Goal: Task Accomplishment & Management: Complete application form

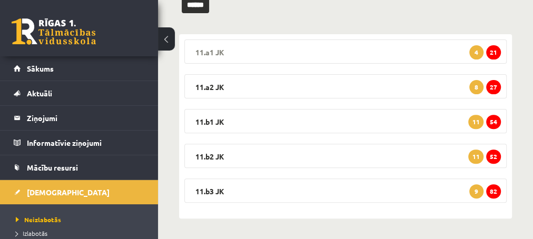
scroll to position [154, 0]
click at [492, 192] on span "82" at bounding box center [493, 191] width 15 height 14
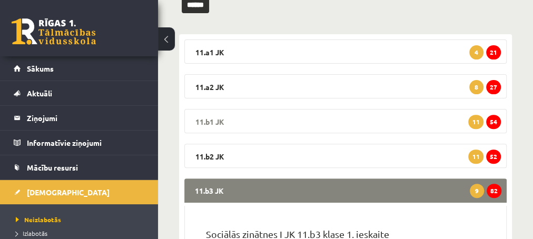
click at [418, 123] on legend "11.b1 JK 54 11" at bounding box center [345, 121] width 322 height 24
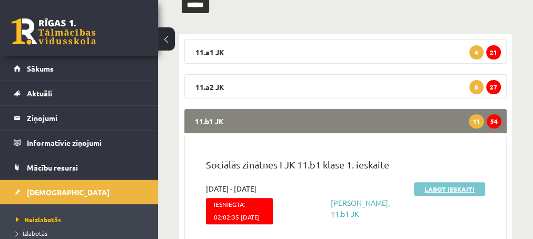
click at [450, 188] on link "Labot ieskaiti" at bounding box center [449, 189] width 71 height 14
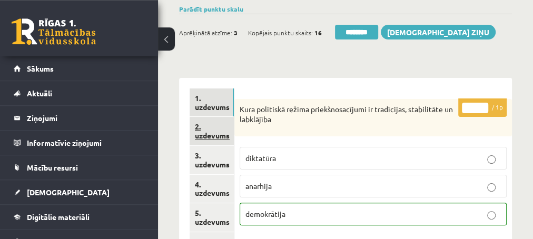
scroll to position [57, 0]
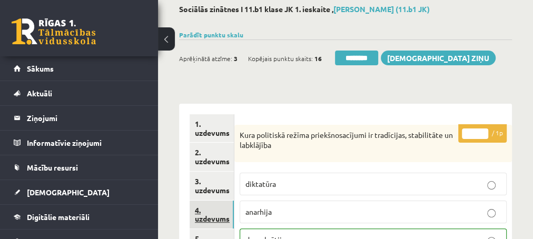
click at [210, 221] on link "4. uzdevums" at bounding box center [212, 215] width 44 height 28
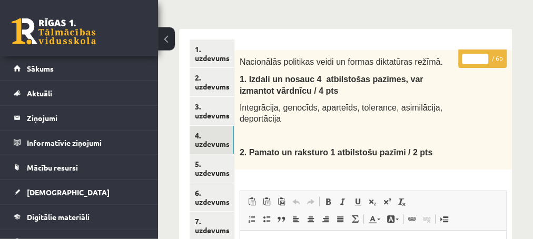
scroll to position [114, 0]
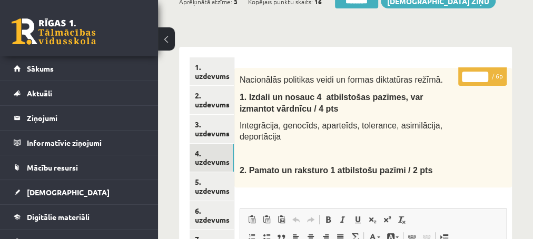
type input "*"
click at [484, 72] on input "*" at bounding box center [475, 77] width 26 height 11
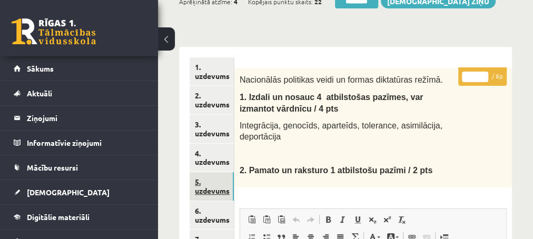
click at [213, 190] on link "5. uzdevums" at bounding box center [212, 186] width 44 height 28
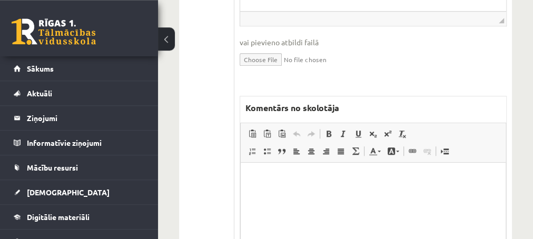
scroll to position [455, 0]
click at [257, 182] on p "Editor, wiswyg-editor-47433778148000-1760436378-227" at bounding box center [373, 178] width 244 height 11
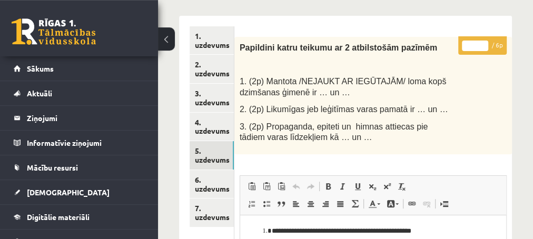
scroll to position [114, 0]
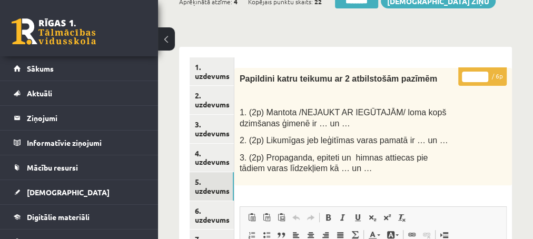
click at [484, 74] on input "*" at bounding box center [475, 77] width 26 height 11
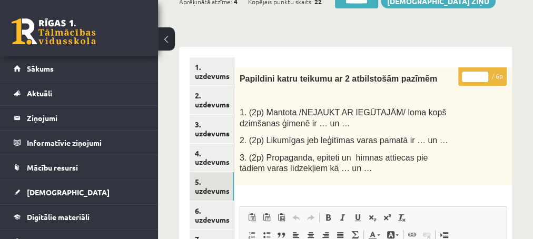
type input "*"
click at [479, 77] on input "*" at bounding box center [475, 77] width 26 height 11
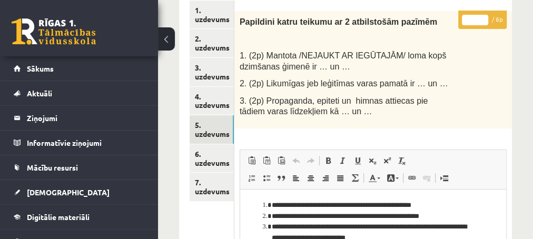
scroll to position [227, 0]
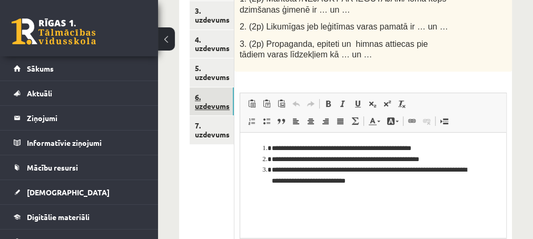
click at [207, 103] on link "6. uzdevums" at bounding box center [212, 101] width 44 height 28
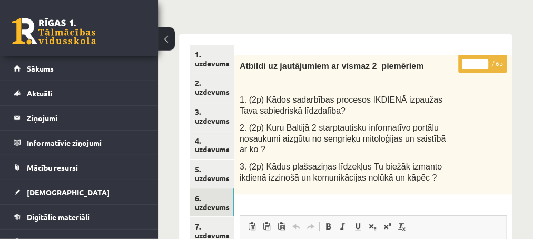
scroll to position [114, 0]
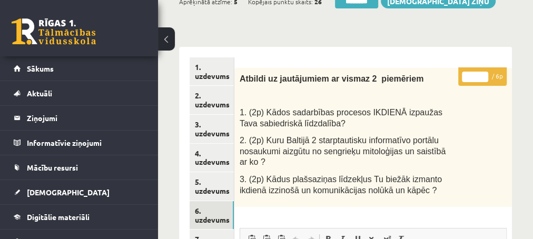
type input "*"
click at [483, 74] on input "*" at bounding box center [475, 77] width 26 height 11
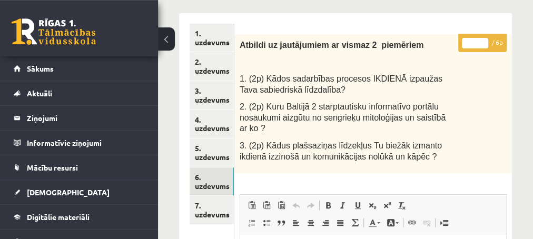
scroll to position [171, 0]
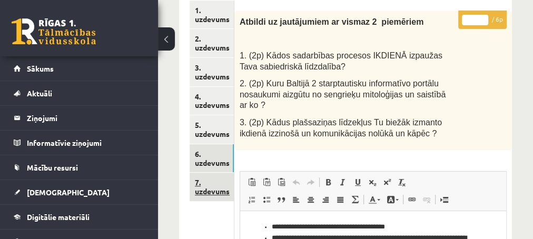
click at [210, 190] on link "7. uzdevums" at bounding box center [212, 187] width 44 height 28
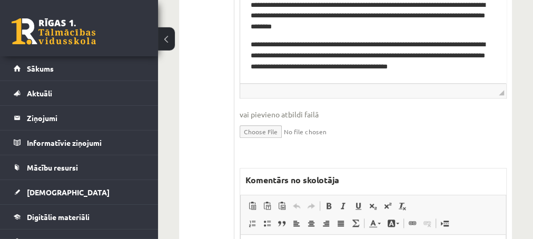
scroll to position [626, 0]
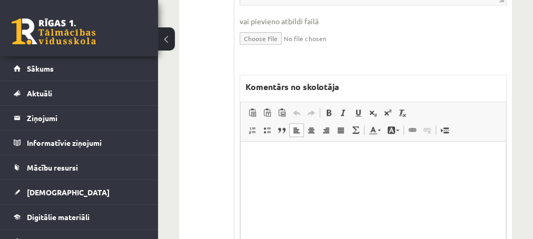
click at [289, 151] on html at bounding box center [372, 193] width 265 height 105
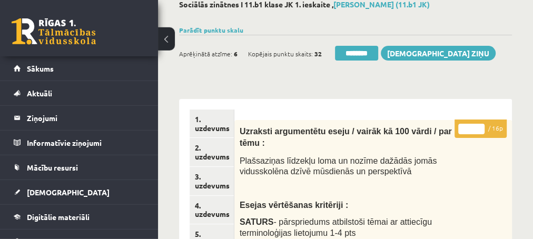
scroll to position [57, 0]
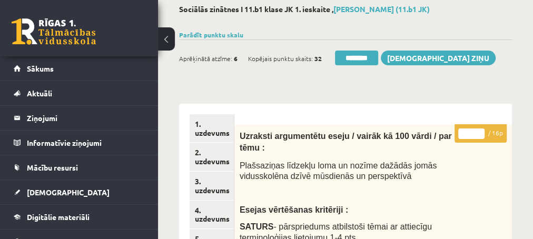
click at [477, 131] on input "*" at bounding box center [471, 133] width 26 height 11
type input "**"
click at [477, 131] on input "**" at bounding box center [471, 133] width 26 height 11
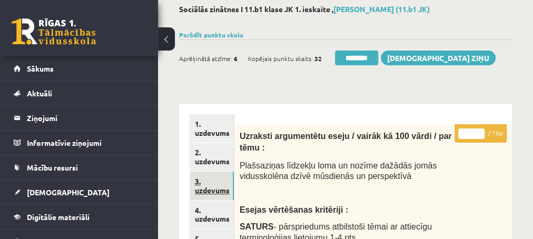
click at [204, 192] on link "3. uzdevums" at bounding box center [212, 186] width 44 height 28
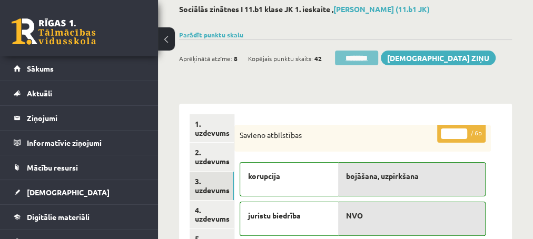
scroll to position [0, 0]
click at [353, 56] on input "********" at bounding box center [356, 58] width 43 height 15
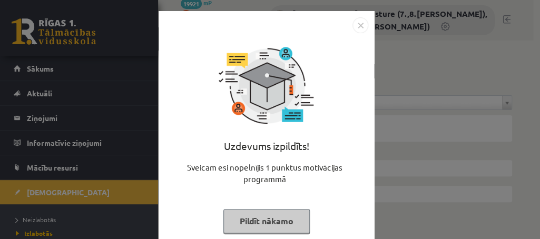
click at [249, 226] on button "Pildīt nākamo" at bounding box center [266, 221] width 86 height 24
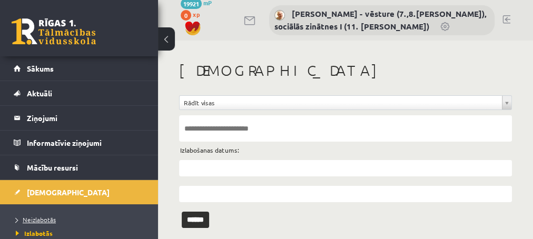
click at [39, 217] on span "Neizlabotās" at bounding box center [36, 219] width 40 height 8
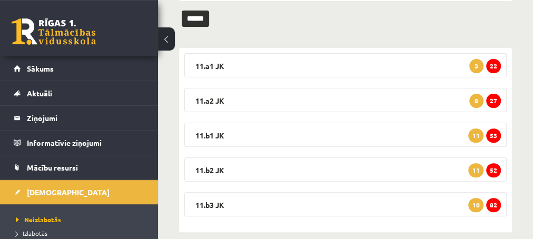
scroll to position [154, 0]
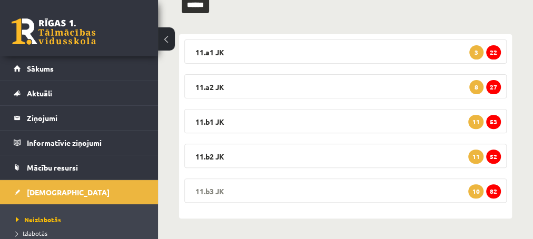
click at [496, 189] on span "82" at bounding box center [493, 191] width 15 height 14
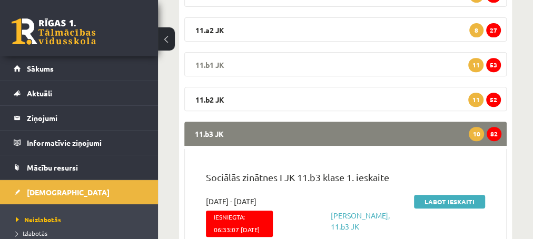
scroll to position [268, 0]
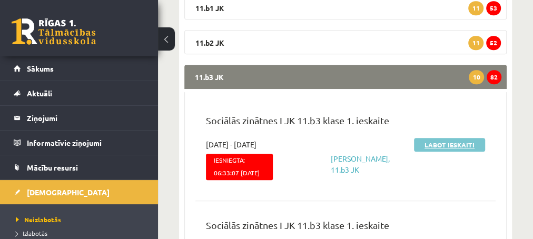
click at [425, 143] on link "Labot ieskaiti" at bounding box center [449, 145] width 71 height 14
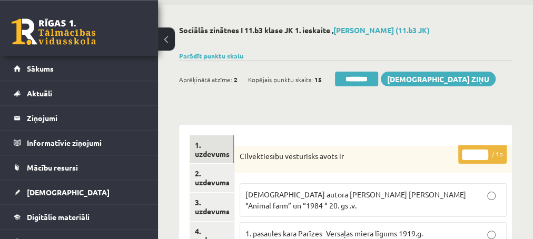
scroll to position [57, 0]
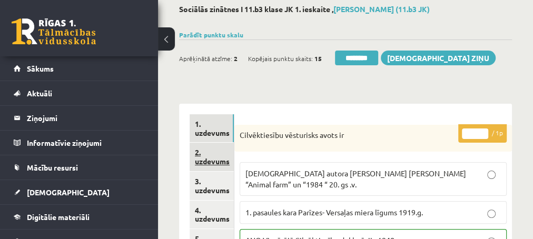
click at [210, 163] on link "2. uzdevums" at bounding box center [212, 157] width 44 height 28
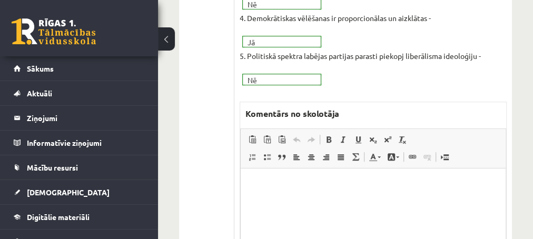
scroll to position [398, 0]
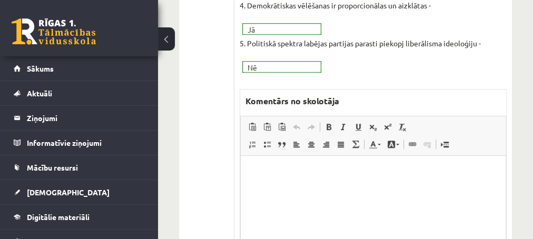
click at [263, 165] on html at bounding box center [372, 208] width 265 height 105
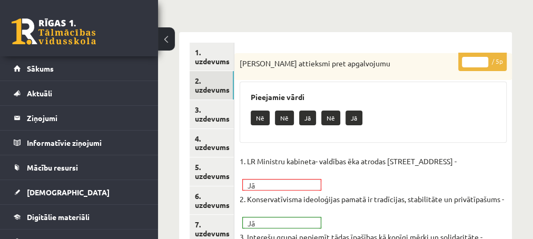
scroll to position [114, 0]
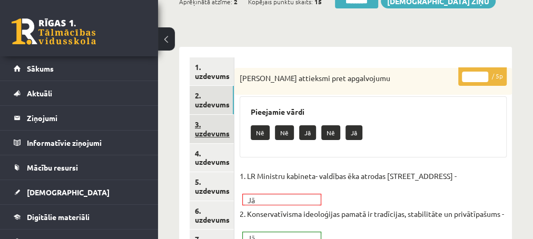
click at [214, 134] on link "3. uzdevums" at bounding box center [212, 129] width 44 height 28
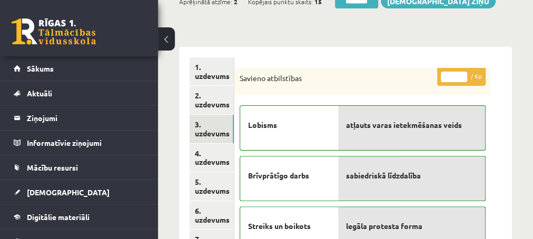
scroll to position [0, 0]
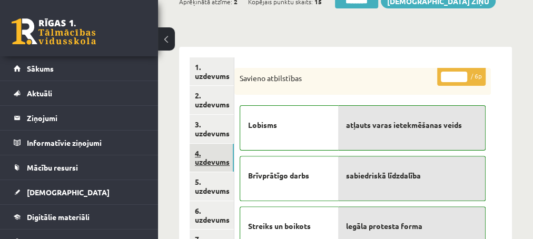
click at [214, 165] on link "4. uzdevums" at bounding box center [212, 158] width 44 height 28
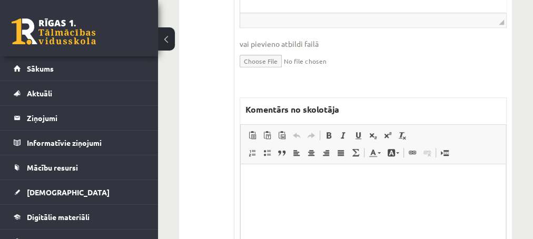
scroll to position [512, 0]
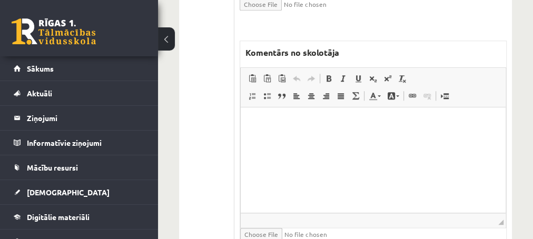
click at [282, 136] on html at bounding box center [372, 159] width 265 height 105
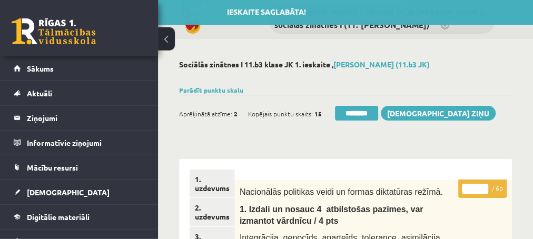
scroll to position [0, 0]
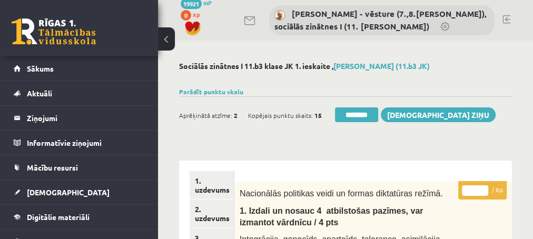
click at [483, 189] on input "*" at bounding box center [475, 190] width 26 height 11
type input "*"
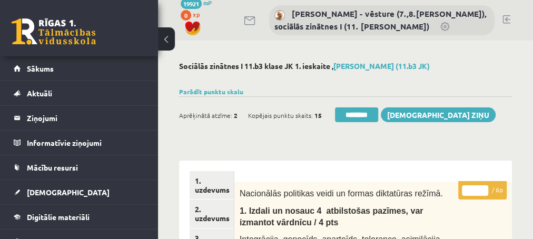
click at [483, 189] on input "*" at bounding box center [475, 190] width 26 height 11
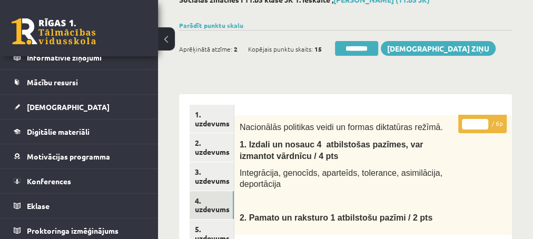
scroll to position [114, 0]
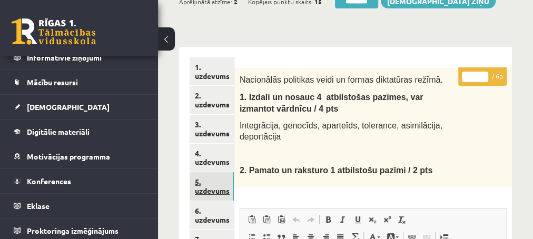
click at [213, 192] on link "5. uzdevums" at bounding box center [212, 186] width 44 height 28
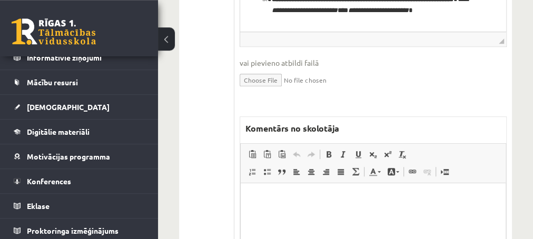
scroll to position [455, 0]
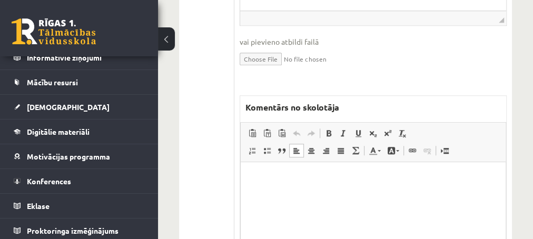
click at [277, 177] on p "Editor, wiswyg-editor-47433988598940-1760436819-344" at bounding box center [373, 178] width 244 height 11
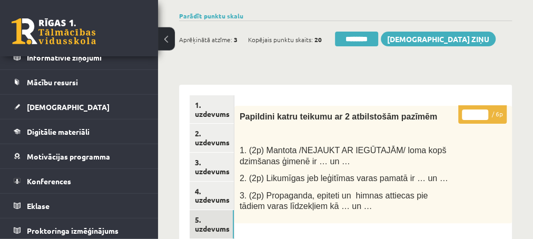
scroll to position [57, 0]
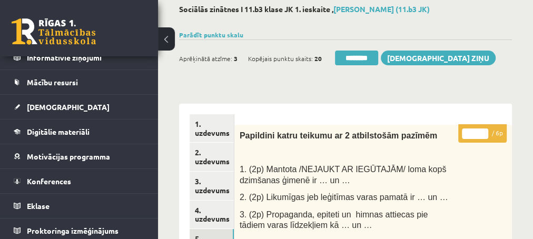
click at [482, 131] on input "*" at bounding box center [475, 133] width 26 height 11
type input "*"
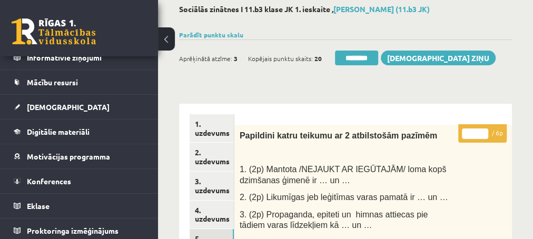
click at [482, 131] on input "*" at bounding box center [475, 133] width 26 height 11
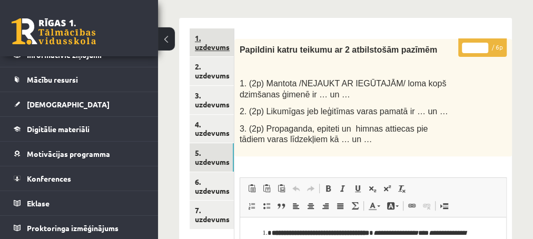
scroll to position [171, 0]
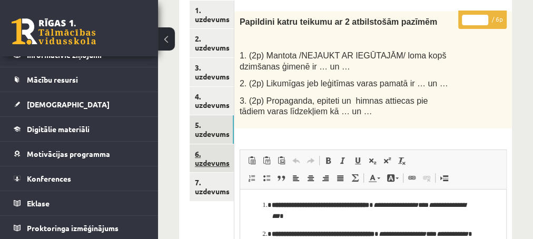
click at [208, 158] on link "6. uzdevums" at bounding box center [212, 158] width 44 height 28
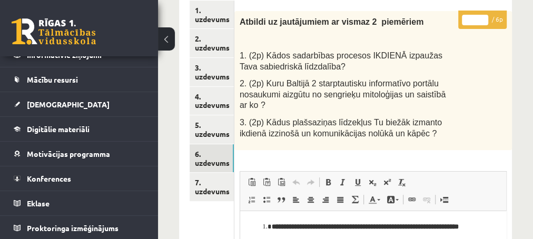
type input "*"
click at [482, 17] on input "*" at bounding box center [475, 20] width 26 height 11
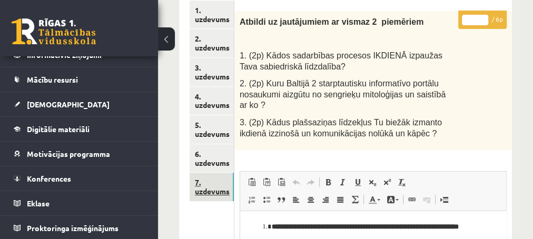
click at [202, 192] on link "7. uzdevums" at bounding box center [212, 187] width 44 height 28
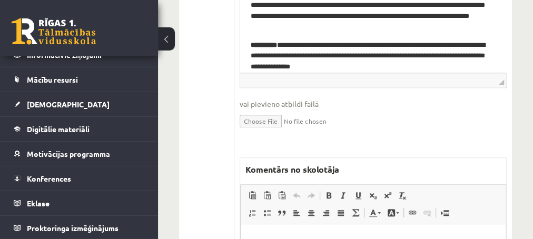
scroll to position [626, 0]
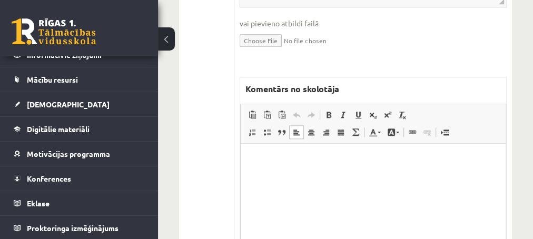
click at [265, 154] on html at bounding box center [372, 195] width 265 height 105
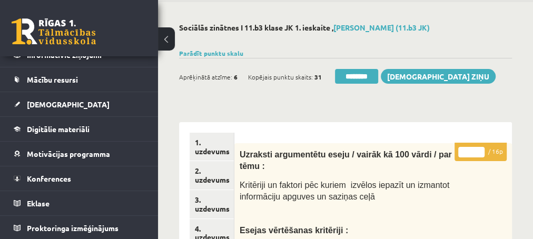
scroll to position [57, 0]
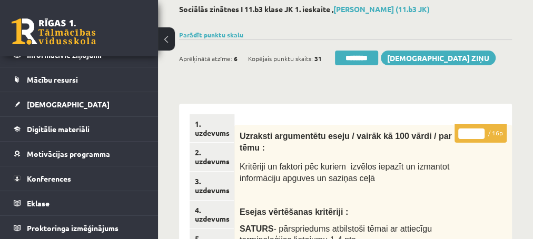
click at [479, 130] on input "**" at bounding box center [471, 133] width 26 height 11
type input "**"
click at [479, 130] on input "**" at bounding box center [471, 133] width 26 height 11
click at [210, 164] on link "2. uzdevums" at bounding box center [212, 157] width 44 height 28
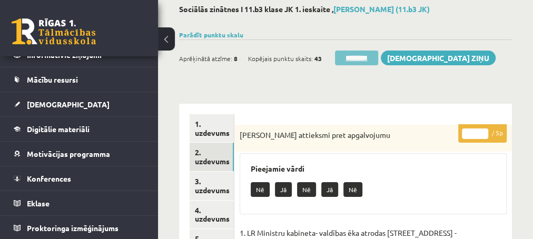
scroll to position [0, 0]
click at [354, 58] on input "********" at bounding box center [356, 58] width 43 height 15
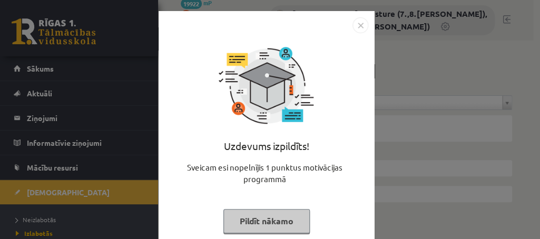
click at [244, 221] on button "Pildīt nākamo" at bounding box center [266, 221] width 86 height 24
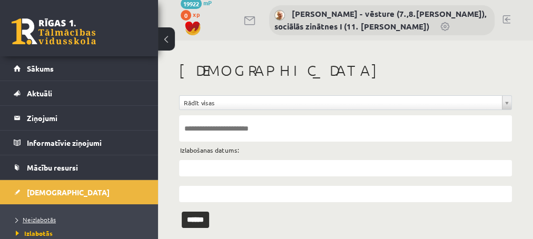
click at [36, 219] on span "Neizlabotās" at bounding box center [36, 219] width 40 height 8
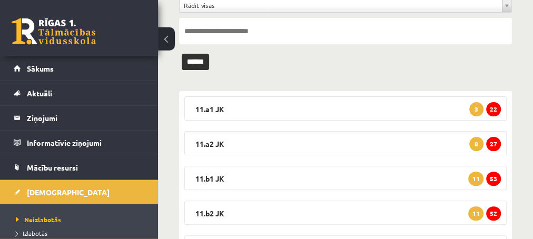
scroll to position [114, 0]
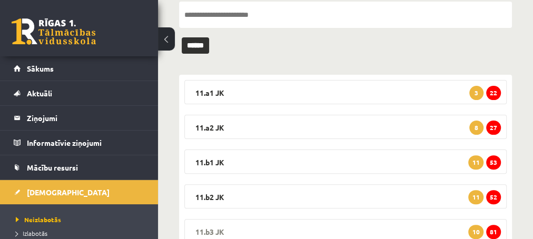
click at [496, 233] on span "81" at bounding box center [493, 232] width 15 height 14
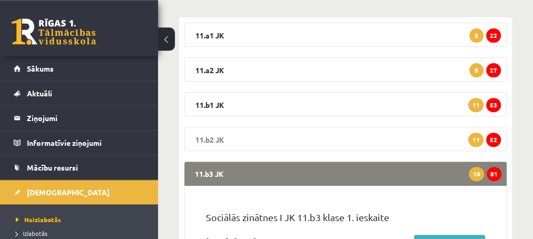
scroll to position [227, 0]
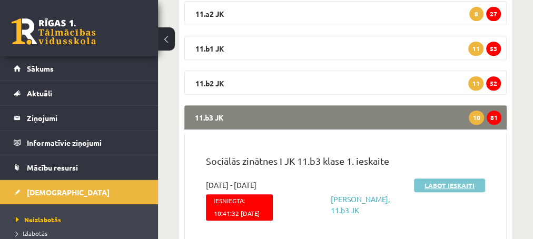
click at [438, 188] on link "Labot ieskaiti" at bounding box center [449, 186] width 71 height 14
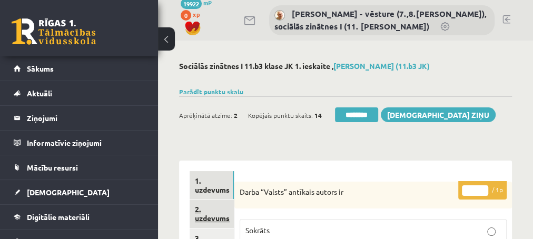
click at [210, 219] on link "2. uzdevums" at bounding box center [212, 214] width 44 height 28
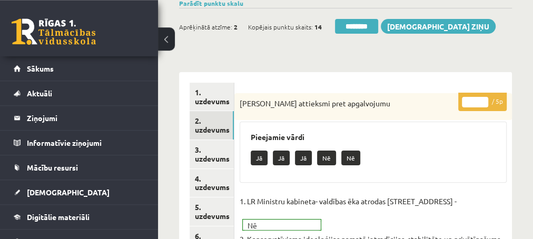
scroll to position [114, 0]
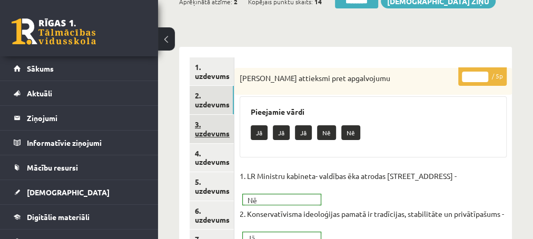
click at [210, 133] on link "3. uzdevums" at bounding box center [212, 129] width 44 height 28
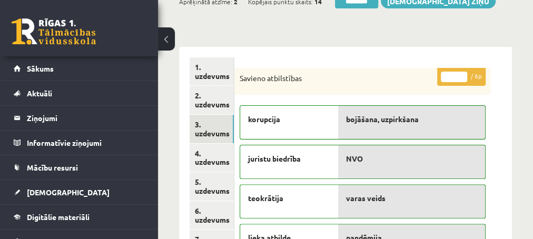
scroll to position [0, 0]
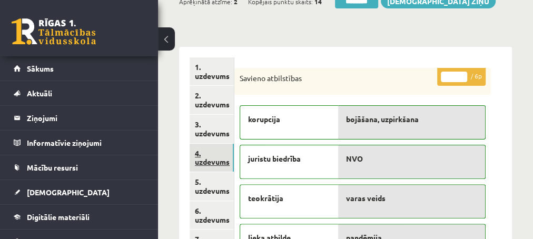
click at [213, 167] on link "4. uzdevums" at bounding box center [212, 158] width 44 height 28
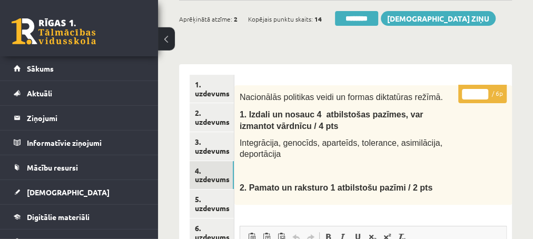
scroll to position [57, 0]
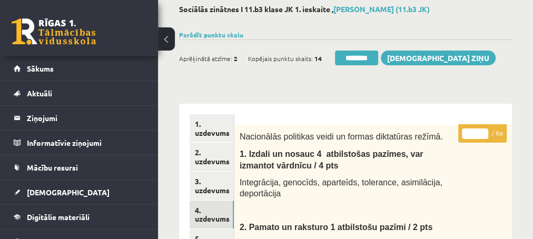
type input "*"
click at [481, 132] on input "*" at bounding box center [475, 133] width 26 height 11
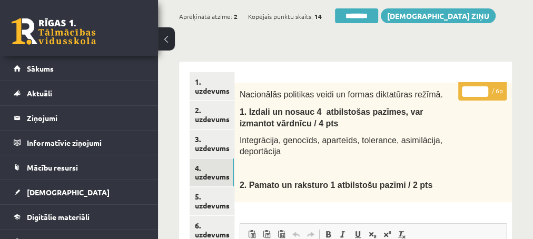
scroll to position [114, 0]
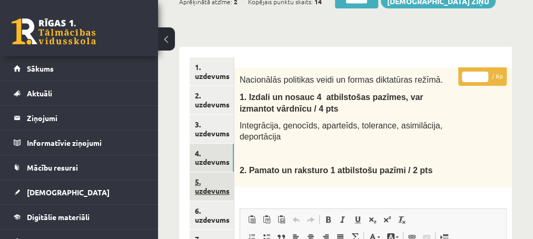
click at [201, 192] on link "5. uzdevums" at bounding box center [212, 186] width 44 height 28
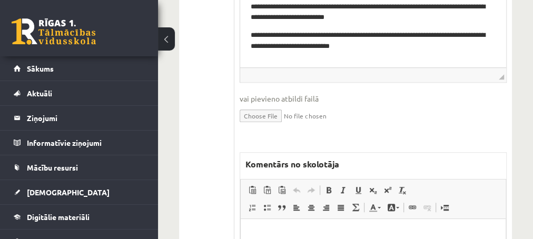
scroll to position [455, 0]
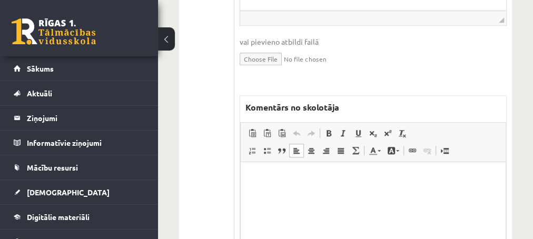
click at [266, 177] on p "Editor, wiswyg-editor-47434075077200-1760437105-630" at bounding box center [373, 178] width 244 height 11
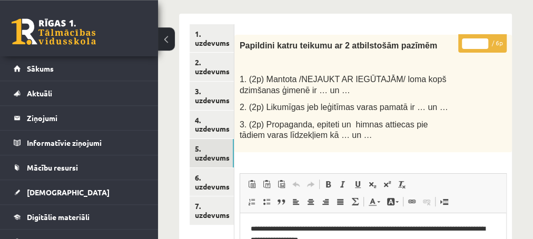
scroll to position [114, 0]
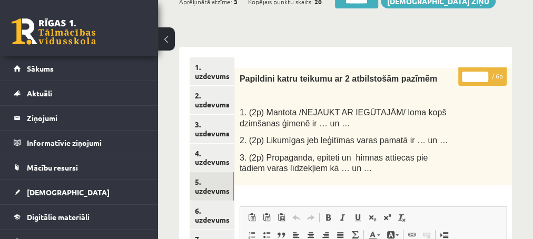
click at [484, 76] on input "*" at bounding box center [475, 77] width 26 height 11
type input "*"
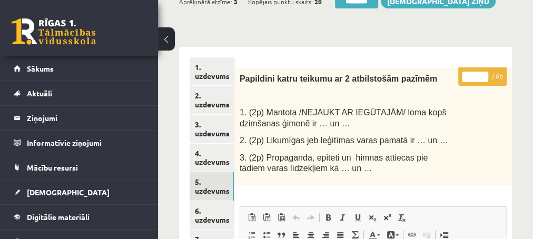
click at [484, 76] on input "*" at bounding box center [475, 77] width 26 height 11
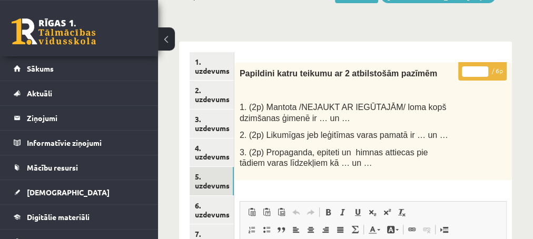
scroll to position [171, 0]
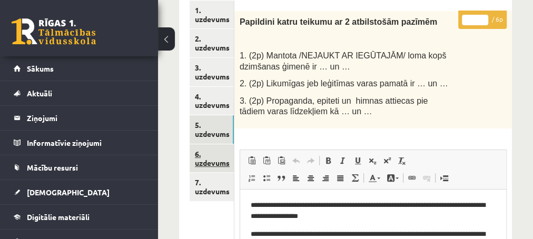
click at [203, 165] on link "6. uzdevums" at bounding box center [212, 158] width 44 height 28
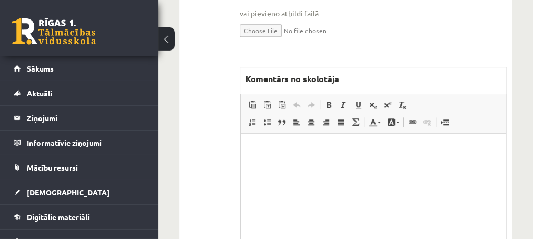
scroll to position [512, 0]
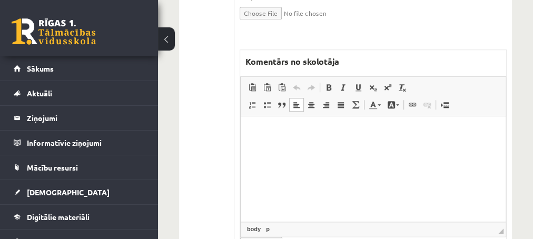
click at [277, 132] on p "Editor, wiswyg-editor-47433999986240-1760437241-604" at bounding box center [373, 131] width 244 height 11
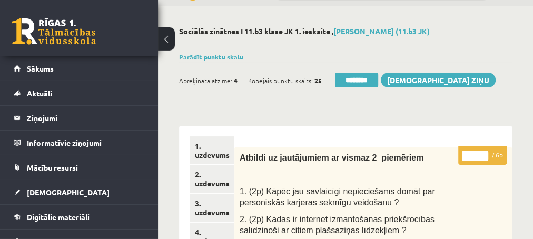
scroll to position [57, 0]
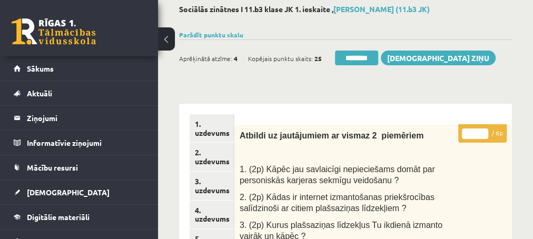
type input "*"
click at [484, 131] on input "*" at bounding box center [475, 133] width 26 height 11
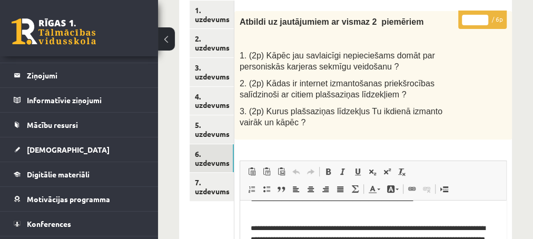
scroll to position [227, 0]
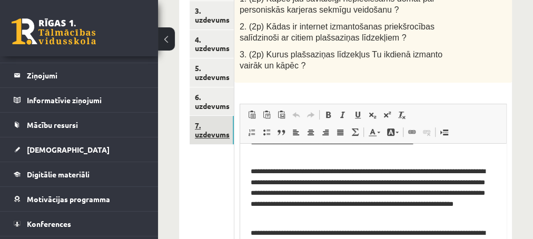
click at [214, 133] on link "7. uzdevums" at bounding box center [212, 130] width 44 height 28
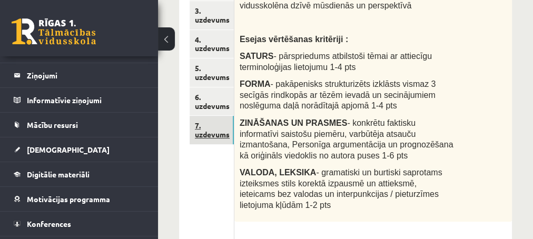
click at [211, 134] on link "7. uzdevums" at bounding box center [212, 130] width 44 height 28
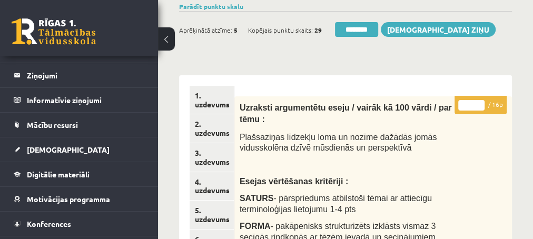
scroll to position [57, 0]
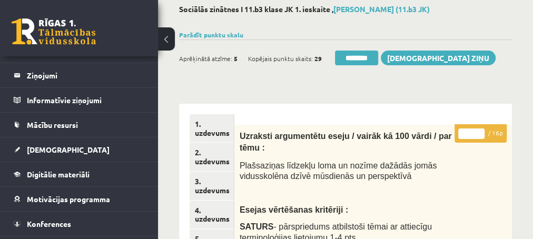
click at [479, 130] on input "*" at bounding box center [471, 133] width 26 height 11
click at [479, 130] on input "**" at bounding box center [471, 133] width 26 height 11
type input "**"
click at [479, 130] on input "**" at bounding box center [471, 133] width 26 height 11
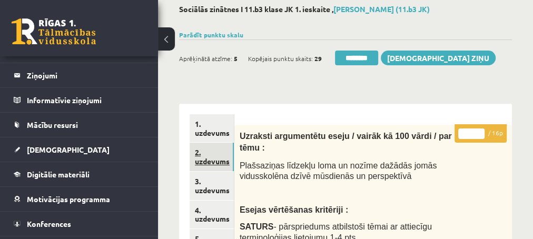
click at [208, 162] on link "2. uzdevums" at bounding box center [212, 157] width 44 height 28
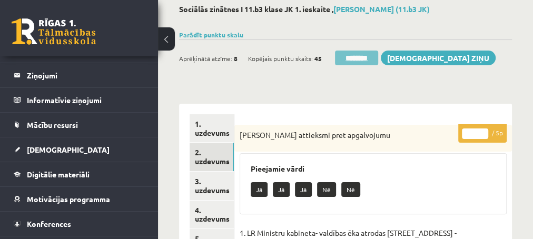
scroll to position [0, 0]
click at [345, 58] on input "********" at bounding box center [356, 58] width 43 height 15
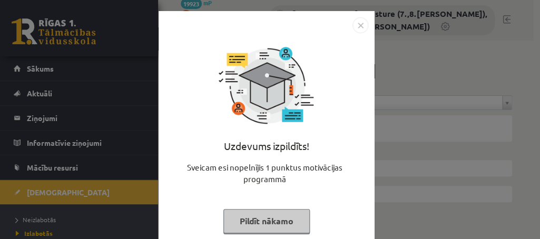
click at [240, 229] on button "Pildīt nākamo" at bounding box center [266, 221] width 86 height 24
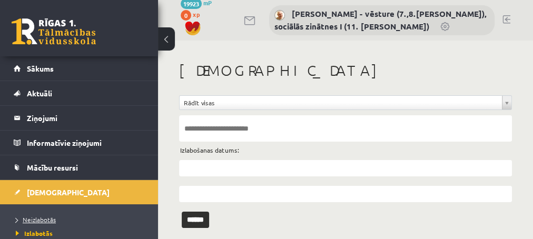
click at [39, 218] on span "Neizlabotās" at bounding box center [36, 219] width 40 height 8
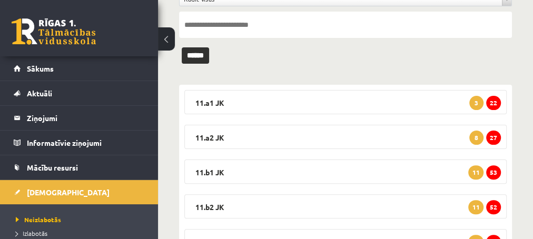
scroll to position [154, 0]
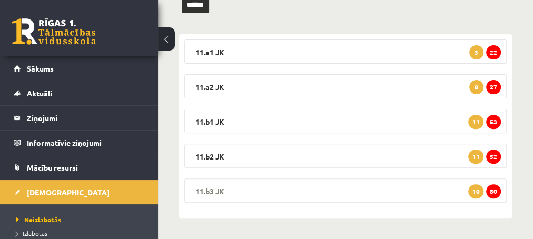
click at [492, 191] on span "80" at bounding box center [493, 191] width 15 height 14
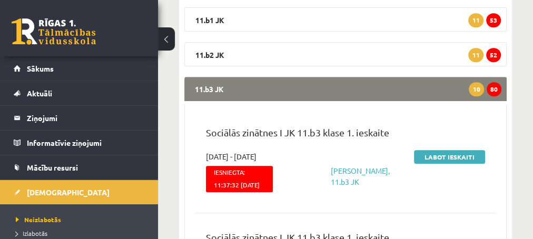
scroll to position [325, 0]
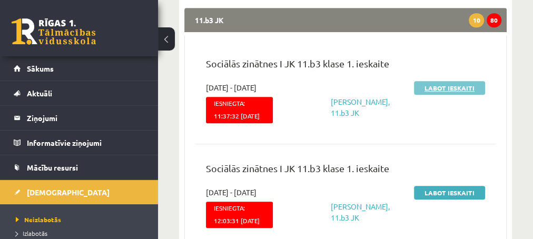
click at [432, 86] on link "Labot ieskaiti" at bounding box center [449, 88] width 71 height 14
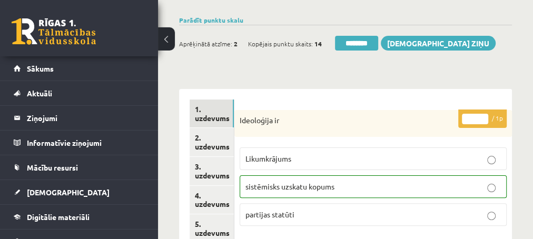
scroll to position [57, 0]
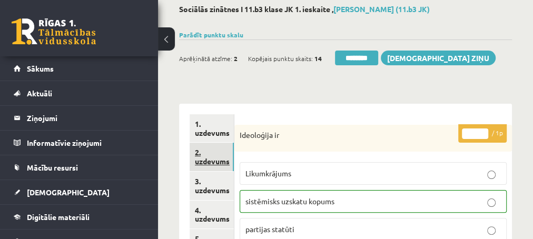
click at [214, 161] on link "2. uzdevums" at bounding box center [212, 157] width 44 height 28
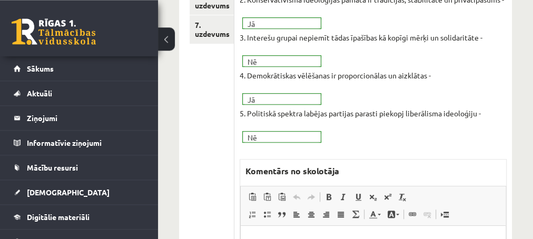
scroll to position [341, 0]
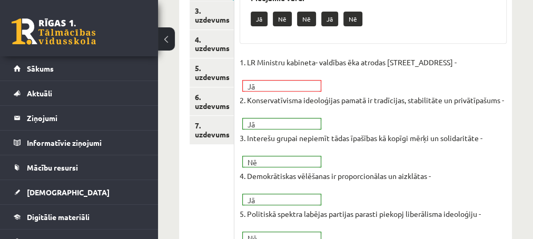
scroll to position [171, 0]
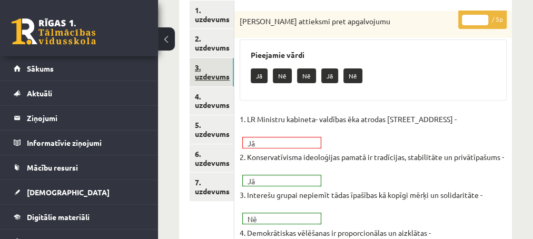
click at [207, 75] on link "3. uzdevums" at bounding box center [212, 72] width 44 height 28
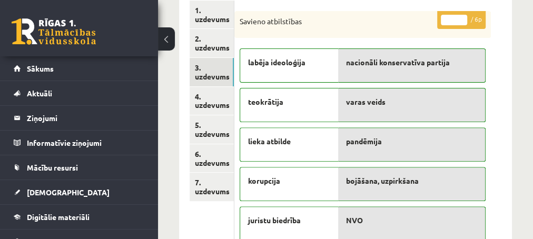
scroll to position [0, 0]
click at [210, 107] on link "4. uzdevums" at bounding box center [212, 101] width 44 height 28
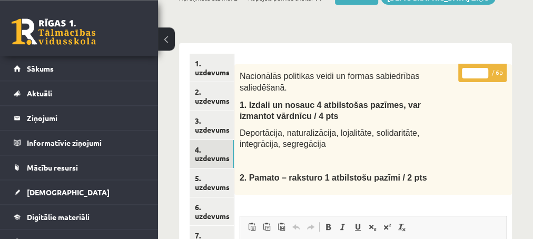
scroll to position [114, 0]
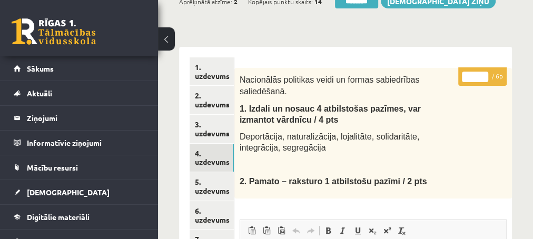
type input "*"
click at [484, 75] on input "*" at bounding box center [475, 77] width 26 height 11
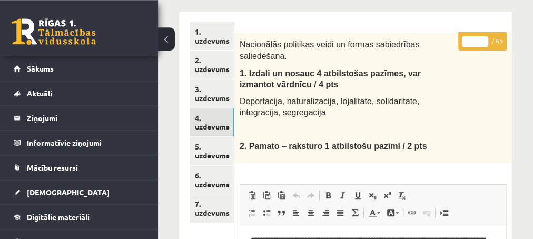
scroll to position [171, 0]
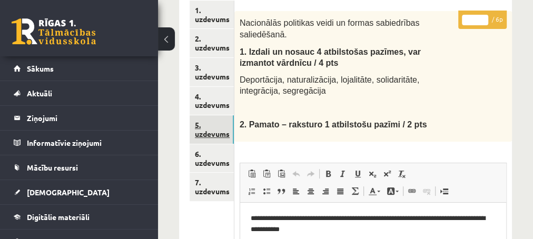
click at [211, 135] on link "5. uzdevums" at bounding box center [212, 129] width 44 height 28
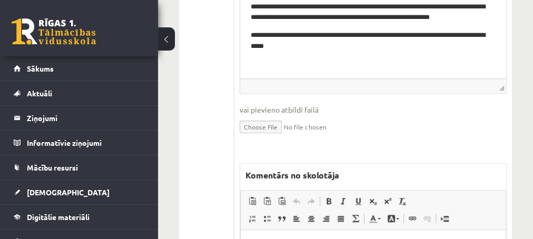
scroll to position [455, 0]
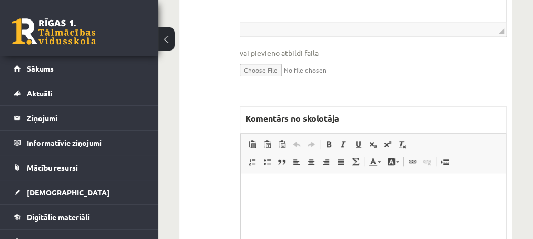
click at [263, 189] on p "Editor, wiswyg-editor-47433799333380-1760437597-719" at bounding box center [373, 188] width 244 height 11
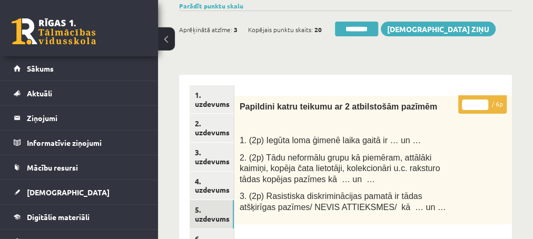
scroll to position [57, 0]
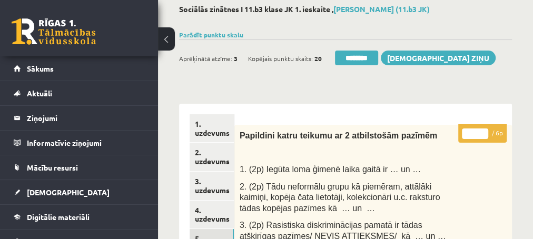
type input "*"
click at [482, 132] on input "*" at bounding box center [475, 133] width 26 height 11
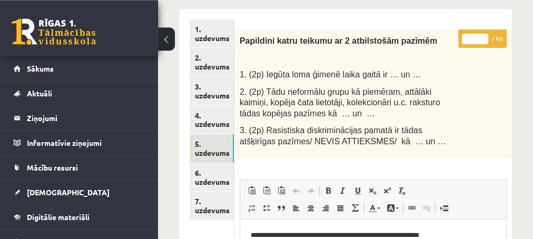
scroll to position [171, 0]
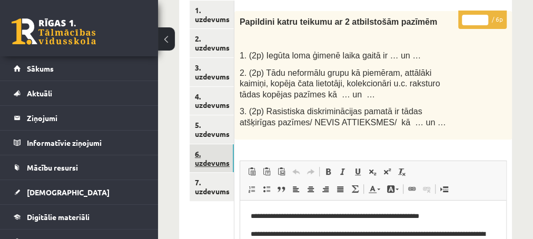
click at [204, 164] on link "6. uzdevums" at bounding box center [212, 158] width 44 height 28
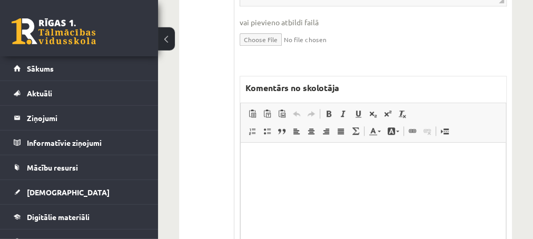
scroll to position [512, 0]
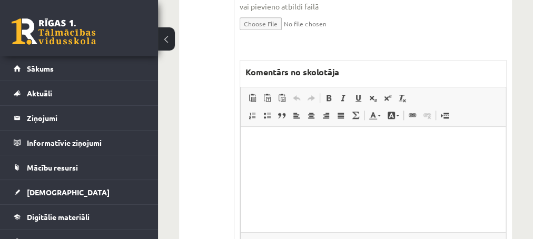
click at [298, 138] on p "Editor, wiswyg-editor-47433963251640-1760437745-676" at bounding box center [373, 142] width 244 height 11
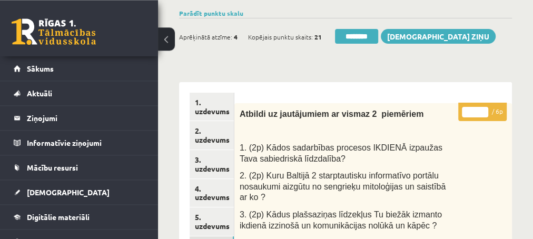
scroll to position [57, 0]
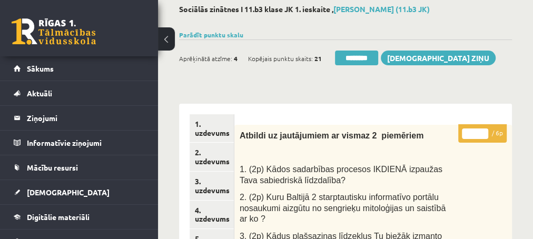
click at [484, 131] on input "*" at bounding box center [475, 133] width 26 height 11
type input "*"
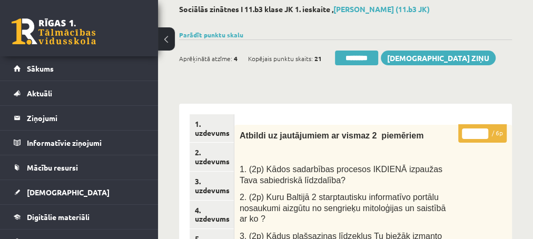
click at [484, 131] on input "*" at bounding box center [475, 133] width 26 height 11
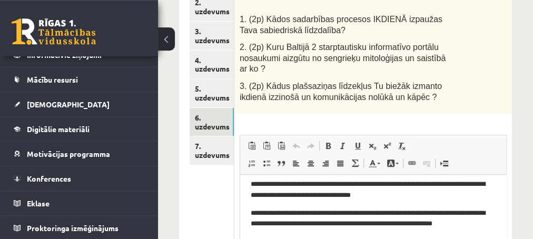
scroll to position [227, 0]
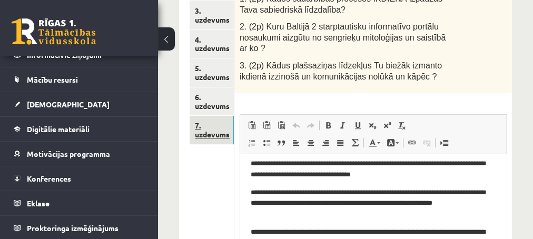
click at [216, 133] on link "7. uzdevums" at bounding box center [212, 130] width 44 height 28
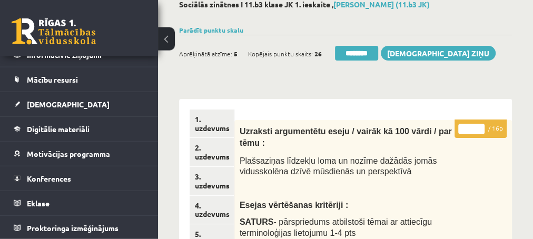
scroll to position [57, 0]
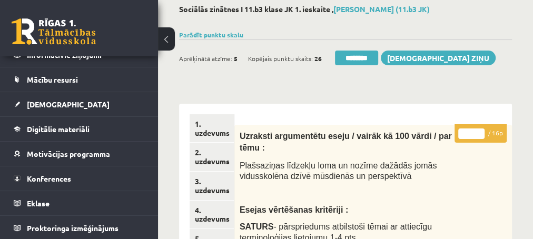
type input "**"
click at [478, 132] on input "**" at bounding box center [471, 133] width 26 height 11
click at [205, 189] on link "3. uzdevums" at bounding box center [212, 186] width 44 height 28
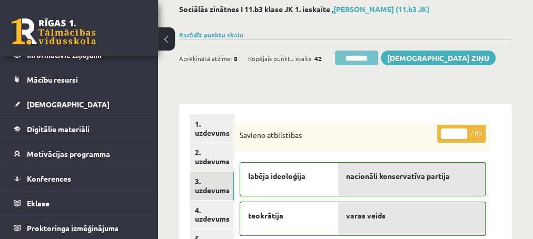
scroll to position [0, 0]
click at [364, 58] on input "********" at bounding box center [356, 58] width 43 height 15
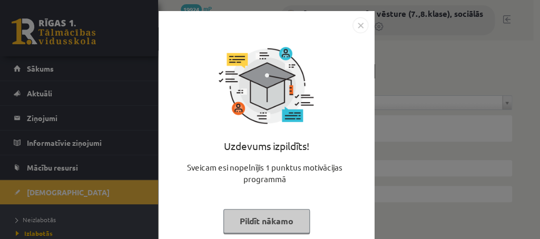
click at [250, 219] on button "Pildīt nākamo" at bounding box center [266, 221] width 86 height 24
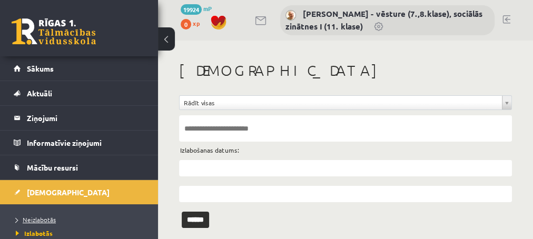
click at [34, 218] on span "Neizlabotās" at bounding box center [36, 219] width 40 height 8
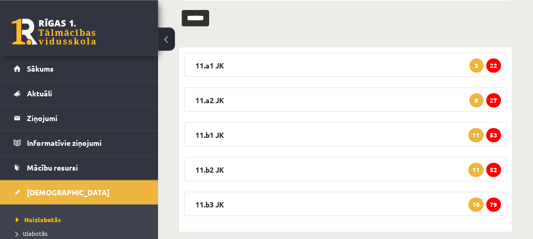
scroll to position [154, 0]
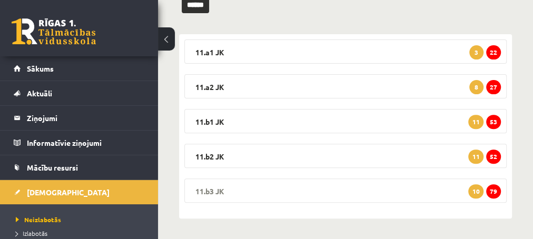
click at [491, 194] on span "79" at bounding box center [493, 191] width 15 height 14
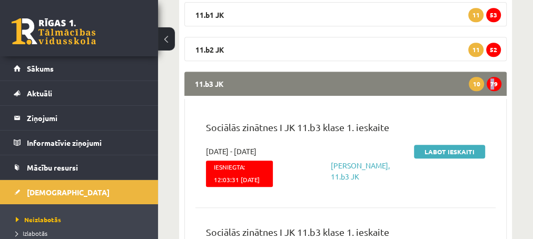
scroll to position [268, 0]
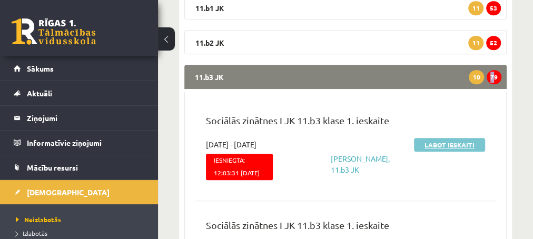
click at [427, 144] on link "Labot ieskaiti" at bounding box center [449, 145] width 71 height 14
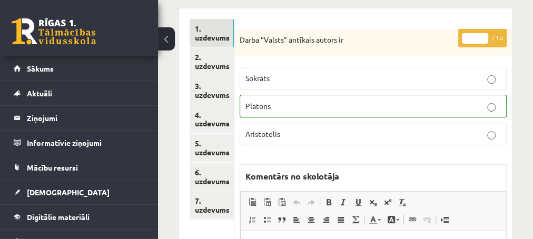
scroll to position [171, 0]
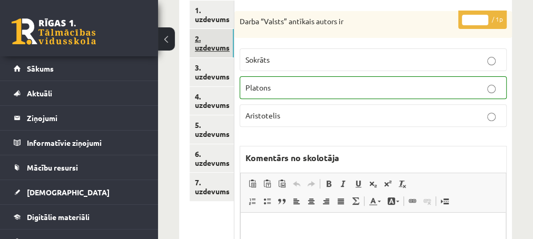
click at [210, 50] on link "2. uzdevums" at bounding box center [212, 43] width 44 height 28
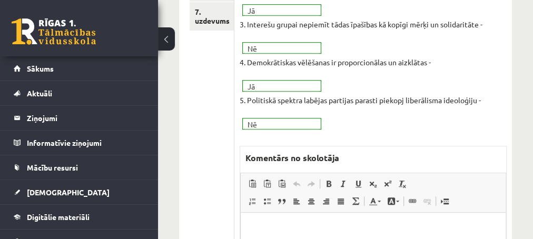
scroll to position [398, 0]
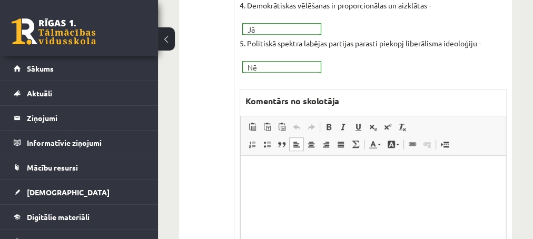
click at [279, 173] on p "Editor, wiswyg-editor-47433872666220-1760438005-838" at bounding box center [373, 171] width 244 height 11
click at [267, 175] on p "*" at bounding box center [373, 171] width 244 height 11
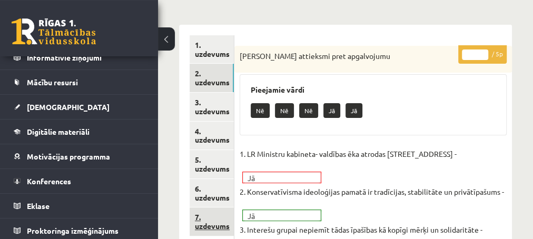
scroll to position [114, 0]
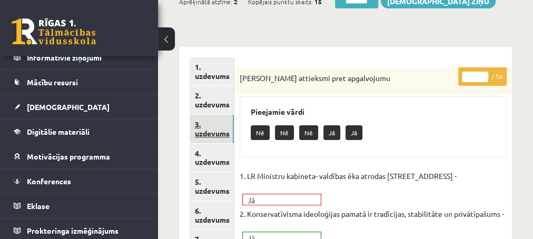
click at [210, 133] on link "3. uzdevums" at bounding box center [212, 129] width 44 height 28
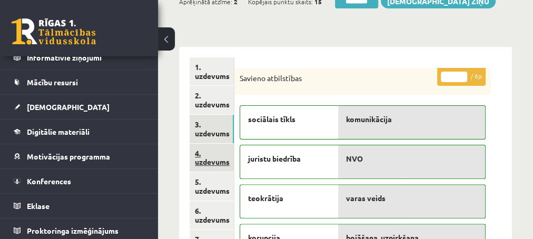
click at [206, 162] on link "4. uzdevums" at bounding box center [212, 158] width 44 height 28
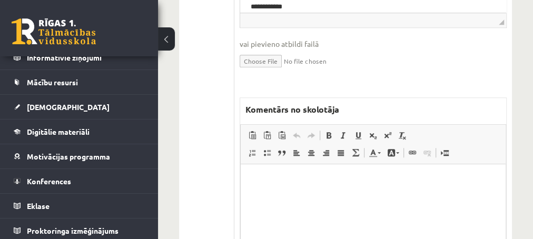
scroll to position [512, 0]
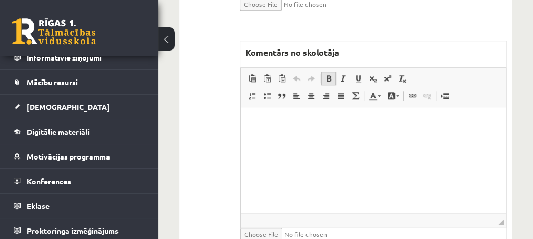
click at [324, 72] on link "Bold Keyboard shortcut Ctrl+B" at bounding box center [328, 79] width 15 height 14
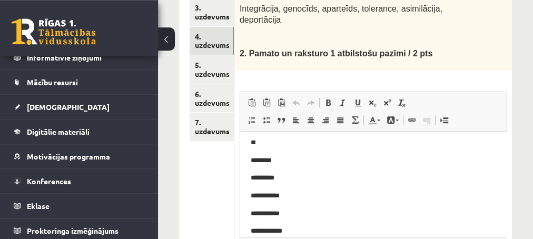
scroll to position [171, 0]
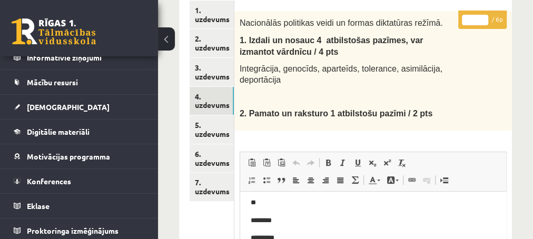
click at [481, 17] on input "*" at bounding box center [475, 20] width 26 height 11
type input "*"
click at [481, 17] on input "*" at bounding box center [475, 20] width 26 height 11
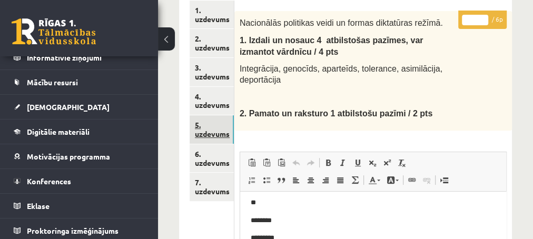
click at [205, 133] on link "5. uzdevums" at bounding box center [212, 129] width 44 height 28
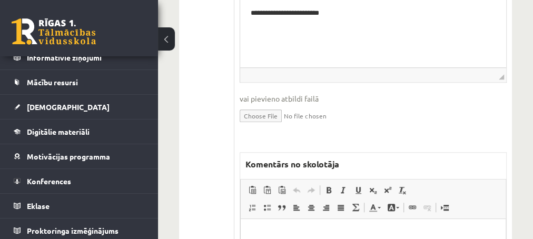
scroll to position [455, 0]
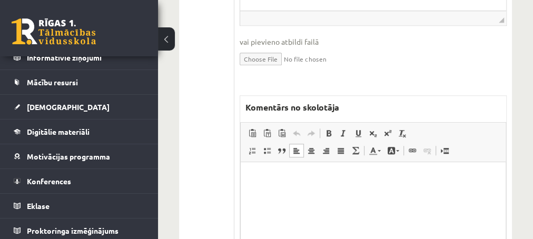
click at [278, 181] on p "Editor, wiswyg-editor-47433900969540-1760439411-338" at bounding box center [373, 178] width 244 height 11
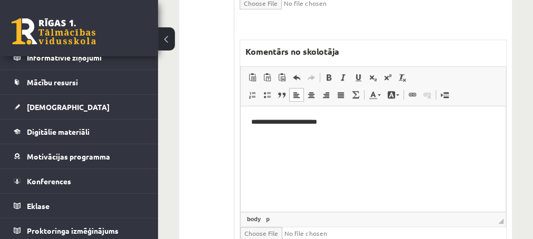
scroll to position [512, 0]
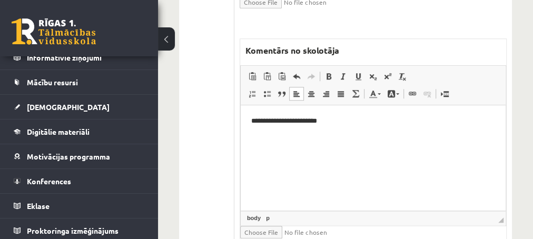
click at [330, 122] on p "**********" at bounding box center [373, 121] width 244 height 11
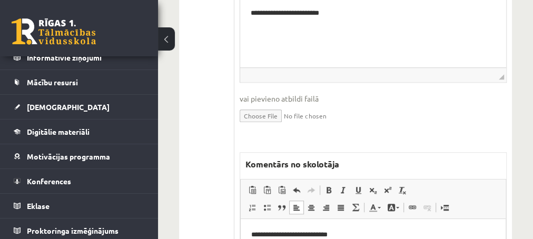
scroll to position [455, 0]
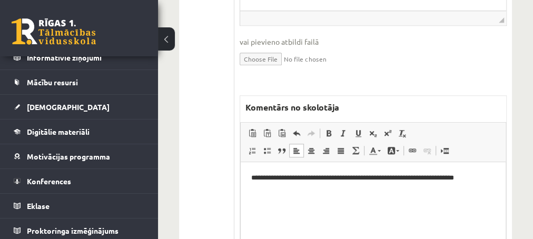
click at [454, 176] on p "**********" at bounding box center [373, 178] width 244 height 11
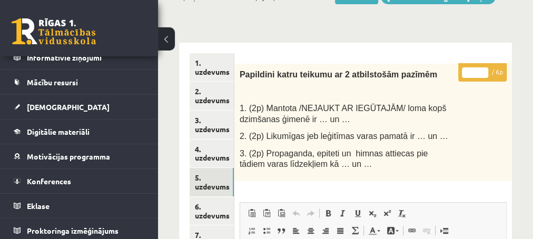
scroll to position [114, 0]
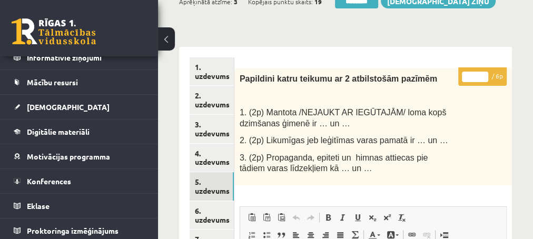
type input "*"
click at [483, 73] on input "*" at bounding box center [475, 77] width 26 height 11
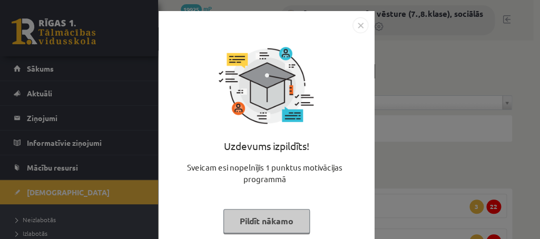
click at [251, 221] on button "Pildīt nākamo" at bounding box center [266, 221] width 86 height 24
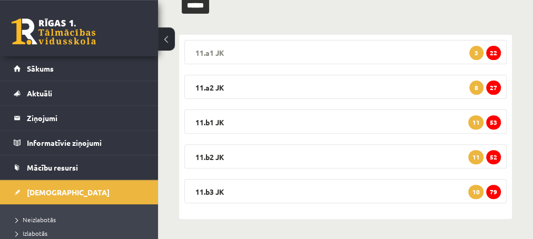
scroll to position [154, 0]
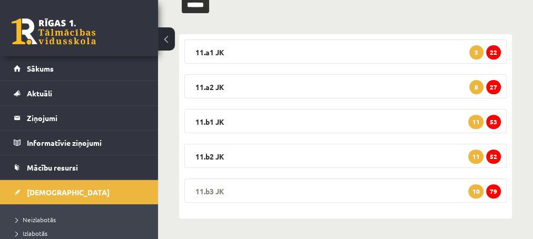
click at [493, 193] on span "79" at bounding box center [493, 191] width 15 height 14
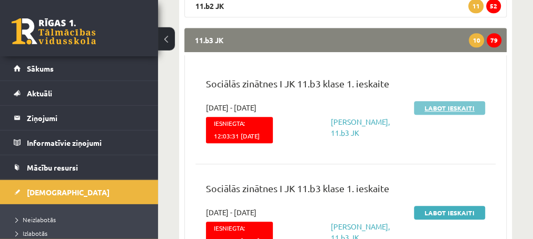
scroll to position [325, 0]
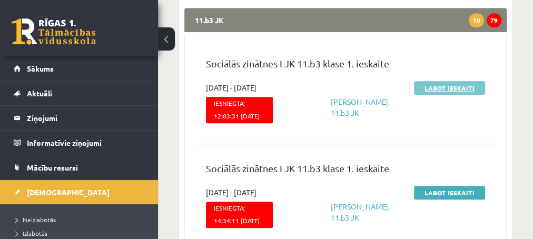
click at [441, 87] on link "Labot ieskaiti" at bounding box center [449, 88] width 71 height 14
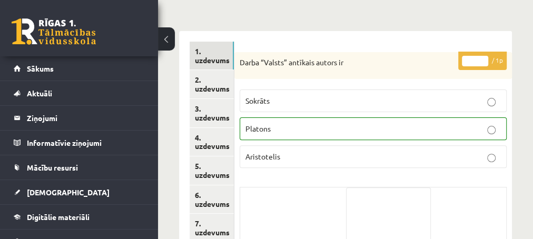
scroll to position [171, 0]
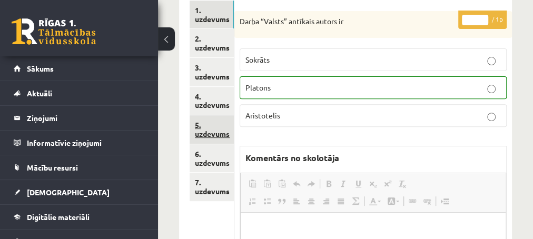
click at [213, 134] on link "5. uzdevums" at bounding box center [212, 129] width 44 height 28
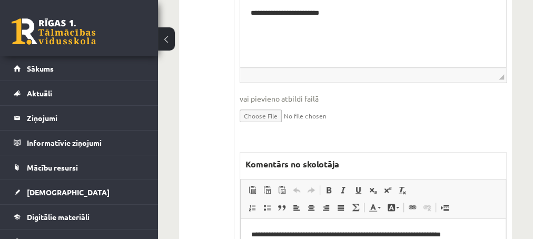
scroll to position [455, 0]
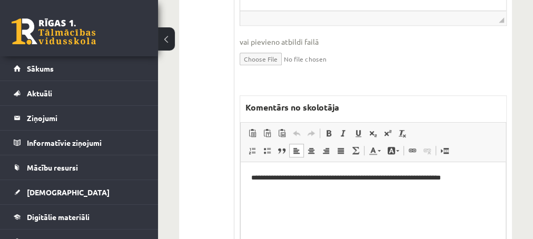
click at [472, 179] on p "**********" at bounding box center [373, 178] width 244 height 11
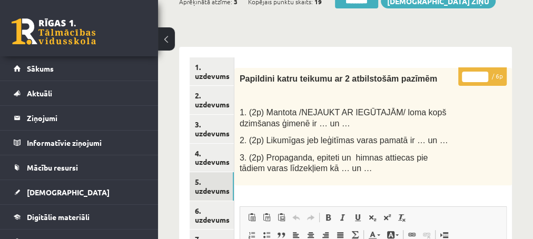
scroll to position [57, 0]
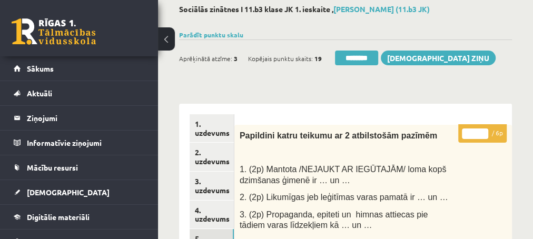
click at [484, 132] on input "*" at bounding box center [475, 133] width 26 height 11
type input "*"
click at [484, 132] on input "*" at bounding box center [475, 133] width 26 height 11
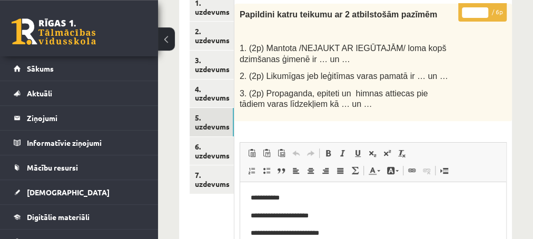
scroll to position [227, 0]
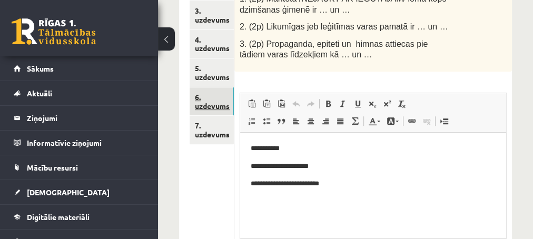
click at [217, 106] on link "6. uzdevums" at bounding box center [212, 101] width 44 height 28
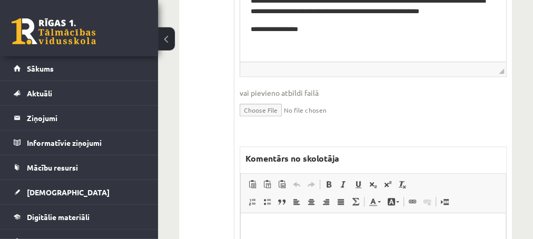
scroll to position [455, 0]
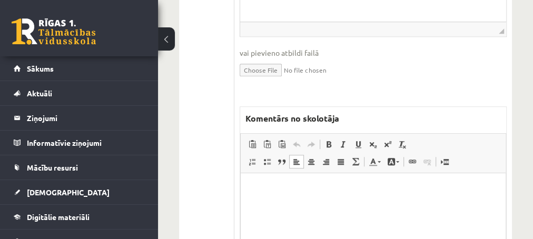
click at [293, 194] on p "Editor, wiswyg-editor-47433971231580-1760441144-631" at bounding box center [373, 188] width 244 height 11
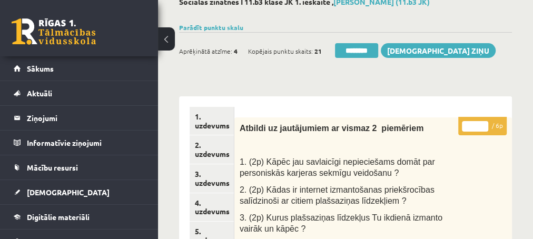
scroll to position [57, 0]
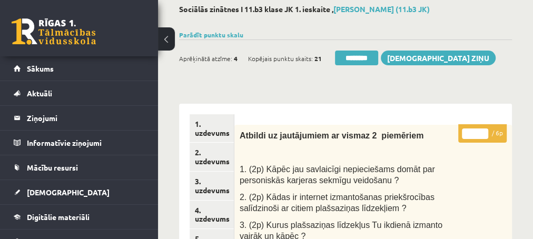
click at [484, 132] on input "*" at bounding box center [475, 133] width 26 height 11
type input "*"
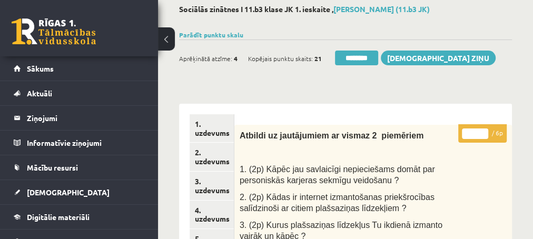
click at [484, 132] on input "*" at bounding box center [475, 133] width 26 height 11
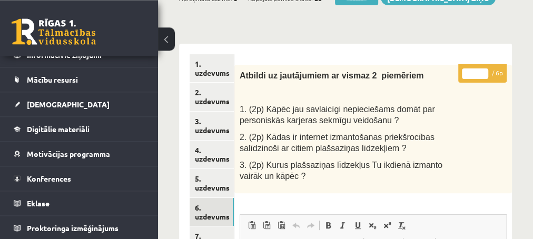
scroll to position [171, 0]
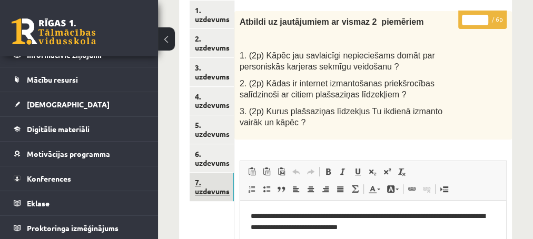
click at [206, 194] on link "7. uzdevums" at bounding box center [212, 187] width 44 height 28
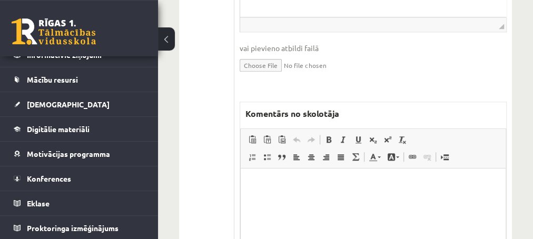
scroll to position [626, 0]
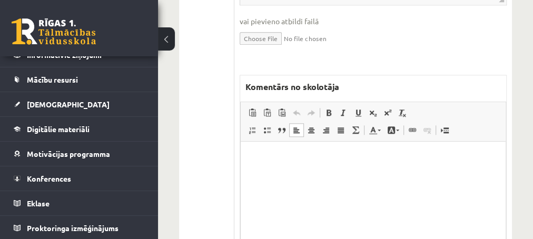
click at [305, 164] on html at bounding box center [372, 193] width 265 height 105
click at [355, 156] on p "**********" at bounding box center [373, 157] width 244 height 11
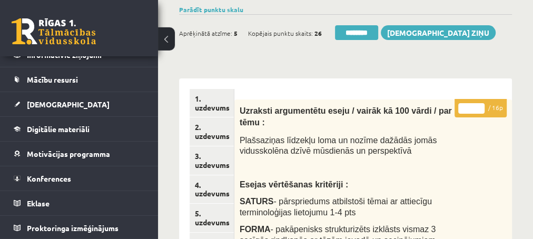
scroll to position [57, 0]
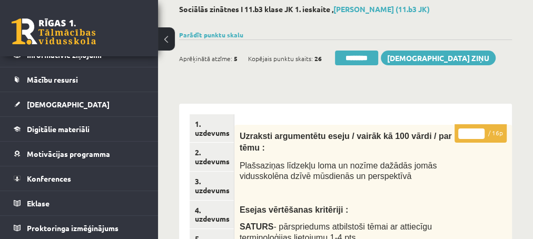
click at [481, 129] on input "*" at bounding box center [471, 133] width 26 height 11
click at [481, 131] on input "*" at bounding box center [471, 133] width 26 height 11
type input "*"
click at [481, 131] on input "*" at bounding box center [471, 133] width 26 height 11
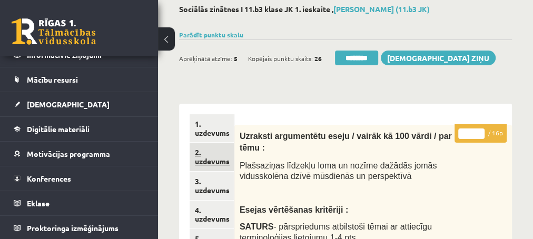
click at [210, 164] on link "2. uzdevums" at bounding box center [212, 157] width 44 height 28
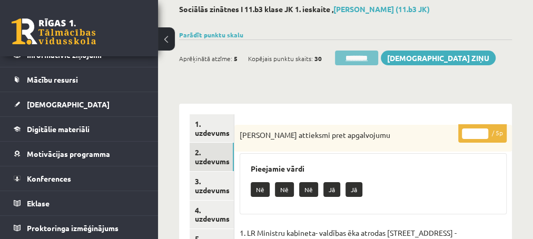
scroll to position [0, 0]
click at [356, 57] on input "********" at bounding box center [356, 58] width 43 height 15
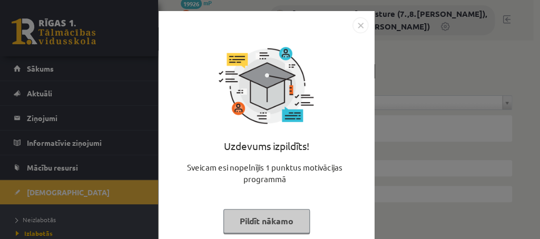
click at [245, 224] on button "Pildīt nākamo" at bounding box center [266, 221] width 86 height 24
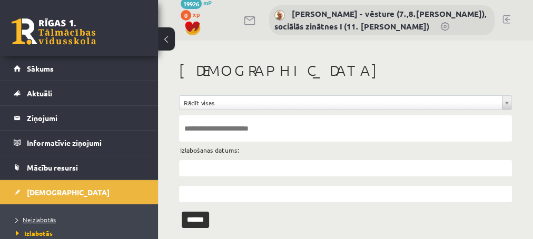
click at [39, 217] on span "Neizlabotās" at bounding box center [36, 219] width 40 height 8
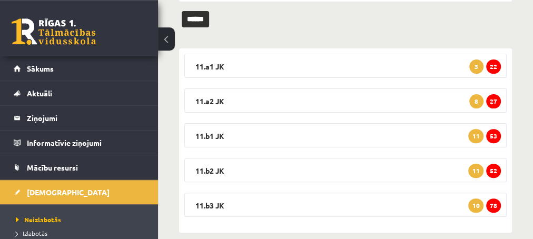
scroll to position [154, 0]
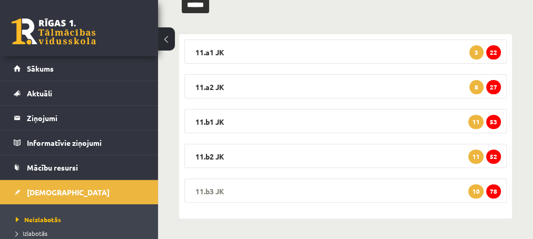
click at [497, 189] on span "78" at bounding box center [493, 191] width 15 height 14
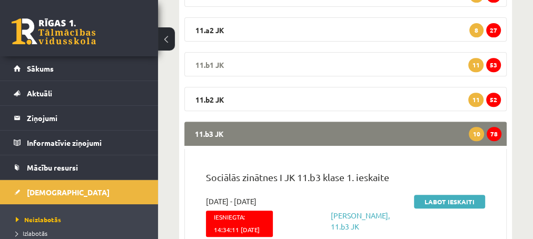
scroll to position [268, 0]
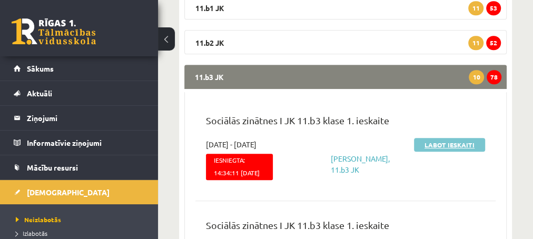
click at [438, 145] on link "Labot ieskaiti" at bounding box center [449, 145] width 71 height 14
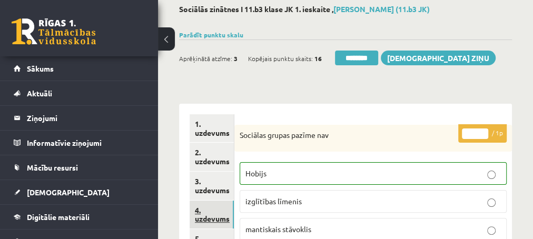
click at [211, 216] on link "4. uzdevums" at bounding box center [212, 215] width 44 height 28
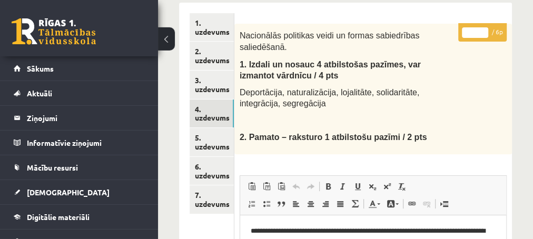
scroll to position [171, 0]
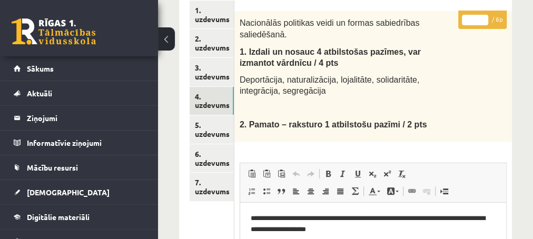
drag, startPoint x: 398, startPoint y: 37, endPoint x: 391, endPoint y: 40, distance: 7.1
click at [397, 47] on span "1. Izdali un nosauc 4 atbilstošas pazīmes, var izmantot vārdnīcu / 4 pts" at bounding box center [330, 57] width 181 height 20
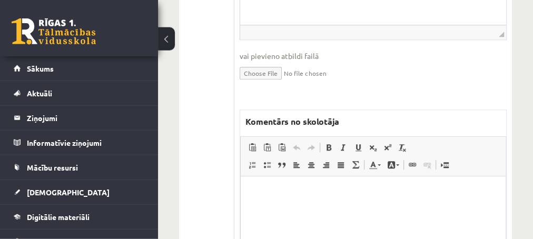
scroll to position [455, 0]
click at [319, 192] on p "Editor, wiswyg-editor-47433890486280-1760442054-146" at bounding box center [373, 190] width 244 height 11
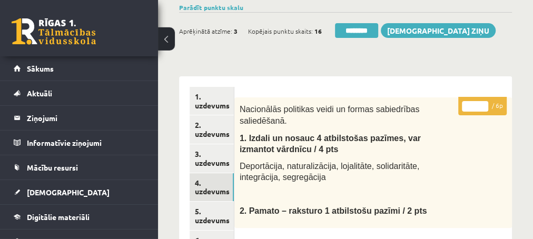
scroll to position [0, 0]
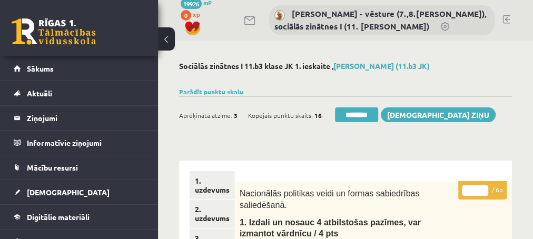
click at [483, 189] on input "*" at bounding box center [475, 190] width 26 height 11
type input "*"
click at [483, 189] on input "*" at bounding box center [475, 190] width 26 height 11
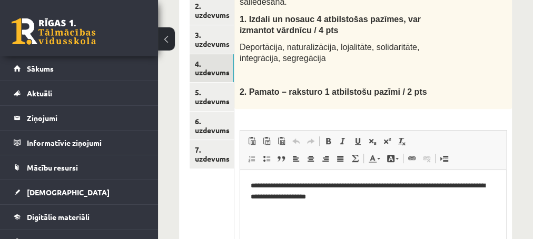
scroll to position [227, 0]
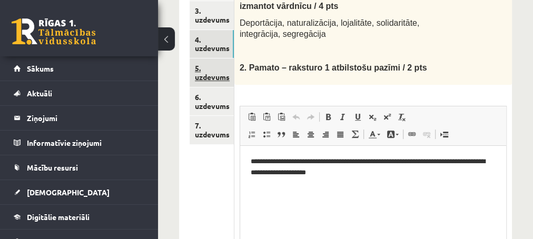
click at [211, 76] on link "5. uzdevums" at bounding box center [212, 72] width 44 height 28
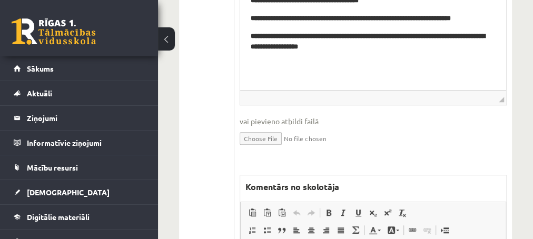
scroll to position [455, 0]
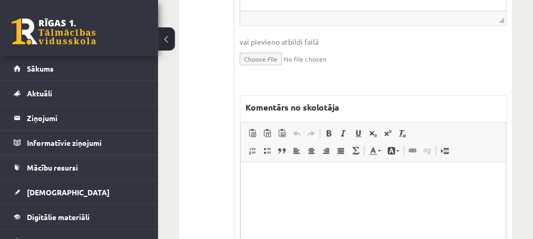
click at [298, 178] on p "Editor, wiswyg-editor-47433963224820-1760442115-446" at bounding box center [373, 178] width 244 height 11
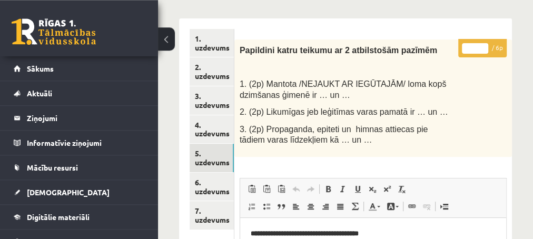
scroll to position [114, 0]
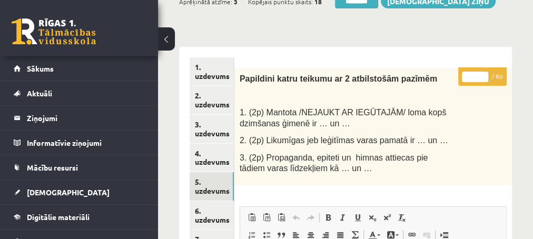
click at [483, 74] on input "*" at bounding box center [475, 77] width 26 height 11
type input "*"
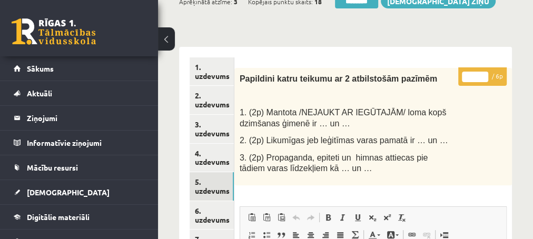
click at [483, 74] on input "*" at bounding box center [475, 77] width 26 height 11
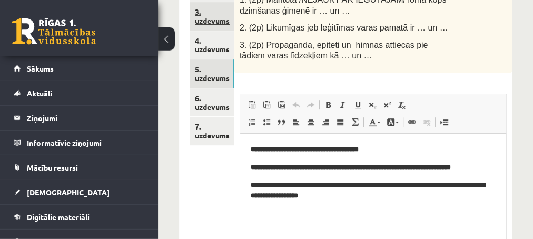
scroll to position [227, 0]
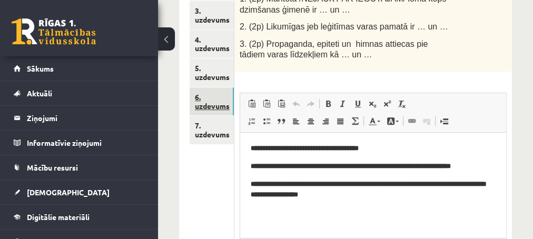
click at [211, 107] on link "6. uzdevums" at bounding box center [212, 101] width 44 height 28
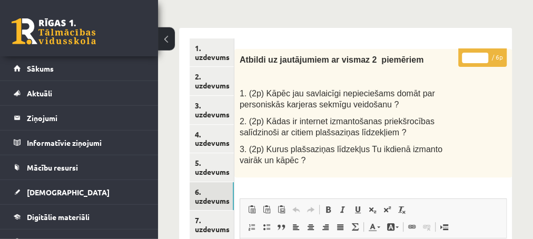
scroll to position [114, 0]
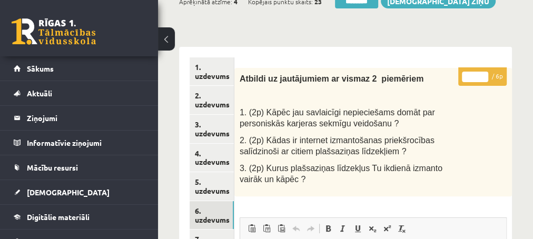
type input "*"
click at [484, 74] on input "*" at bounding box center [475, 77] width 26 height 11
click at [211, 191] on link "5. uzdevums" at bounding box center [212, 186] width 44 height 28
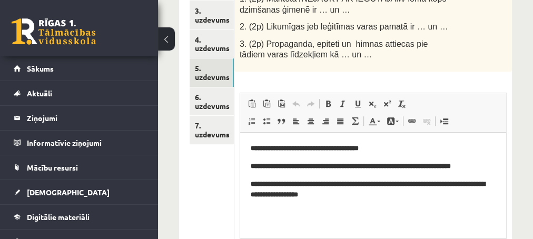
scroll to position [0, 0]
click at [203, 137] on link "7. uzdevums" at bounding box center [212, 130] width 44 height 28
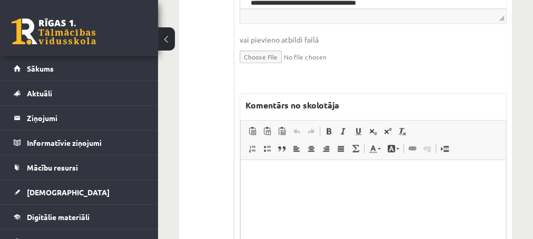
scroll to position [626, 0]
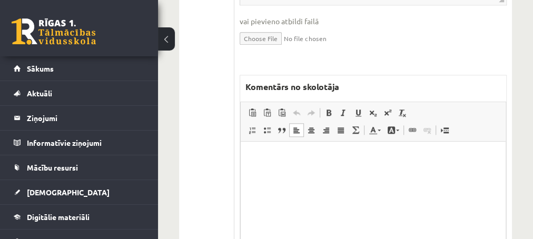
click at [333, 154] on p "Editor, wiswyg-editor-47434003939360-1760442197-457" at bounding box center [373, 157] width 244 height 11
click at [288, 159] on p "Editor, wiswyg-editor-47434003939360-1760442197-457" at bounding box center [373, 157] width 244 height 11
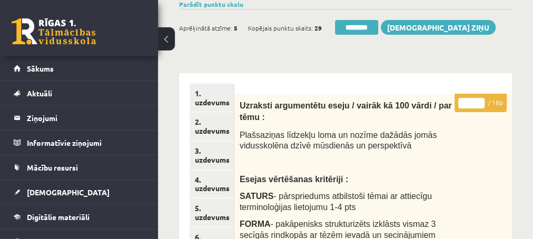
scroll to position [57, 0]
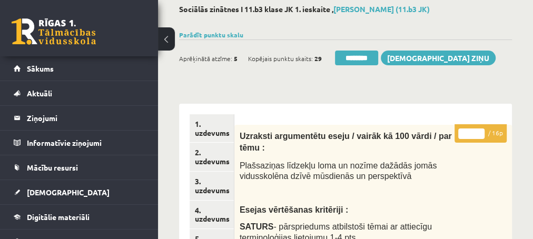
click at [478, 132] on input "*" at bounding box center [471, 133] width 26 height 11
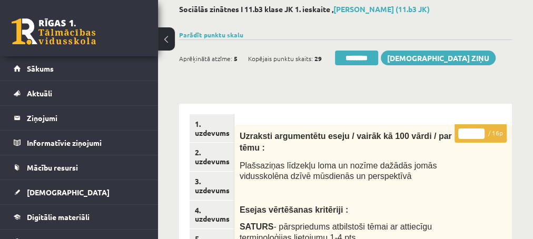
click at [478, 131] on input "*" at bounding box center [471, 133] width 26 height 11
type input "*"
click at [478, 131] on input "*" at bounding box center [471, 133] width 26 height 11
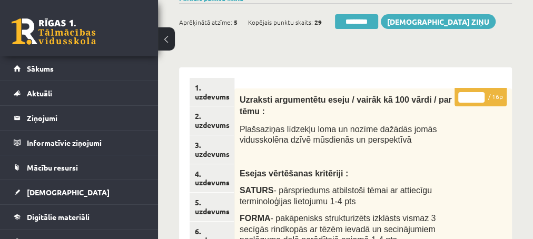
scroll to position [114, 0]
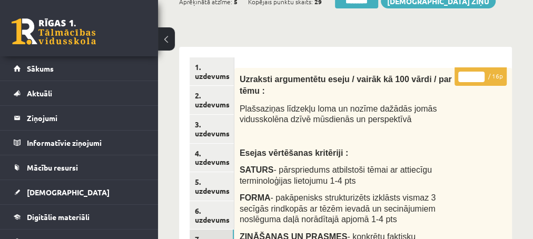
click at [210, 191] on link "5. uzdevums" at bounding box center [212, 186] width 44 height 28
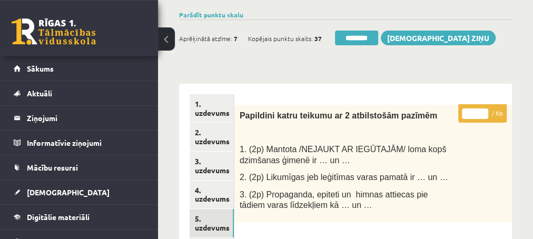
scroll to position [57, 0]
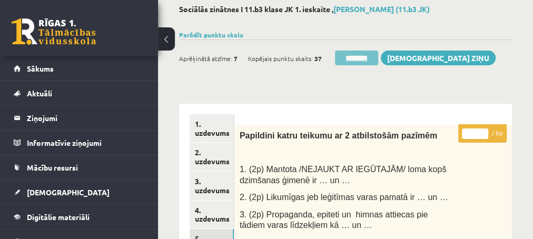
click at [355, 58] on input "********" at bounding box center [356, 58] width 43 height 15
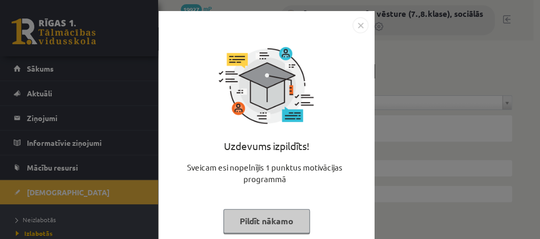
click at [241, 225] on button "Pildīt nākamo" at bounding box center [266, 221] width 86 height 24
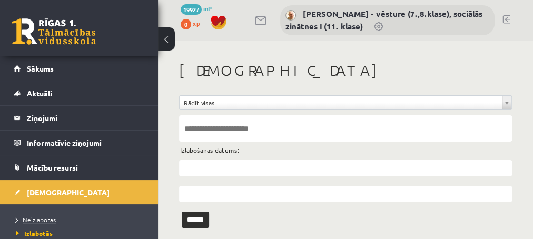
click at [46, 220] on span "Neizlabotās" at bounding box center [36, 219] width 40 height 8
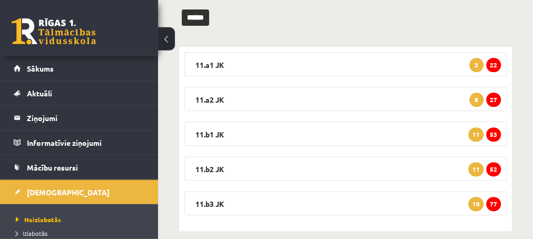
scroll to position [154, 0]
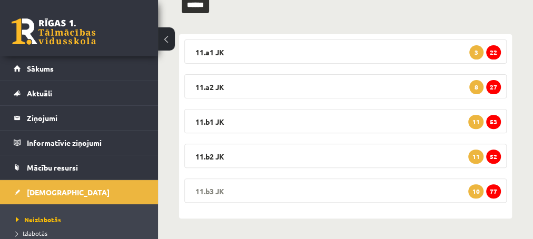
click at [493, 193] on span "77" at bounding box center [493, 191] width 15 height 14
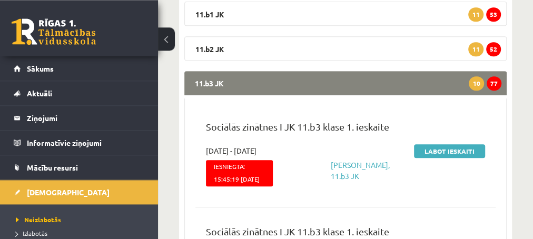
scroll to position [268, 0]
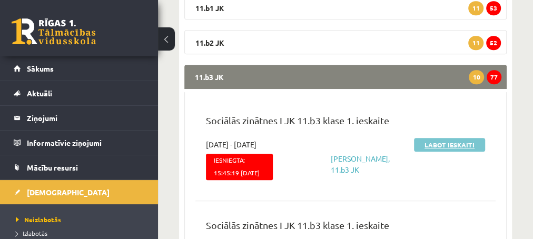
click at [433, 143] on link "Labot ieskaiti" at bounding box center [449, 145] width 71 height 14
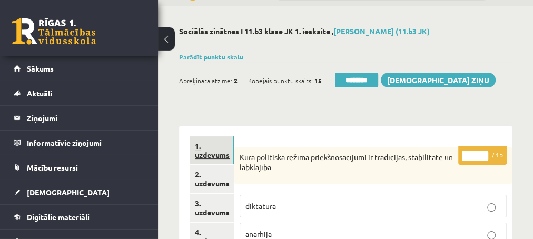
scroll to position [57, 0]
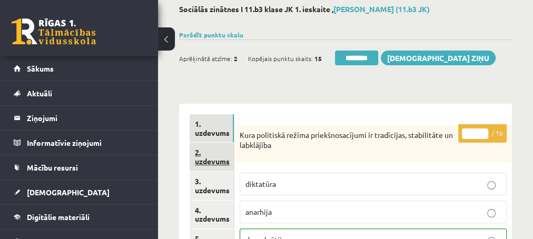
click at [211, 159] on link "2. uzdevums" at bounding box center [212, 157] width 44 height 28
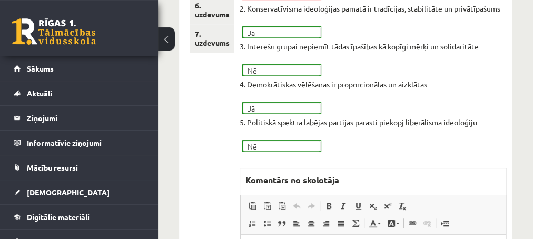
scroll to position [341, 0]
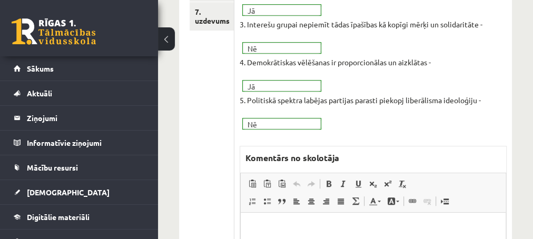
click at [310, 225] on p "Editor, wiswyg-editor-47433871315740-1760442371-854" at bounding box center [373, 228] width 244 height 11
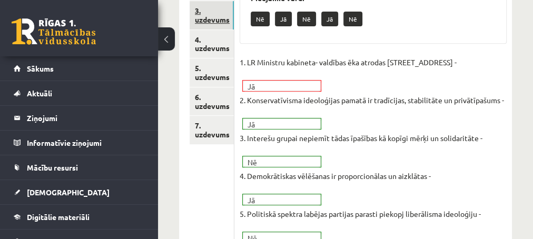
click at [213, 18] on link "3. uzdevums" at bounding box center [212, 15] width 44 height 28
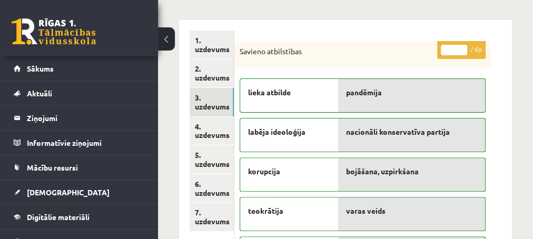
scroll to position [171, 0]
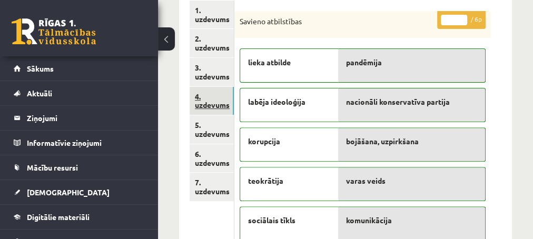
click at [212, 104] on link "4. uzdevums" at bounding box center [212, 101] width 44 height 28
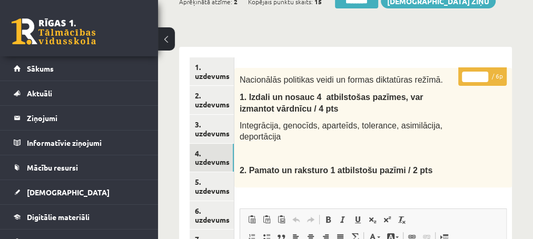
scroll to position [114, 0]
type input "*"
click at [481, 75] on input "*" at bounding box center [475, 77] width 26 height 11
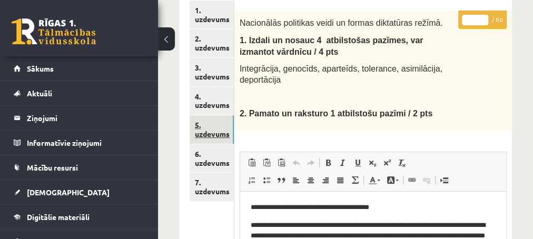
click at [213, 134] on link "5. uzdevums" at bounding box center [212, 129] width 44 height 28
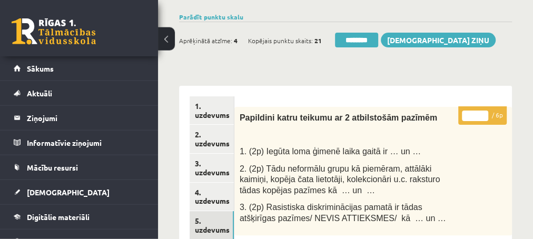
scroll to position [57, 0]
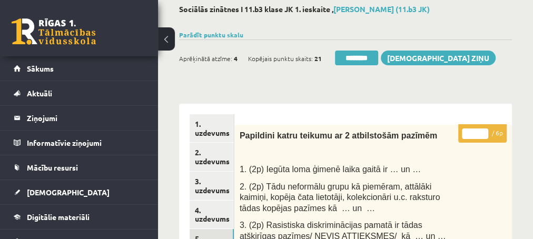
type input "*"
click at [484, 132] on input "*" at bounding box center [475, 133] width 26 height 11
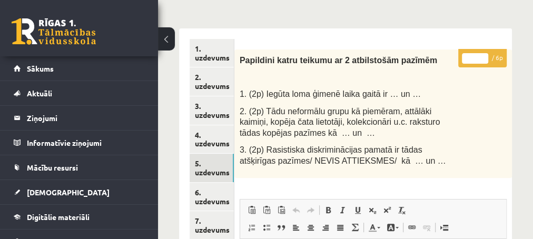
scroll to position [171, 0]
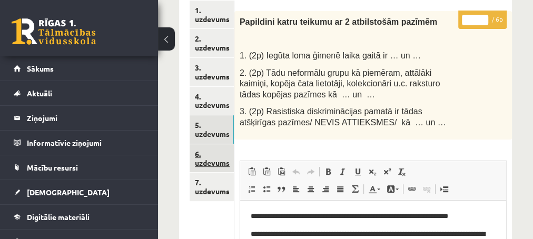
click at [217, 164] on link "6. uzdevums" at bounding box center [212, 158] width 44 height 28
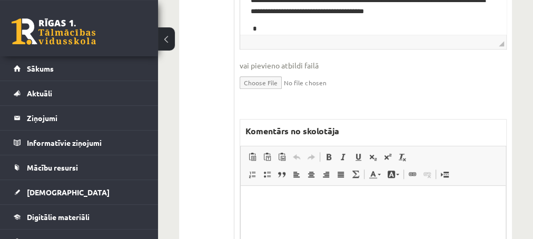
scroll to position [455, 0]
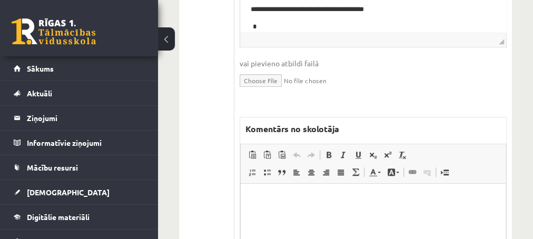
click at [282, 190] on html at bounding box center [372, 236] width 265 height 105
click at [328, 201] on p "**********" at bounding box center [373, 199] width 244 height 11
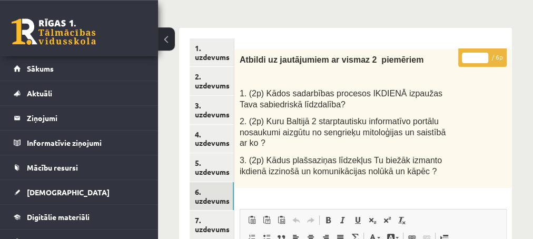
scroll to position [114, 0]
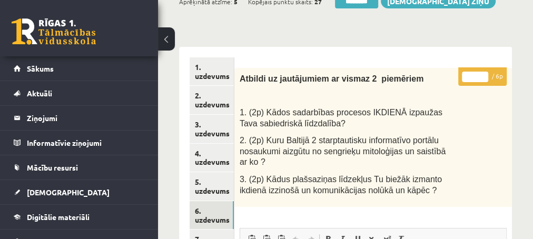
click at [481, 75] on input "*" at bounding box center [475, 77] width 26 height 11
type input "*"
click at [483, 80] on input "*" at bounding box center [475, 77] width 26 height 11
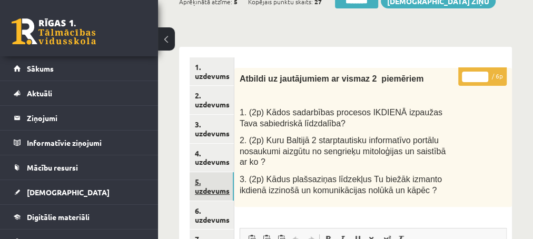
click at [211, 193] on link "5. uzdevums" at bounding box center [212, 186] width 44 height 28
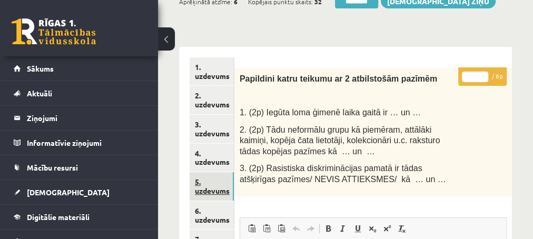
scroll to position [171, 0]
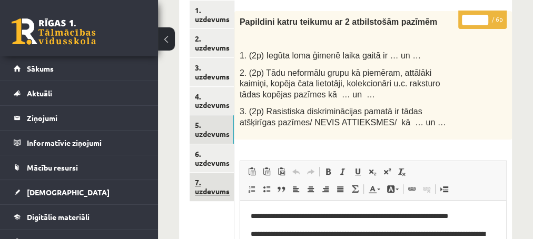
click at [212, 193] on link "7. uzdevums" at bounding box center [212, 187] width 44 height 28
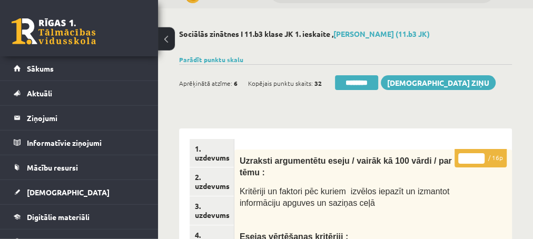
scroll to position [0, 0]
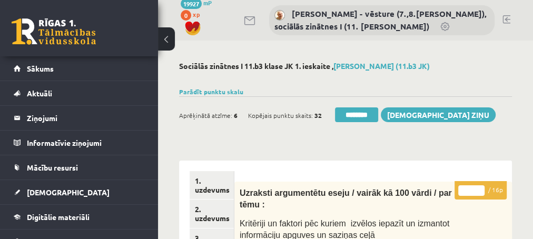
type input "**"
click at [480, 186] on input "**" at bounding box center [471, 190] width 26 height 11
click at [210, 217] on link "2. uzdevums" at bounding box center [212, 214] width 44 height 28
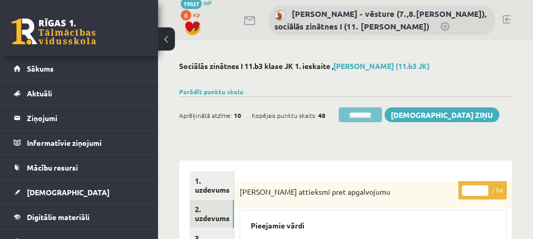
click at [355, 113] on input "********" at bounding box center [360, 114] width 43 height 15
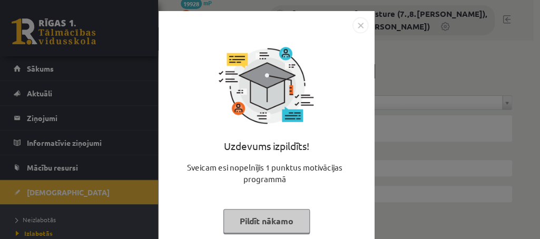
click at [231, 223] on button "Pildīt nākamo" at bounding box center [266, 221] width 86 height 24
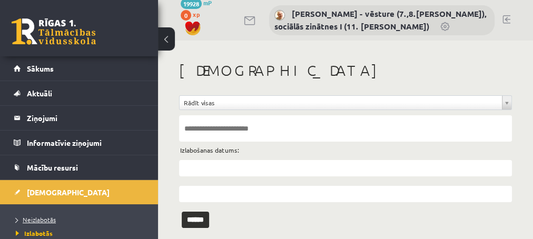
click at [28, 218] on span "Neizlabotās" at bounding box center [36, 219] width 40 height 8
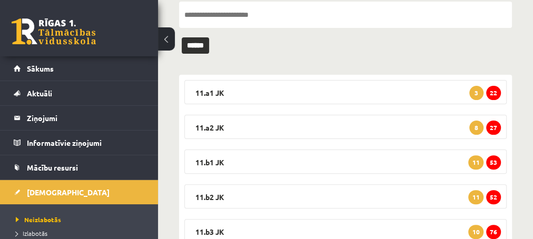
scroll to position [154, 0]
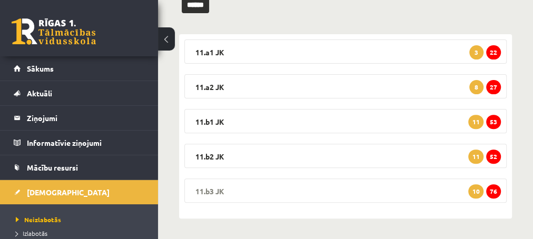
click at [491, 191] on span "76" at bounding box center [493, 191] width 15 height 14
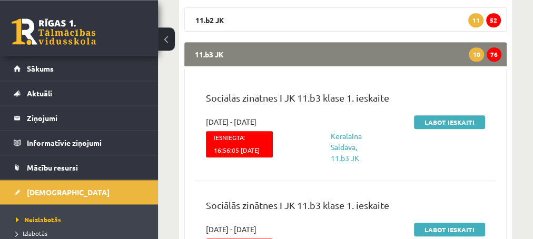
scroll to position [268, 0]
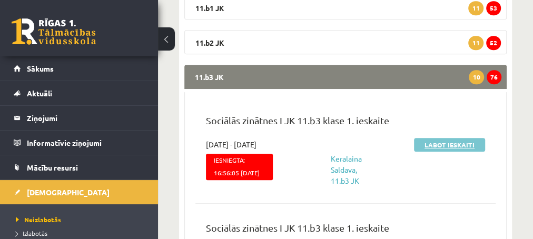
click at [429, 143] on link "Labot ieskaiti" at bounding box center [449, 145] width 71 height 14
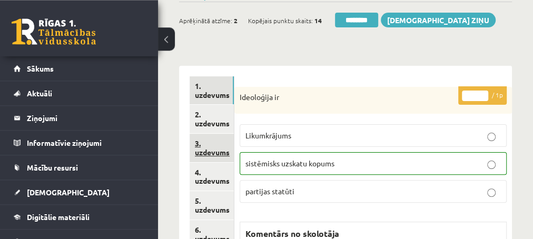
scroll to position [114, 0]
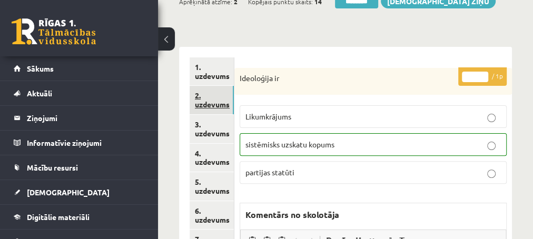
click at [204, 106] on link "2. uzdevums" at bounding box center [212, 100] width 44 height 28
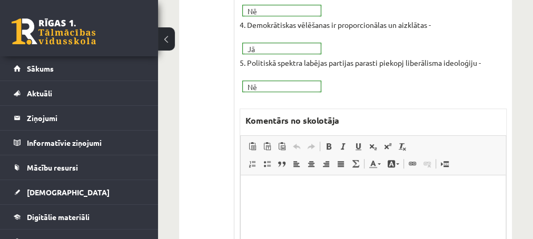
scroll to position [398, 0]
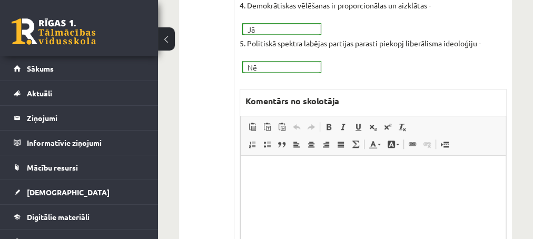
click at [268, 164] on html at bounding box center [372, 208] width 265 height 105
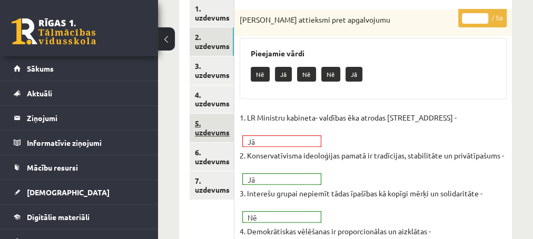
scroll to position [171, 0]
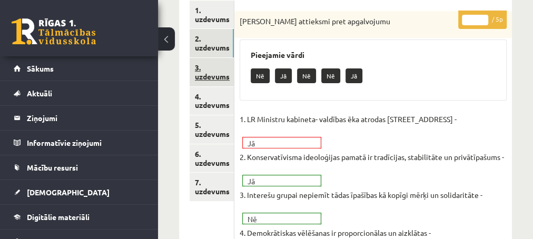
click at [210, 79] on link "3. uzdevums" at bounding box center [212, 72] width 44 height 28
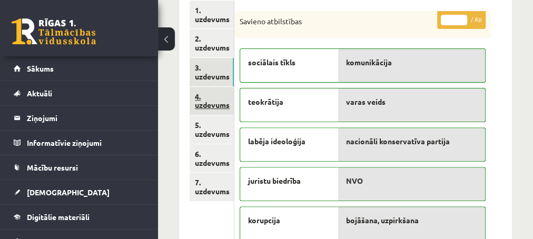
scroll to position [0, 0]
click at [221, 104] on link "4. uzdevums" at bounding box center [212, 101] width 44 height 28
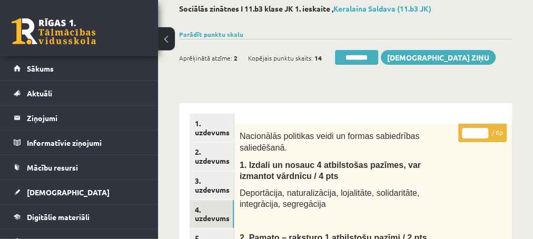
scroll to position [57, 0]
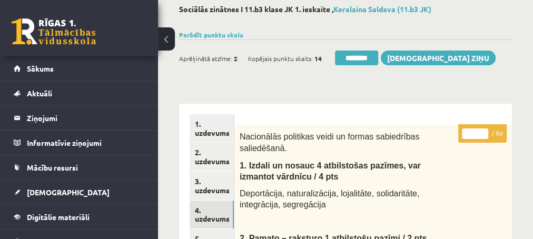
type input "*"
click at [481, 131] on input "*" at bounding box center [475, 133] width 26 height 11
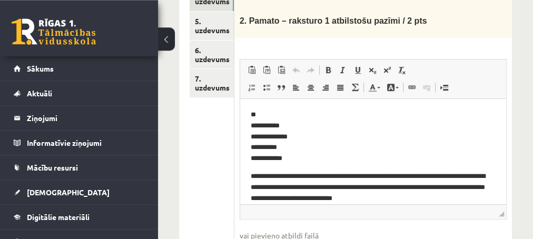
scroll to position [284, 0]
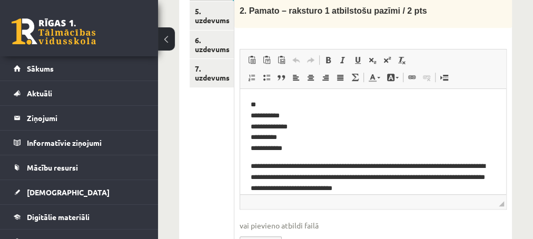
click at [210, 22] on link "5. uzdevums" at bounding box center [212, 16] width 44 height 28
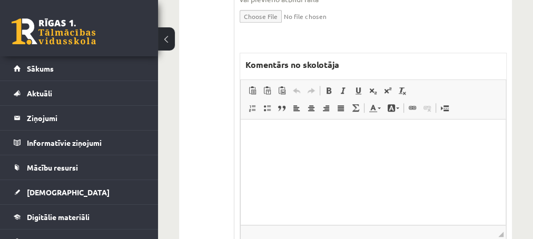
scroll to position [512, 0]
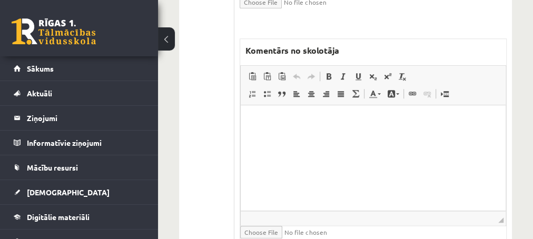
click at [272, 122] on p "Editor, wiswyg-editor-47433955811060-1760442814-755" at bounding box center [373, 121] width 244 height 11
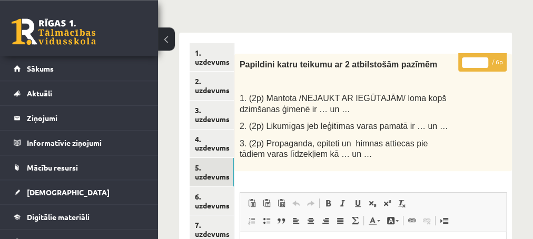
scroll to position [114, 0]
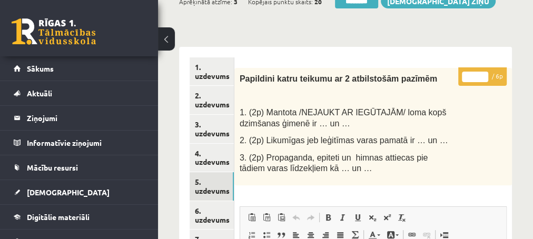
click at [481, 73] on input "*" at bounding box center [475, 77] width 26 height 11
type input "*"
click at [481, 73] on input "*" at bounding box center [475, 77] width 26 height 11
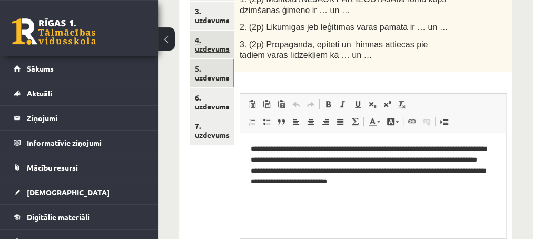
scroll to position [227, 0]
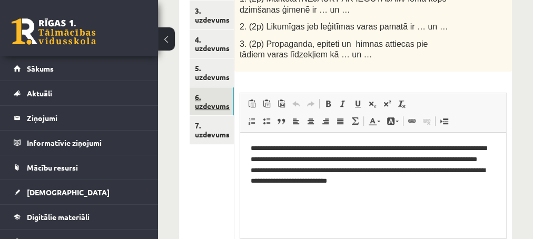
click at [215, 104] on link "6. uzdevums" at bounding box center [212, 101] width 44 height 28
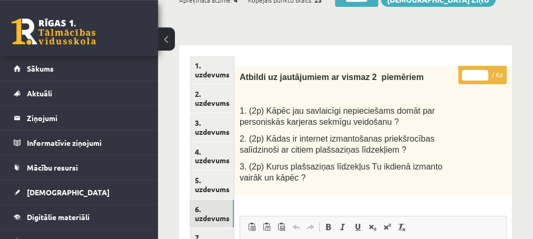
scroll to position [114, 0]
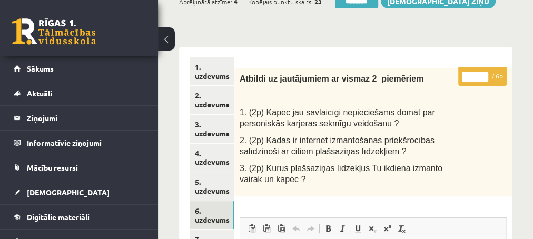
type input "*"
click at [482, 74] on input "*" at bounding box center [475, 77] width 26 height 11
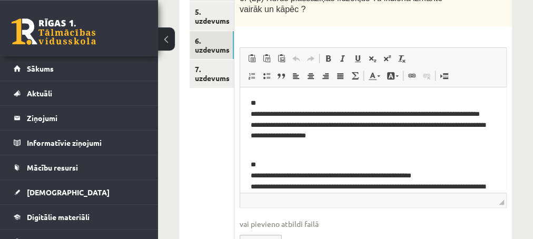
scroll to position [284, 0]
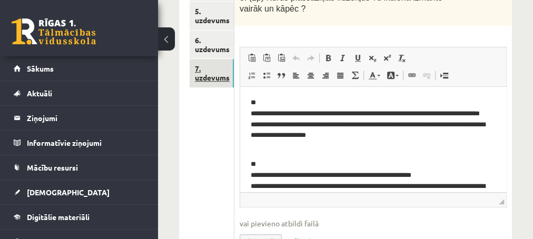
click at [211, 82] on link "7. uzdevums" at bounding box center [212, 73] width 44 height 28
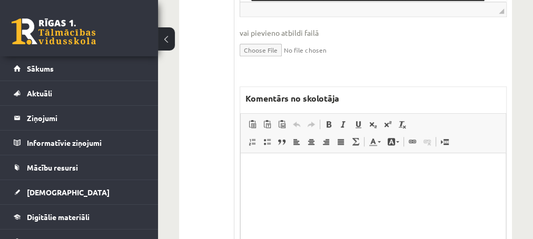
scroll to position [626, 0]
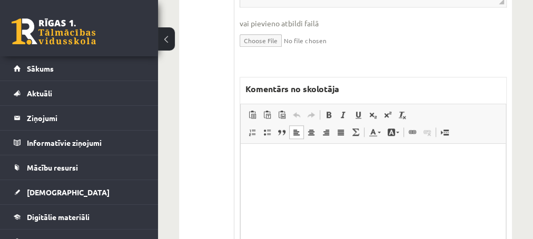
click at [278, 163] on p "Editor, wiswyg-editor-47433906744820-1760442915-235" at bounding box center [373, 159] width 244 height 11
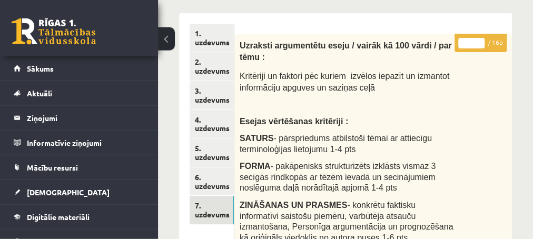
scroll to position [171, 0]
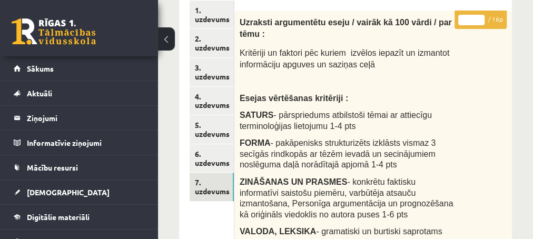
click at [477, 15] on input "*" at bounding box center [471, 20] width 26 height 11
click at [477, 15] on input "**" at bounding box center [471, 20] width 26 height 11
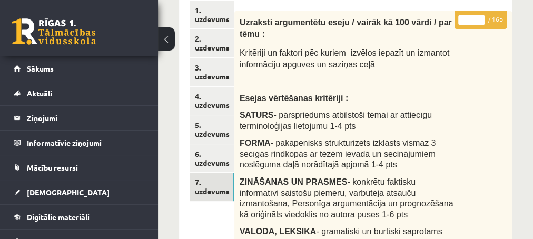
click at [477, 15] on input "**" at bounding box center [471, 20] width 26 height 11
click at [477, 16] on input "**" at bounding box center [471, 20] width 26 height 11
type input "**"
click at [477, 17] on input "**" at bounding box center [471, 20] width 26 height 11
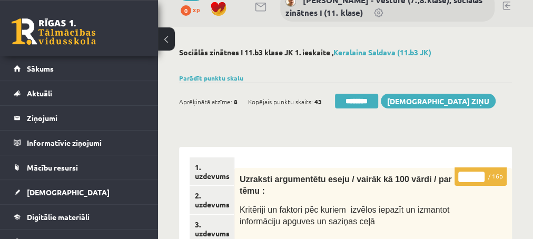
scroll to position [0, 0]
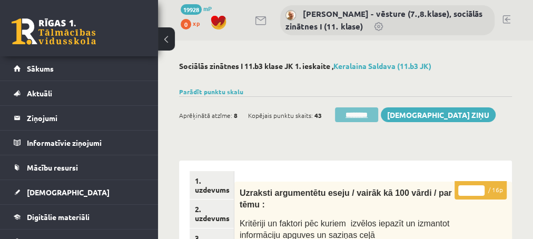
click at [353, 119] on input "********" at bounding box center [356, 114] width 43 height 15
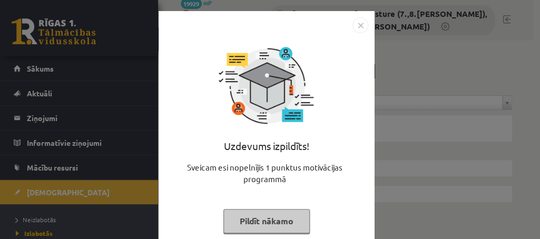
click at [247, 222] on button "Pildīt nākamo" at bounding box center [266, 221] width 86 height 24
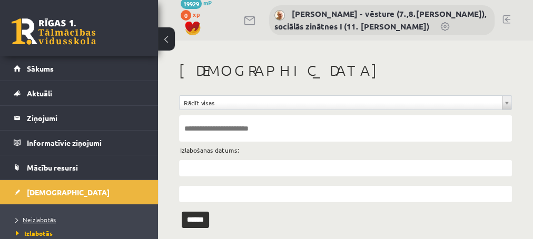
click at [36, 219] on span "Neizlabotās" at bounding box center [36, 219] width 40 height 8
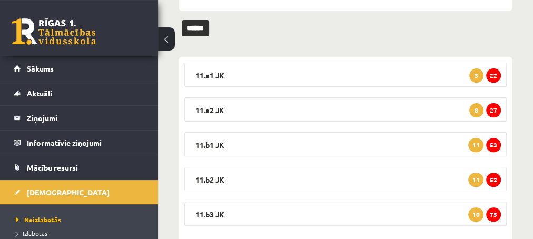
scroll to position [154, 0]
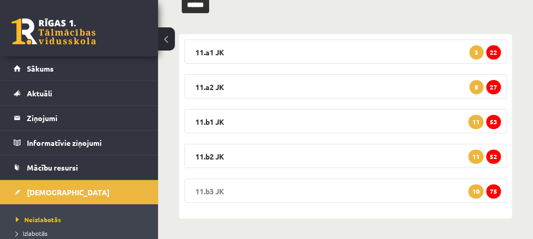
click at [495, 190] on span "75" at bounding box center [493, 191] width 15 height 14
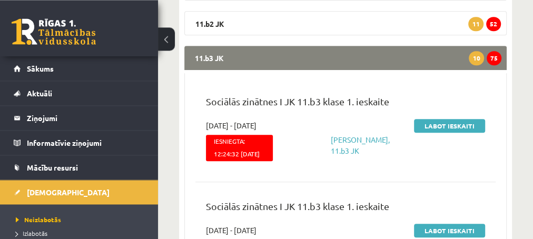
scroll to position [268, 0]
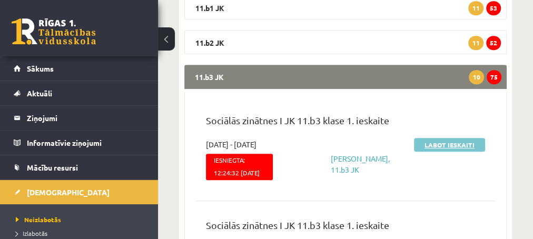
click at [443, 145] on link "Labot ieskaiti" at bounding box center [449, 145] width 71 height 14
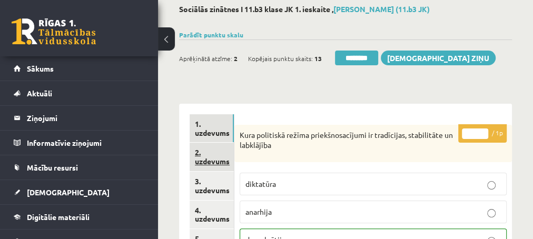
click at [209, 161] on link "2. uzdevums" at bounding box center [212, 157] width 44 height 28
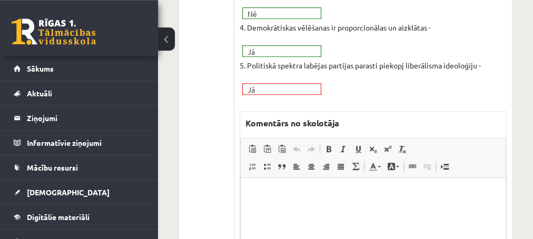
scroll to position [398, 0]
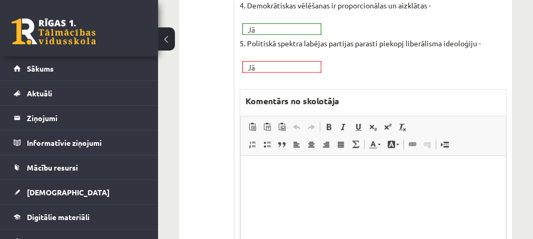
click at [288, 169] on p "Editor, wiswyg-editor-47433756121220-1760443116-490" at bounding box center [373, 171] width 244 height 11
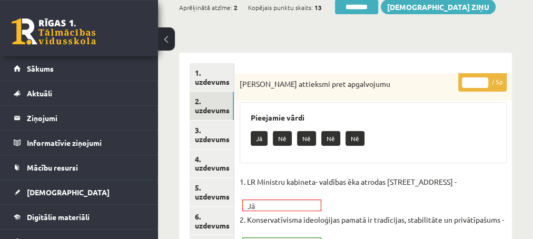
scroll to position [95, 0]
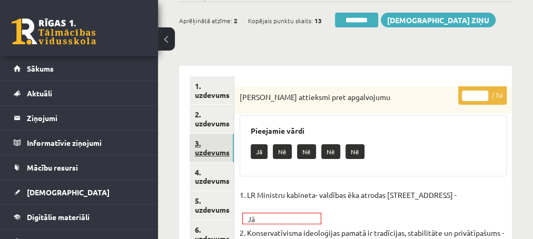
click at [211, 153] on link "3. uzdevums" at bounding box center [212, 148] width 44 height 28
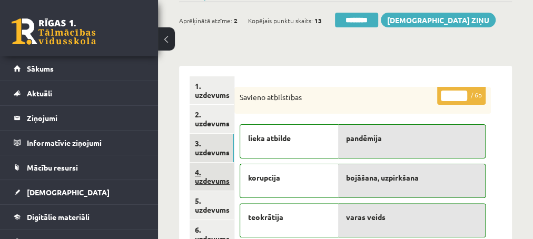
scroll to position [0, 0]
click at [204, 181] on link "4. uzdevums" at bounding box center [212, 177] width 44 height 28
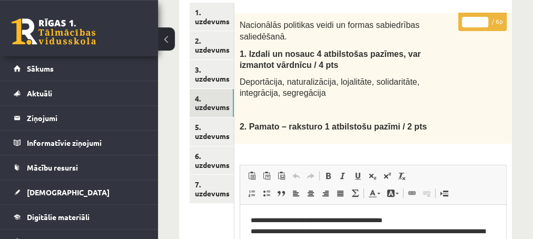
scroll to position [152, 0]
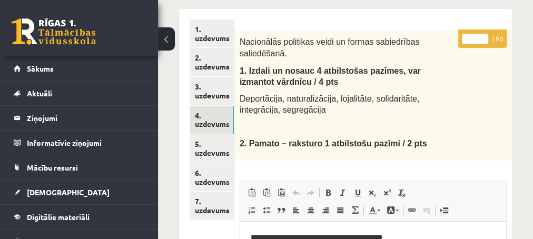
type input "*"
click at [484, 36] on input "*" at bounding box center [475, 39] width 26 height 11
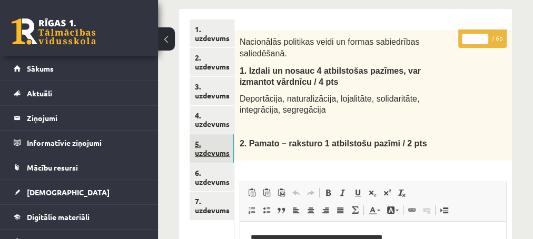
click at [213, 152] on link "5. uzdevums" at bounding box center [212, 148] width 44 height 28
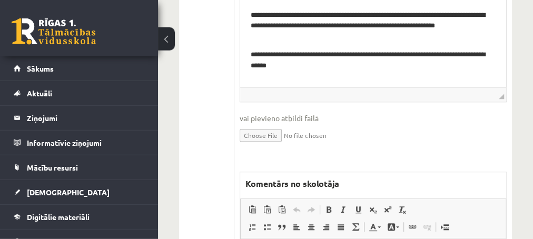
scroll to position [436, 0]
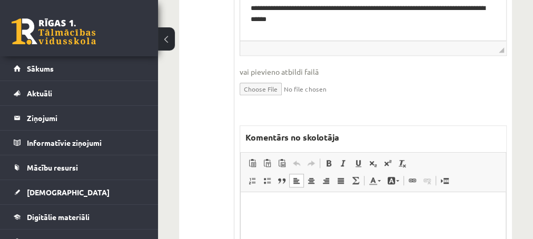
click at [293, 206] on p "Editor, wiswyg-editor-47433788057140-1760443193-250" at bounding box center [373, 207] width 244 height 11
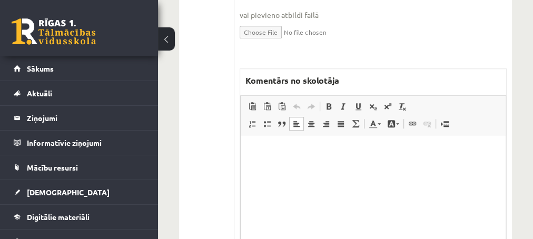
click at [267, 150] on p "Editor, wiswyg-editor-47433788057140-1760443193-250" at bounding box center [373, 150] width 244 height 11
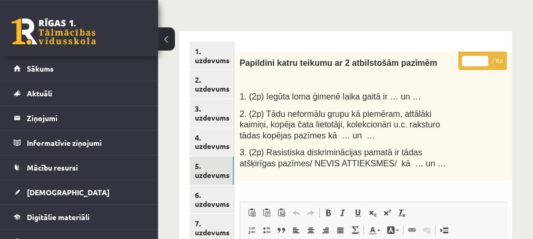
scroll to position [95, 0]
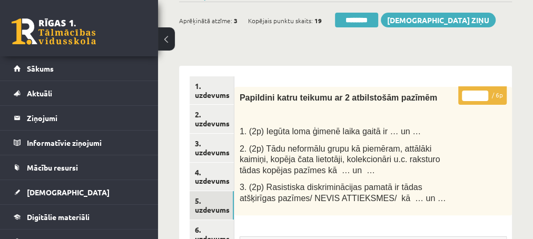
type input "*"
click at [482, 94] on input "*" at bounding box center [475, 96] width 26 height 11
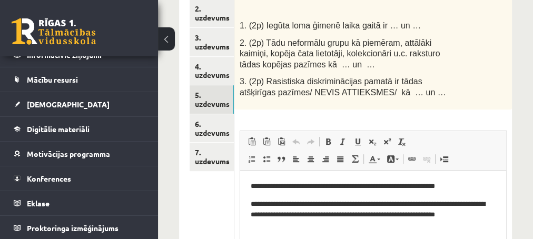
scroll to position [209, 0]
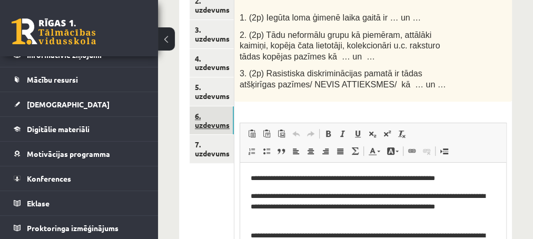
click at [213, 125] on link "6. uzdevums" at bounding box center [212, 120] width 44 height 28
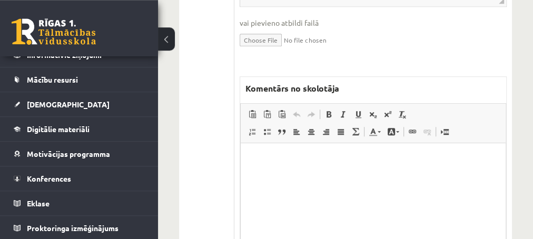
scroll to position [493, 0]
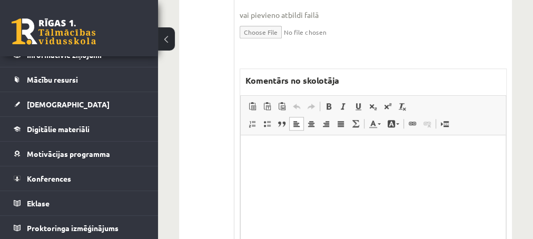
click at [265, 151] on p "Editor, wiswyg-editor-47433925685940-1760443345-25" at bounding box center [373, 150] width 244 height 11
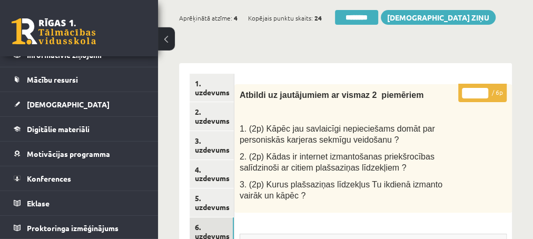
scroll to position [95, 0]
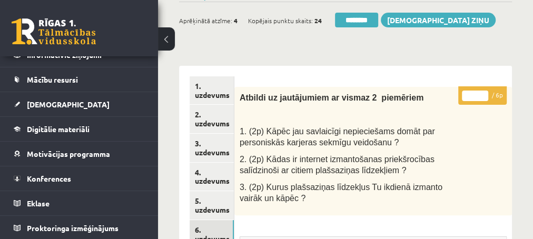
click at [481, 93] on input "*" at bounding box center [475, 96] width 26 height 11
type input "*"
click at [481, 93] on input "*" at bounding box center [475, 96] width 26 height 11
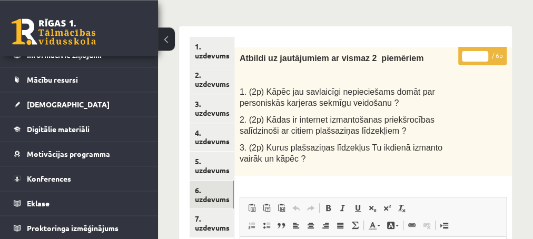
scroll to position [209, 0]
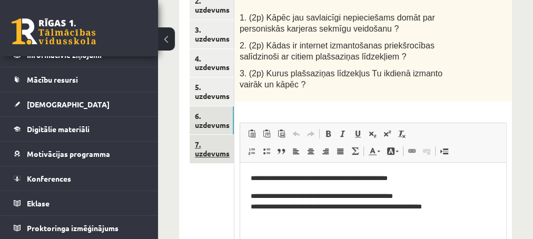
click at [209, 152] on link "7. uzdevums" at bounding box center [212, 149] width 44 height 28
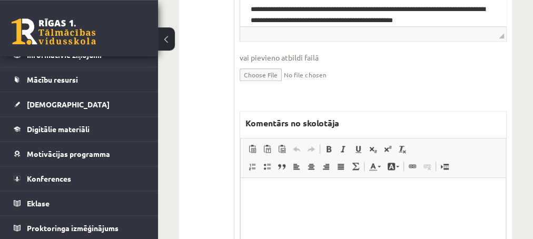
scroll to position [607, 0]
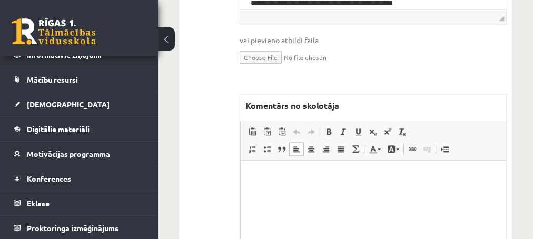
click at [268, 177] on p "Editor, wiswyg-editor-47433948541360-1760443421-402" at bounding box center [373, 176] width 244 height 11
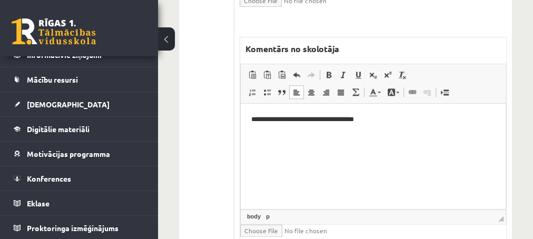
click at [370, 120] on p "**********" at bounding box center [373, 119] width 244 height 11
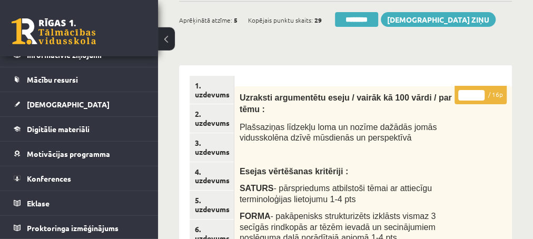
scroll to position [95, 0]
click at [478, 93] on input "*" at bounding box center [471, 96] width 26 height 11
click at [480, 93] on input "*" at bounding box center [471, 96] width 26 height 11
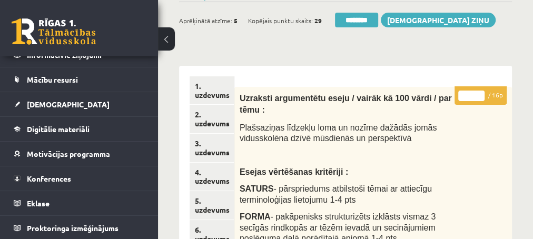
type input "**"
click at [479, 93] on input "**" at bounding box center [471, 96] width 26 height 11
click at [209, 156] on link "3. uzdevums" at bounding box center [212, 148] width 44 height 28
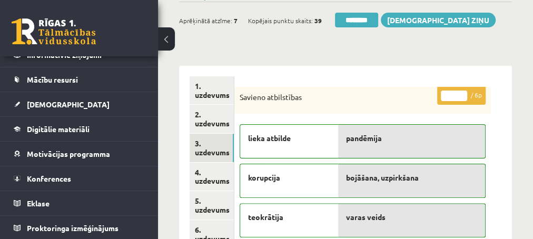
scroll to position [0, 0]
click at [341, 24] on input "********" at bounding box center [356, 20] width 43 height 15
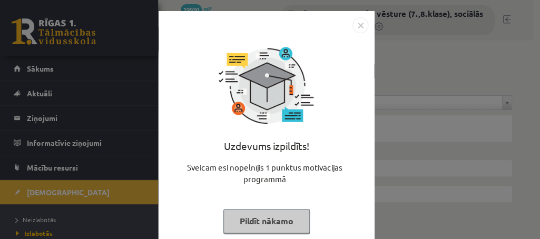
drag, startPoint x: 237, startPoint y: 216, endPoint x: 243, endPoint y: 211, distance: 8.2
click at [237, 216] on button "Pildīt nākamo" at bounding box center [266, 221] width 86 height 24
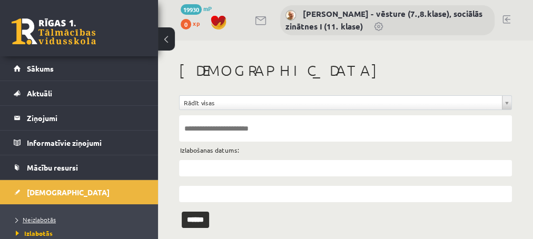
click at [35, 215] on link "Neizlabotās" at bounding box center [82, 219] width 132 height 9
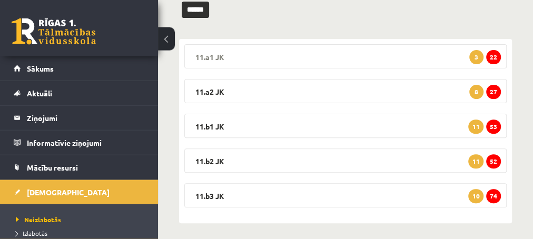
scroll to position [154, 0]
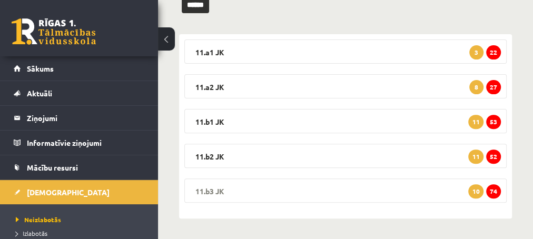
click at [492, 192] on span "74" at bounding box center [493, 191] width 15 height 14
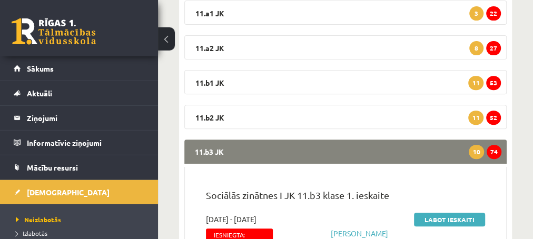
scroll to position [268, 0]
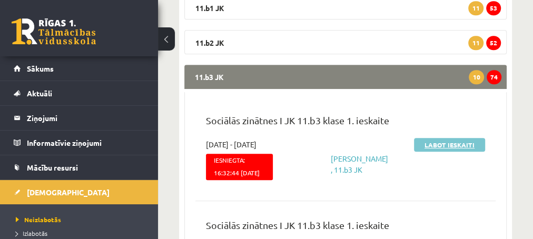
click at [438, 145] on link "Labot ieskaiti" at bounding box center [449, 145] width 71 height 14
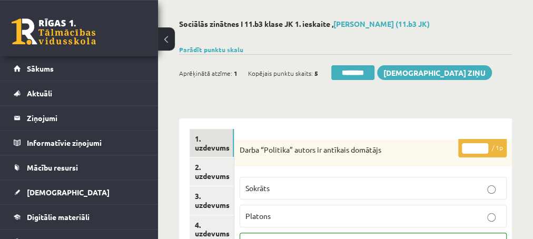
scroll to position [57, 0]
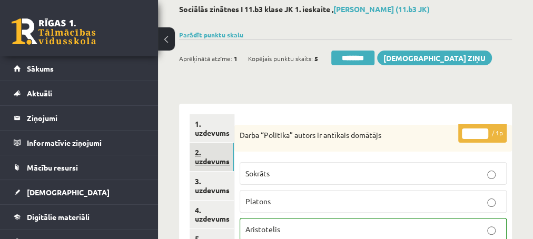
click at [212, 163] on link "2. uzdevums" at bounding box center [212, 157] width 44 height 28
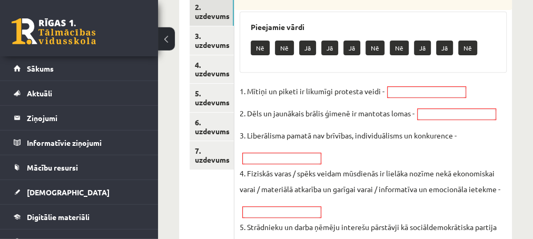
scroll to position [227, 0]
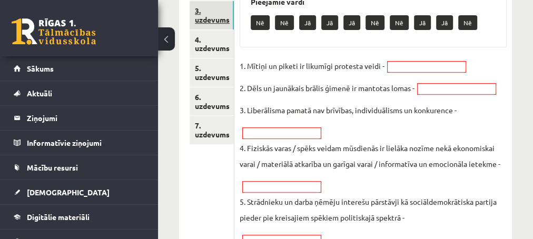
click at [208, 19] on link "3. uzdevums" at bounding box center [212, 15] width 44 height 28
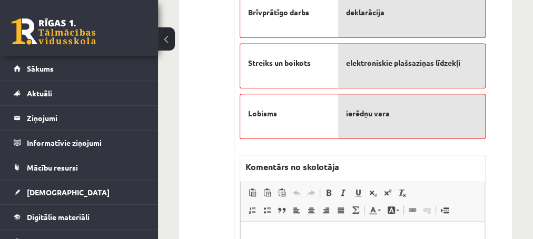
scroll to position [398, 0]
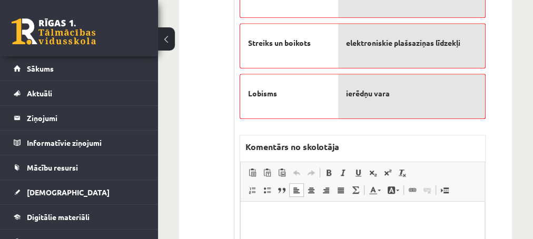
click at [276, 215] on p "Editor, wiswyg-editor-47434031909000-1760443639-100" at bounding box center [362, 217] width 223 height 11
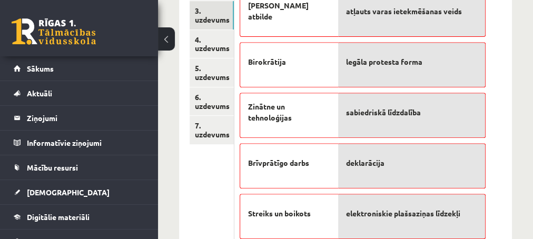
scroll to position [171, 0]
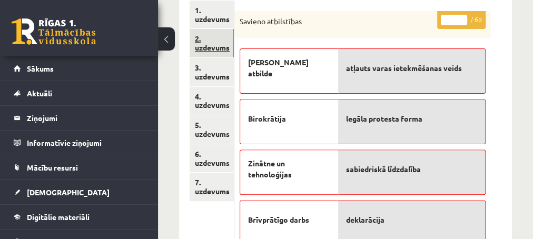
click at [210, 47] on link "2. uzdevums" at bounding box center [212, 43] width 44 height 28
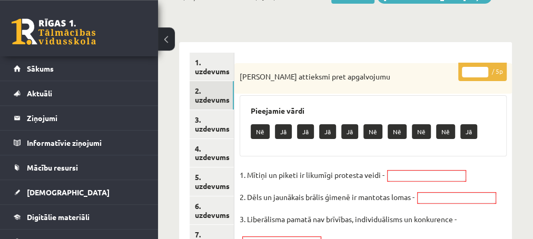
scroll to position [114, 0]
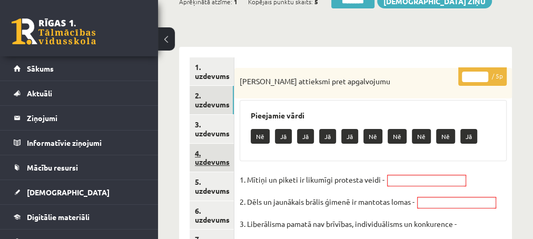
click at [214, 160] on link "4. uzdevums" at bounding box center [212, 158] width 44 height 28
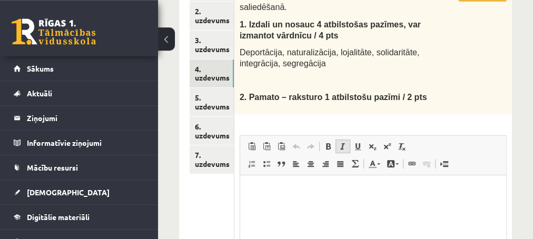
scroll to position [171, 0]
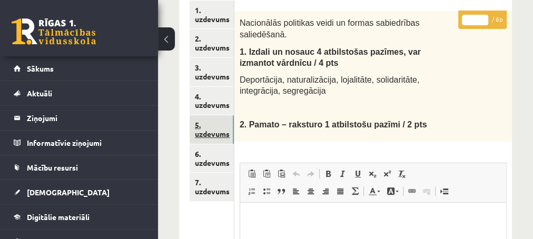
click at [210, 132] on link "5. uzdevums" at bounding box center [212, 129] width 44 height 28
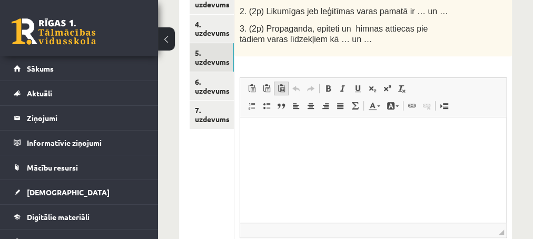
scroll to position [227, 0]
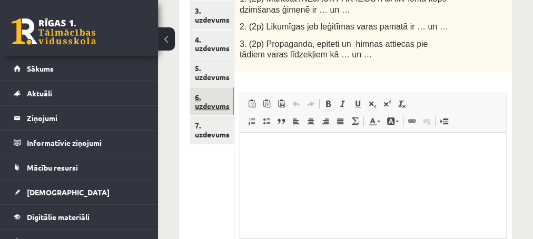
click at [221, 105] on link "6. uzdevums" at bounding box center [212, 101] width 44 height 28
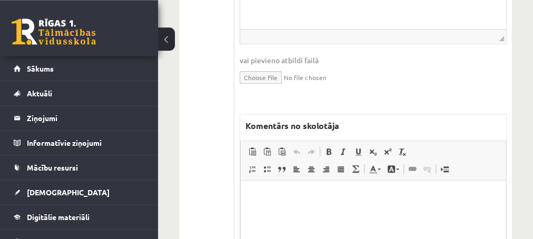
scroll to position [284, 0]
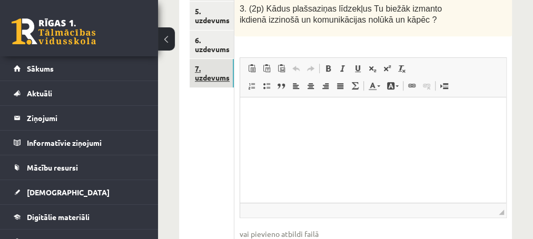
click at [212, 77] on link "7. uzdevums" at bounding box center [212, 73] width 44 height 28
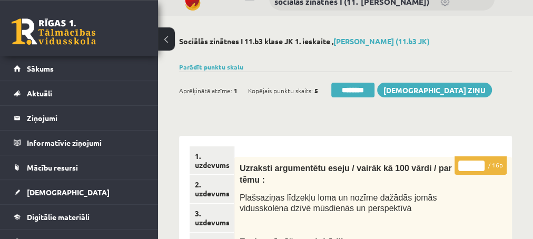
scroll to position [0, 0]
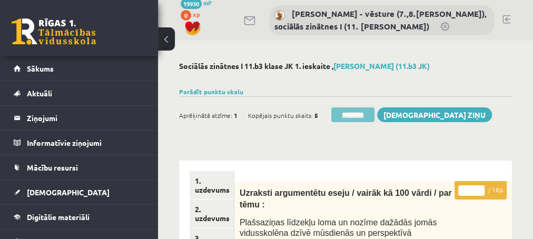
click at [343, 113] on input "********" at bounding box center [352, 114] width 43 height 15
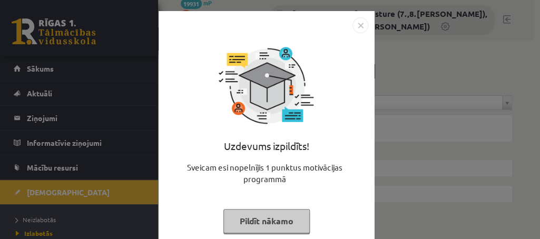
click at [230, 223] on button "Pildīt nākamo" at bounding box center [266, 221] width 86 height 24
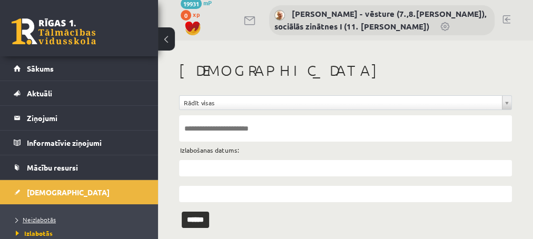
click at [36, 215] on link "Neizlabotās" at bounding box center [82, 219] width 132 height 9
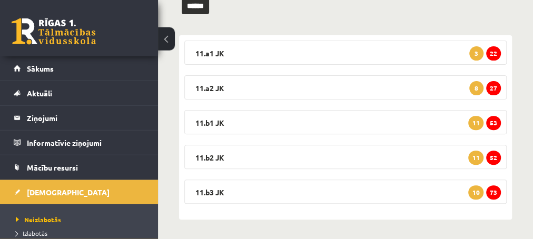
scroll to position [154, 0]
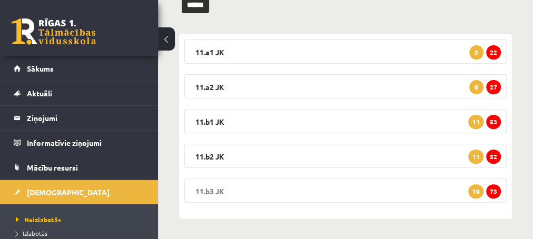
click at [491, 191] on span "73" at bounding box center [493, 191] width 15 height 14
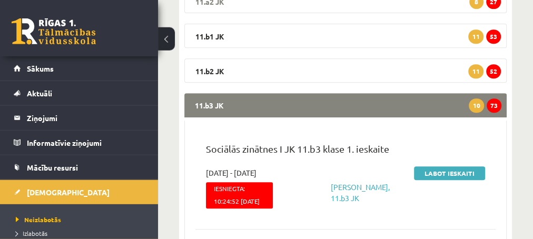
scroll to position [268, 0]
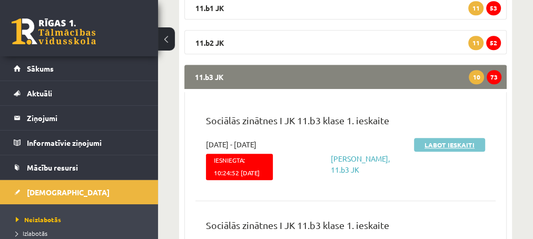
click at [425, 147] on link "Labot ieskaiti" at bounding box center [449, 145] width 71 height 14
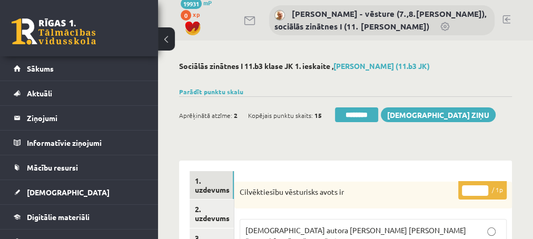
scroll to position [57, 0]
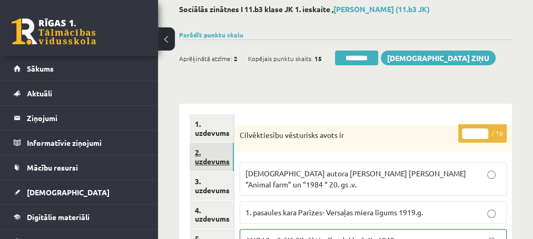
click at [216, 161] on link "2. uzdevums" at bounding box center [212, 157] width 44 height 28
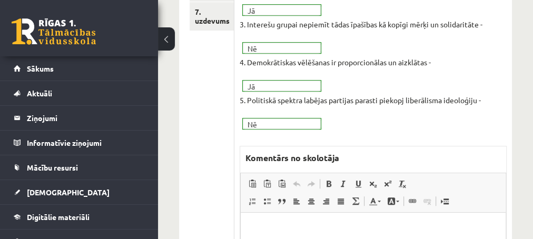
scroll to position [398, 0]
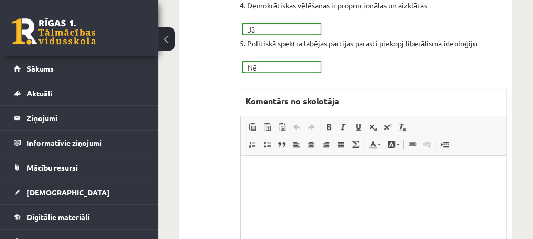
click at [261, 170] on p "Editor, wiswyg-editor-47433873526840-1760443715-635" at bounding box center [373, 171] width 244 height 11
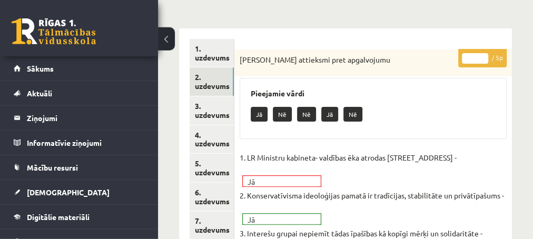
scroll to position [114, 0]
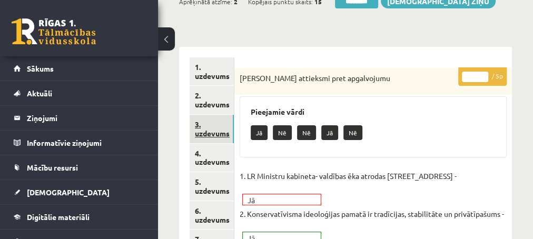
click at [210, 134] on link "3. uzdevums" at bounding box center [212, 129] width 44 height 28
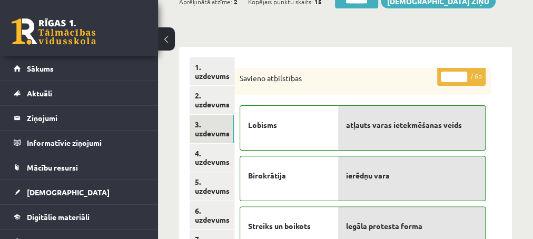
scroll to position [0, 0]
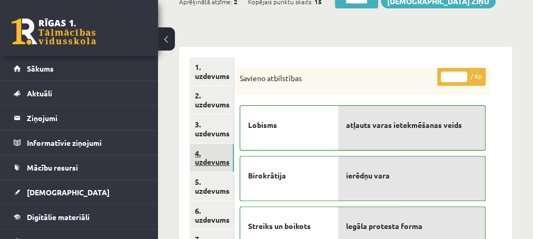
click at [210, 163] on link "4. uzdevums" at bounding box center [212, 158] width 44 height 28
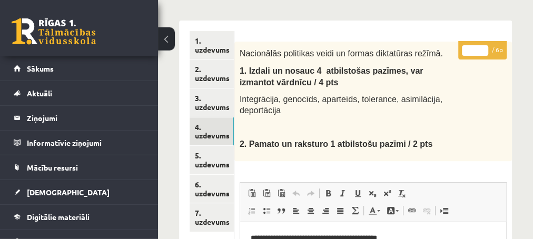
scroll to position [114, 0]
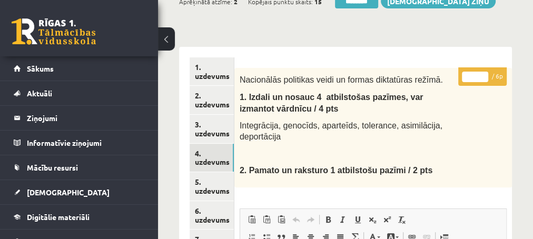
type input "*"
click at [481, 74] on input "*" at bounding box center [475, 77] width 26 height 11
click at [207, 191] on link "5. uzdevums" at bounding box center [212, 186] width 44 height 28
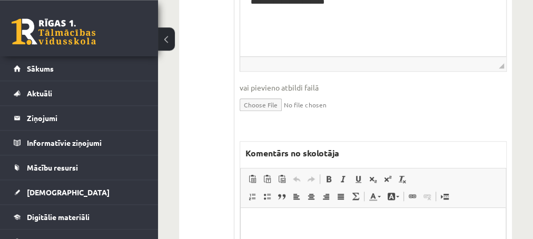
scroll to position [512, 0]
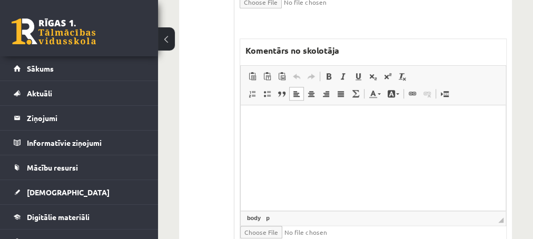
click at [288, 133] on html at bounding box center [372, 157] width 265 height 105
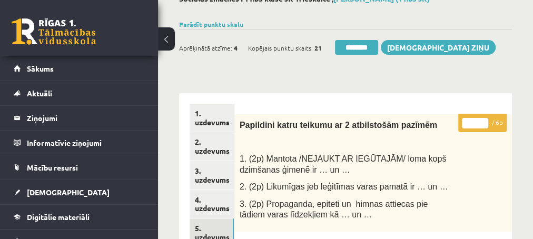
scroll to position [57, 0]
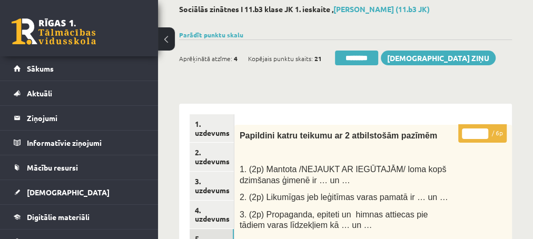
click at [485, 133] on input "*" at bounding box center [475, 133] width 26 height 11
type input "*"
click at [485, 132] on input "*" at bounding box center [475, 133] width 26 height 11
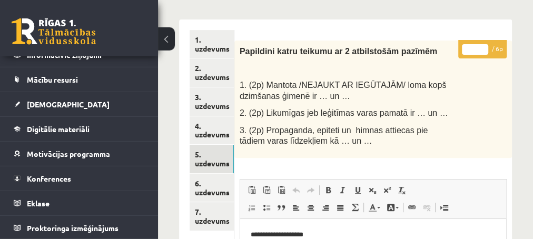
scroll to position [171, 0]
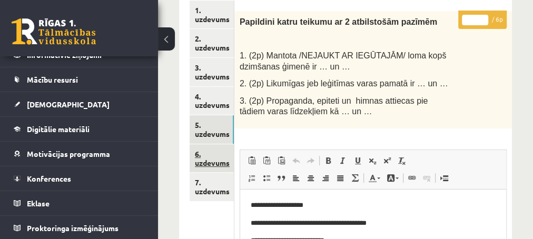
click at [208, 162] on link "6. uzdevums" at bounding box center [212, 158] width 44 height 28
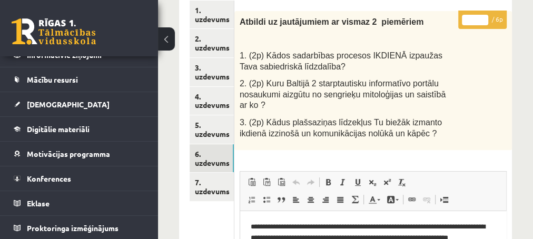
type input "*"
click at [481, 18] on input "*" at bounding box center [475, 20] width 26 height 11
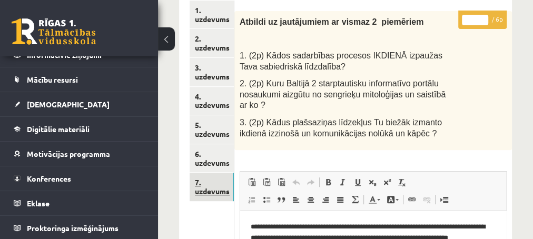
click at [198, 194] on link "7. uzdevums" at bounding box center [212, 187] width 44 height 28
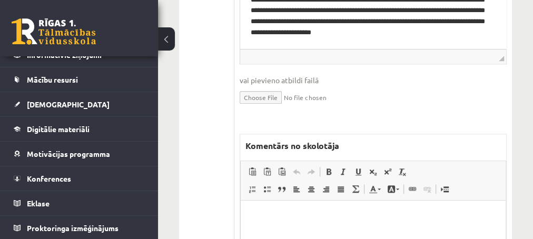
scroll to position [626, 0]
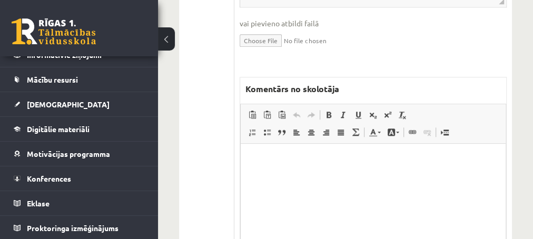
click at [257, 160] on p "Editor, wiswyg-editor-47433931004940-1760443806-928" at bounding box center [373, 159] width 244 height 11
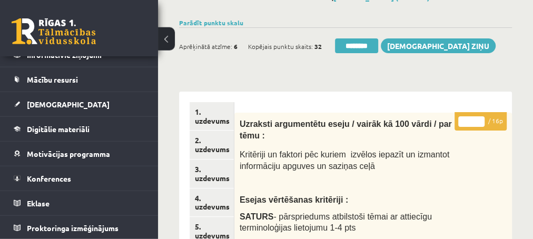
scroll to position [57, 0]
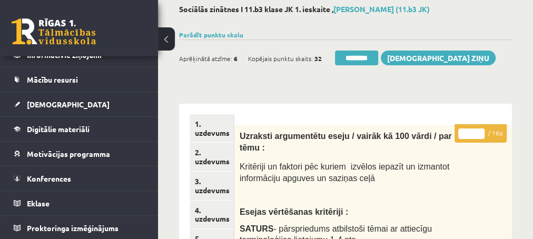
click at [478, 130] on input "**" at bounding box center [471, 133] width 26 height 11
type input "**"
click at [478, 130] on input "**" at bounding box center [471, 133] width 26 height 11
click at [201, 187] on link "3. uzdevums" at bounding box center [212, 186] width 44 height 28
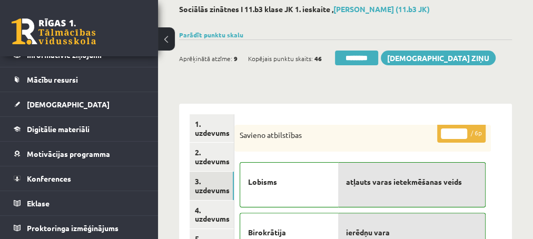
scroll to position [0, 0]
click at [349, 61] on input "********" at bounding box center [356, 58] width 43 height 15
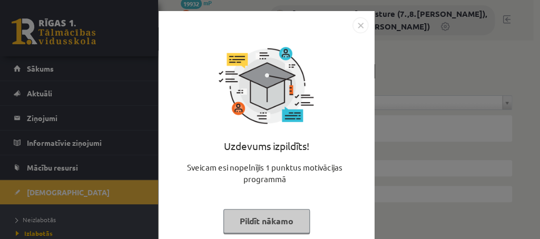
click at [266, 219] on button "Pildīt nākamo" at bounding box center [266, 221] width 86 height 24
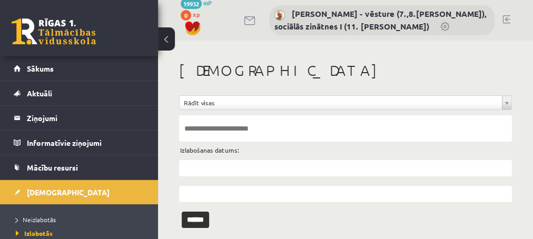
scroll to position [51, 0]
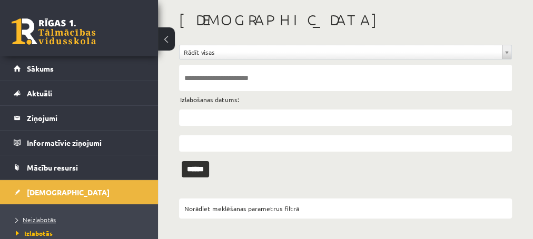
click at [39, 220] on span "Neizlabotās" at bounding box center [36, 219] width 40 height 8
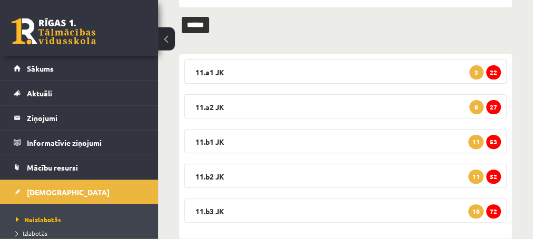
scroll to position [154, 0]
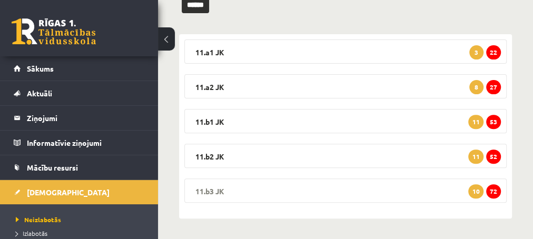
click at [492, 187] on span "72" at bounding box center [493, 191] width 15 height 14
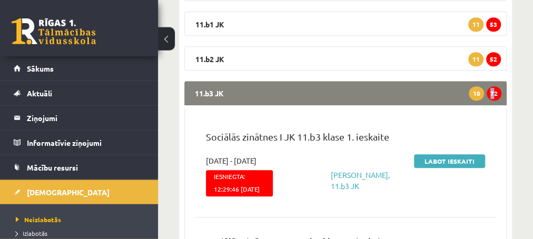
scroll to position [268, 0]
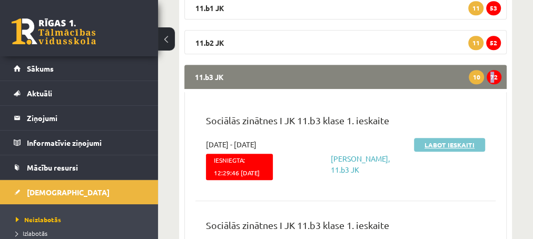
click at [439, 146] on link "Labot ieskaiti" at bounding box center [449, 145] width 71 height 14
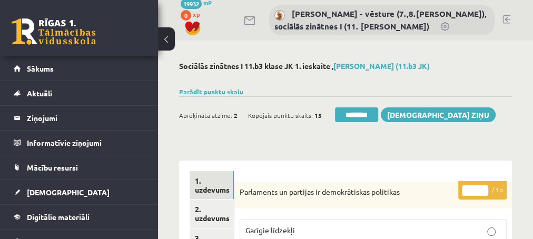
scroll to position [57, 0]
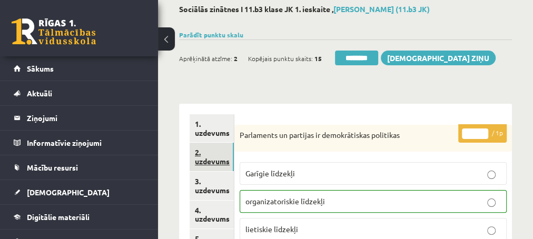
click at [213, 162] on link "2. uzdevums" at bounding box center [212, 157] width 44 height 28
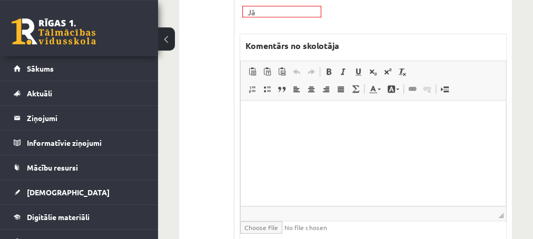
scroll to position [455, 0]
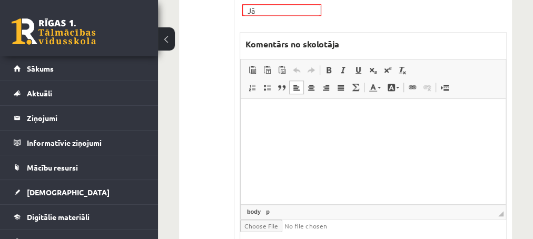
click at [280, 118] on p "Editor, wiswyg-editor-47433873319980-1760444046-703" at bounding box center [373, 115] width 244 height 11
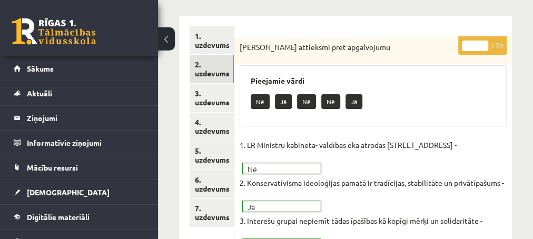
scroll to position [171, 0]
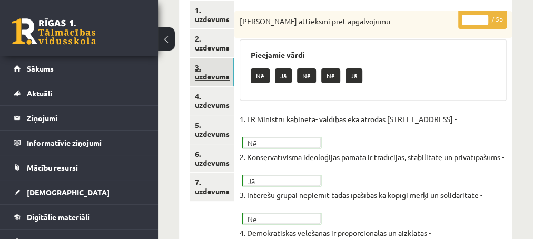
click at [205, 78] on link "3. uzdevums" at bounding box center [212, 72] width 44 height 28
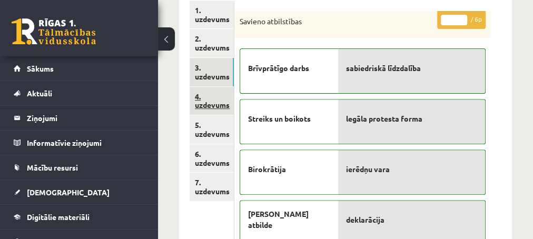
scroll to position [0, 0]
click at [206, 108] on link "4. uzdevums" at bounding box center [212, 101] width 44 height 28
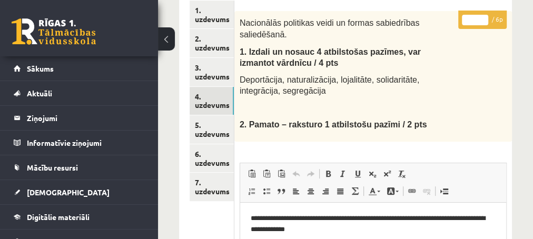
scroll to position [114, 0]
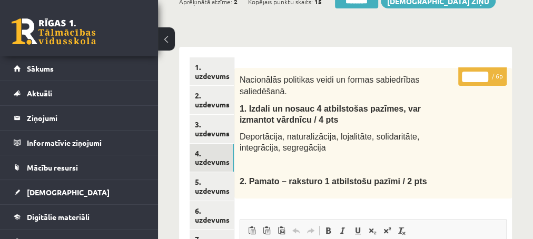
type input "*"
click at [483, 74] on input "*" at bounding box center [475, 77] width 26 height 11
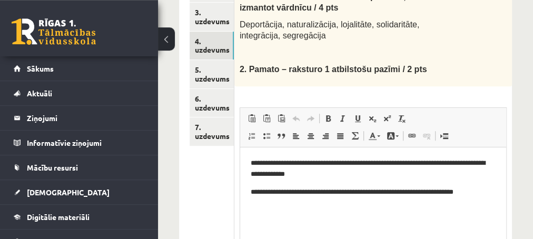
scroll to position [227, 0]
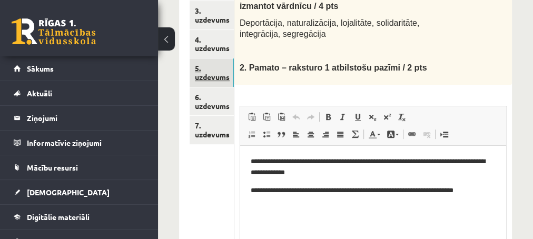
click at [203, 79] on link "5. uzdevums" at bounding box center [212, 72] width 44 height 28
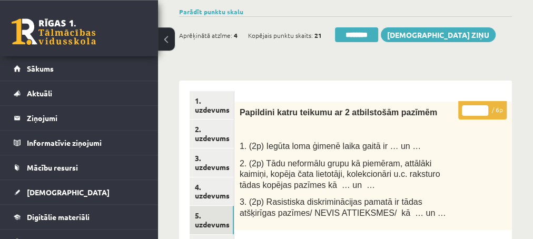
scroll to position [57, 0]
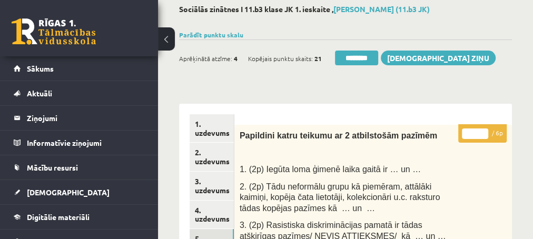
type input "*"
click at [484, 132] on input "*" at bounding box center [475, 133] width 26 height 11
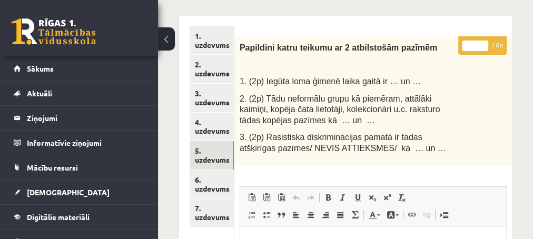
scroll to position [171, 0]
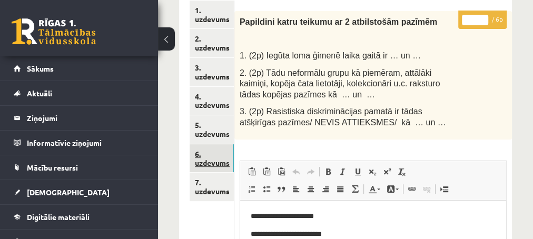
click at [211, 163] on link "6. uzdevums" at bounding box center [212, 158] width 44 height 28
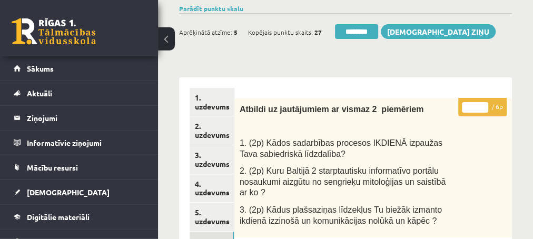
scroll to position [57, 0]
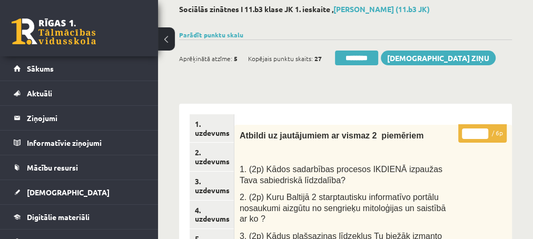
type input "*"
click at [483, 130] on input "*" at bounding box center [475, 133] width 26 height 11
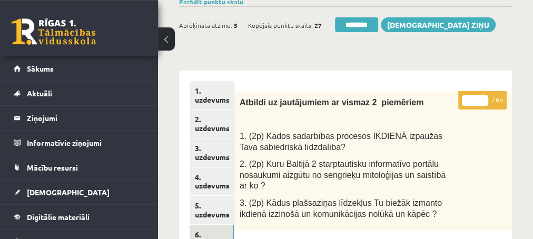
scroll to position [171, 0]
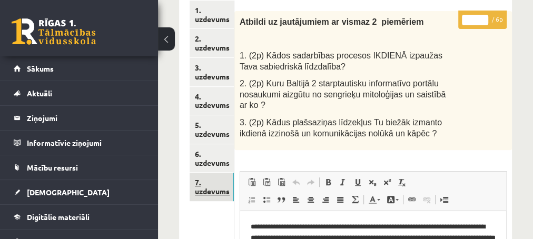
click at [203, 194] on link "7. uzdevums" at bounding box center [212, 187] width 44 height 28
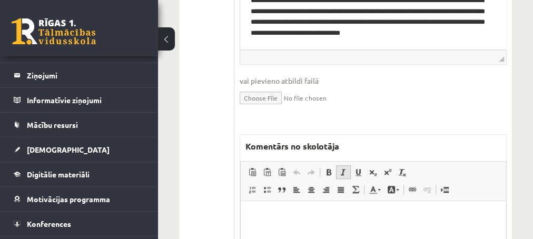
scroll to position [569, 0]
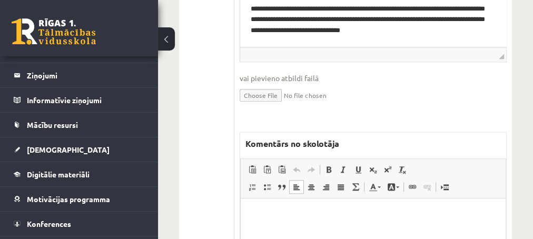
click at [282, 212] on p "Editor, wiswyg-editor-47433785978200-1760444138-289" at bounding box center [373, 214] width 244 height 11
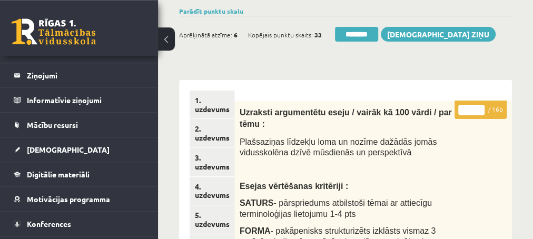
scroll to position [57, 0]
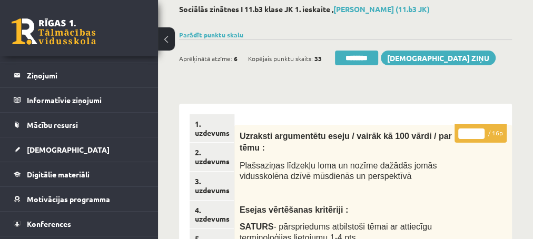
click at [480, 131] on input "*" at bounding box center [471, 133] width 26 height 11
type input "**"
click at [480, 132] on input "**" at bounding box center [471, 133] width 26 height 11
click at [203, 159] on link "2. uzdevums" at bounding box center [212, 157] width 44 height 28
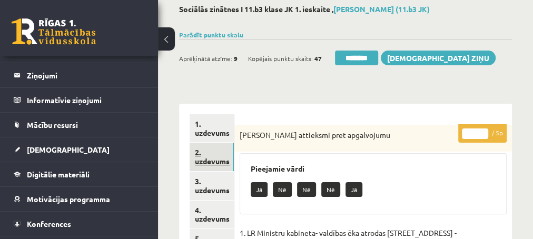
scroll to position [43, 0]
click at [361, 61] on input "********" at bounding box center [356, 58] width 43 height 15
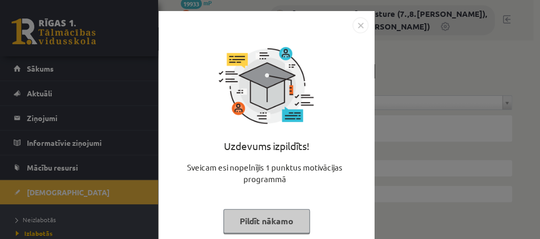
click at [228, 225] on button "Pildīt nākamo" at bounding box center [266, 221] width 86 height 24
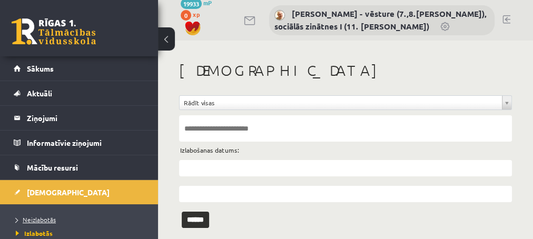
click at [39, 219] on span "Neizlabotās" at bounding box center [36, 219] width 40 height 8
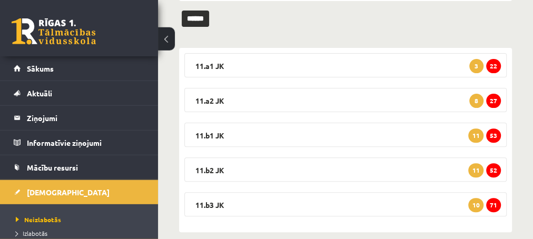
scroll to position [154, 0]
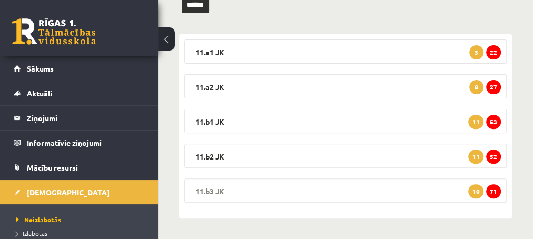
click at [493, 194] on span "71" at bounding box center [493, 191] width 15 height 14
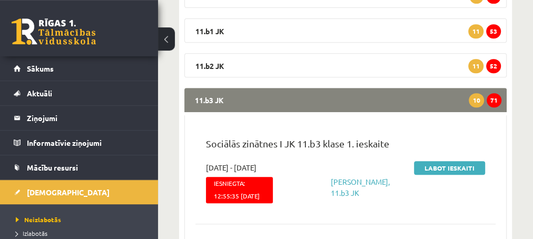
scroll to position [268, 0]
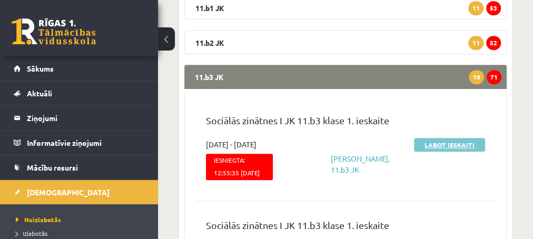
click at [433, 142] on link "Labot ieskaiti" at bounding box center [449, 145] width 71 height 14
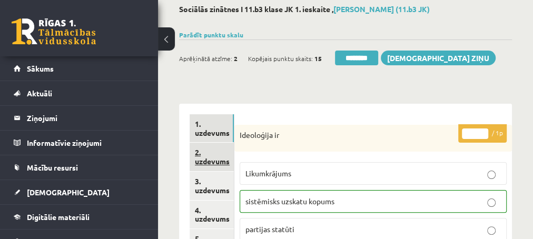
click at [210, 163] on link "2. uzdevums" at bounding box center [212, 157] width 44 height 28
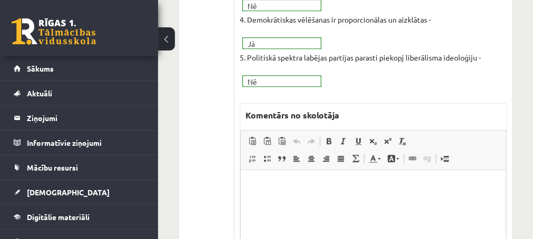
scroll to position [398, 0]
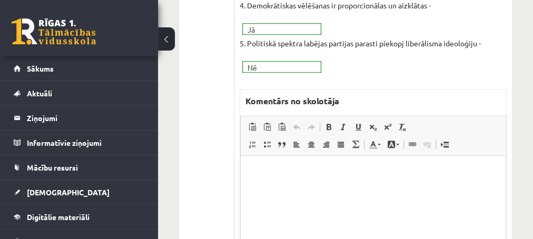
click at [262, 169] on p "Editor, wiswyg-editor-47434025074840-1760444250-29" at bounding box center [373, 171] width 244 height 11
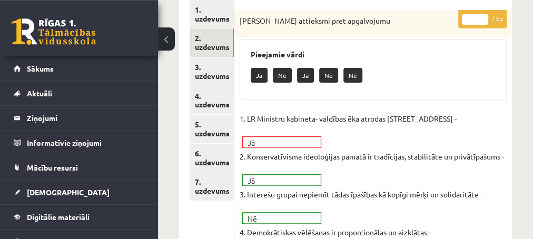
scroll to position [171, 0]
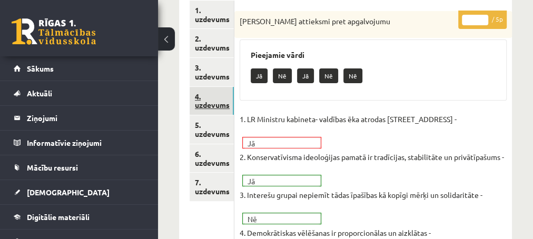
click at [207, 108] on link "4. uzdevums" at bounding box center [212, 101] width 44 height 28
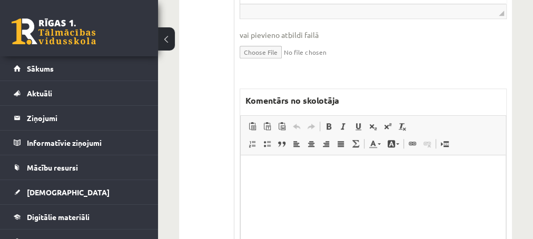
scroll to position [512, 0]
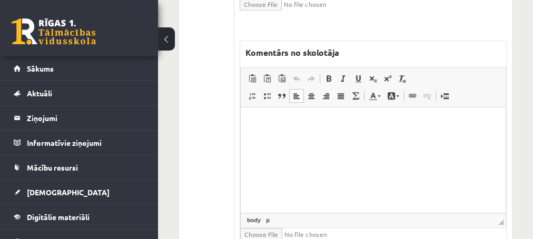
click at [267, 133] on html at bounding box center [372, 159] width 265 height 105
click at [355, 124] on p "**********" at bounding box center [373, 122] width 244 height 11
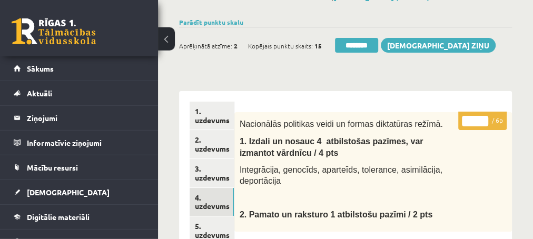
scroll to position [57, 0]
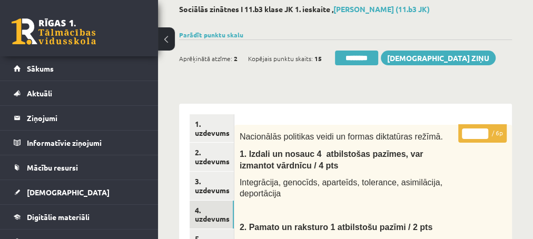
click at [482, 131] on input "*" at bounding box center [475, 133] width 26 height 11
type input "*"
click at [482, 131] on input "*" at bounding box center [475, 133] width 26 height 11
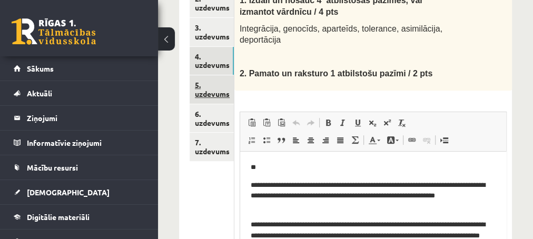
scroll to position [227, 0]
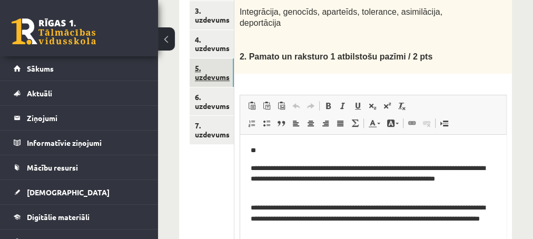
click at [203, 80] on link "5. uzdevums" at bounding box center [212, 72] width 44 height 28
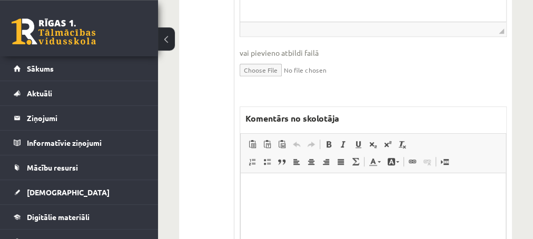
scroll to position [455, 0]
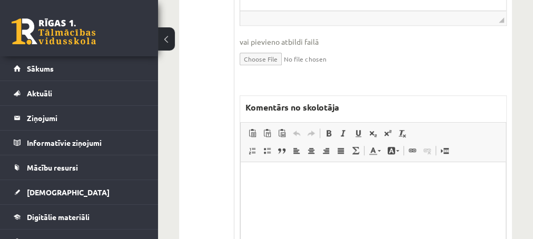
click at [254, 181] on p "Editor, wiswyg-editor-47433941391620-1760444428-87" at bounding box center [373, 178] width 244 height 11
click at [254, 181] on p "**********" at bounding box center [373, 178] width 244 height 11
click at [286, 179] on p "**********" at bounding box center [373, 178] width 244 height 11
click at [325, 180] on p "**********" at bounding box center [373, 178] width 244 height 11
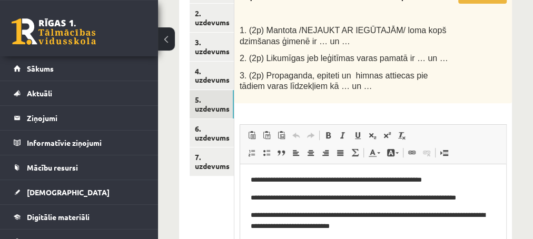
scroll to position [171, 0]
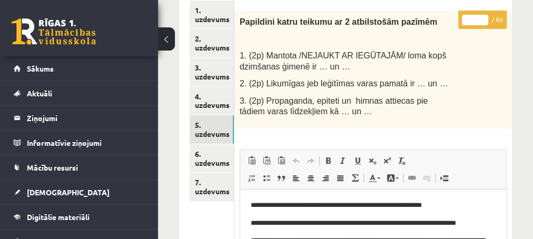
click at [483, 18] on input "*" at bounding box center [475, 20] width 26 height 11
type input "*"
click at [483, 18] on input "*" at bounding box center [475, 20] width 26 height 11
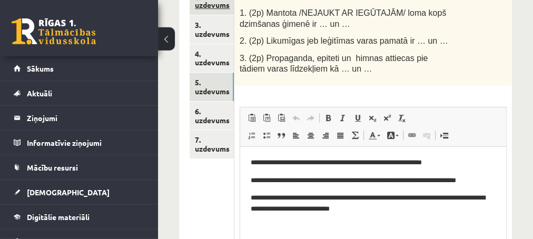
scroll to position [227, 0]
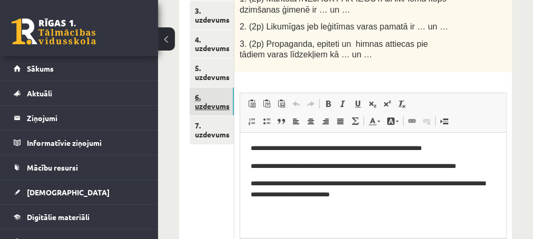
click at [213, 103] on link "6. uzdevums" at bounding box center [212, 101] width 44 height 28
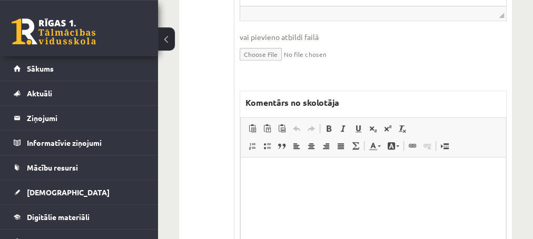
scroll to position [512, 0]
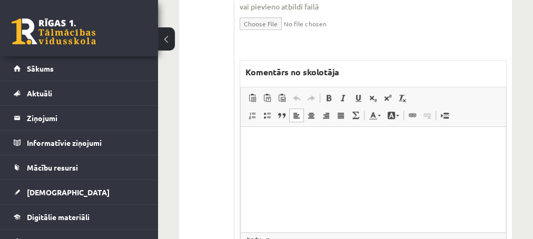
click at [274, 140] on p "Editor, wiswyg-editor-47433862973560-1760444523-892" at bounding box center [373, 142] width 244 height 11
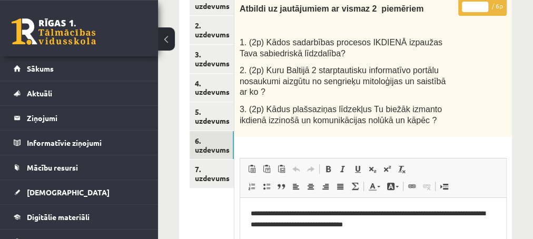
scroll to position [171, 0]
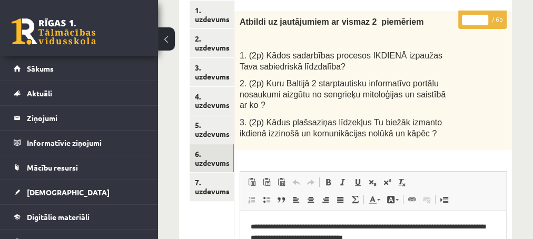
click at [484, 17] on input "*" at bounding box center [475, 20] width 26 height 11
type input "*"
click at [485, 17] on input "*" at bounding box center [475, 20] width 26 height 11
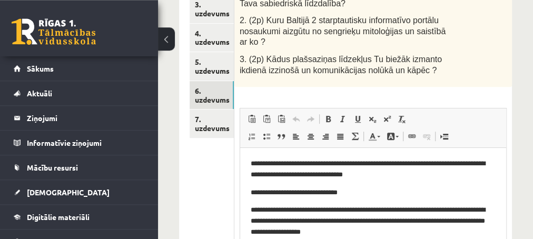
scroll to position [284, 0]
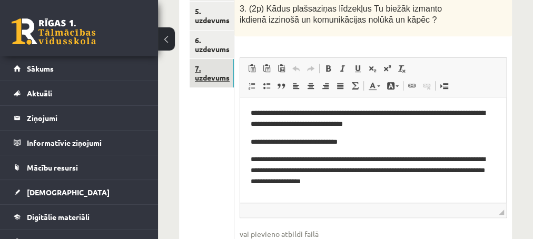
click at [211, 77] on link "7. uzdevums" at bounding box center [212, 73] width 44 height 28
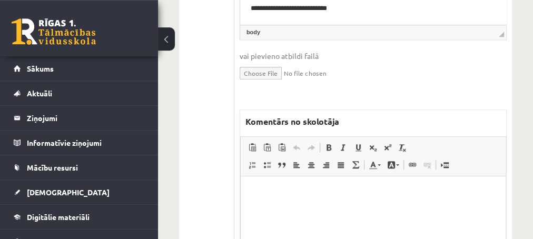
scroll to position [626, 0]
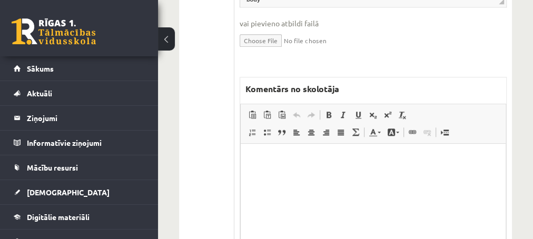
click at [271, 160] on p "Editor, wiswyg-editor-47433964455880-1760444560-833" at bounding box center [373, 159] width 244 height 11
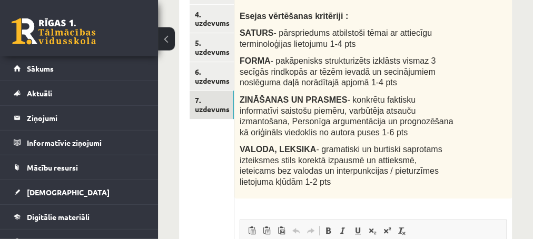
scroll to position [171, 0]
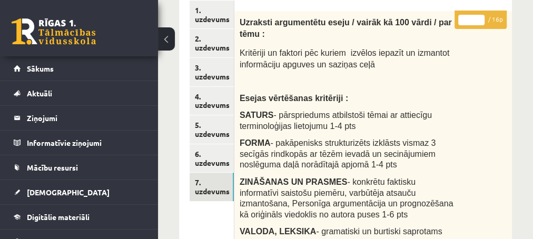
click at [481, 17] on input "*" at bounding box center [471, 20] width 26 height 11
type input "*"
click at [481, 17] on input "*" at bounding box center [471, 20] width 26 height 11
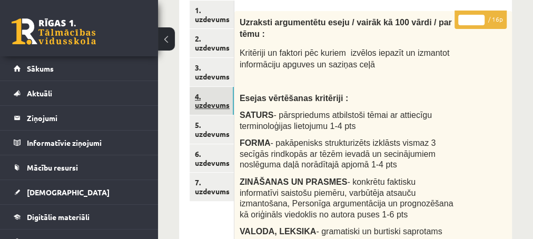
click at [207, 103] on link "4. uzdevums" at bounding box center [212, 101] width 44 height 28
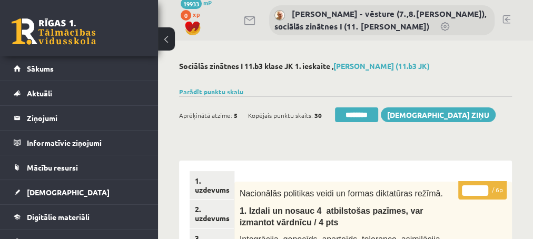
scroll to position [0, 0]
click at [353, 117] on input "********" at bounding box center [356, 114] width 43 height 15
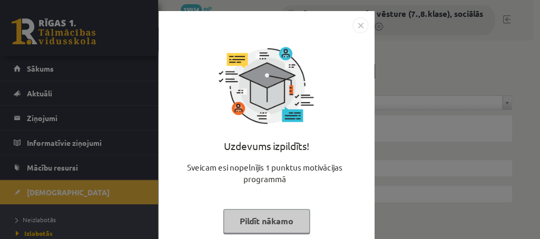
click at [233, 222] on button "Pildīt nākamo" at bounding box center [266, 221] width 86 height 24
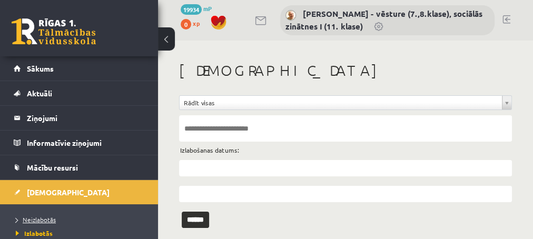
click at [32, 219] on span "Neizlabotās" at bounding box center [36, 219] width 40 height 8
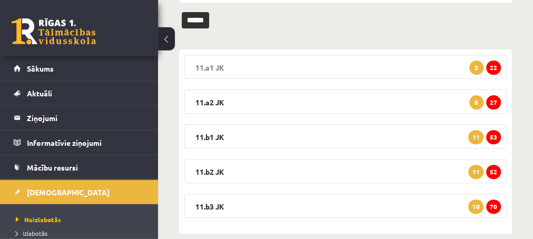
scroll to position [154, 0]
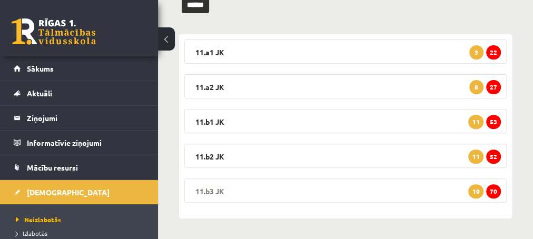
click at [492, 192] on span "70" at bounding box center [493, 191] width 15 height 14
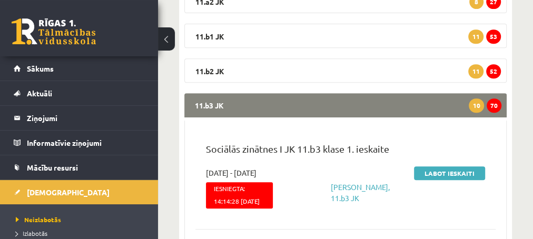
scroll to position [268, 0]
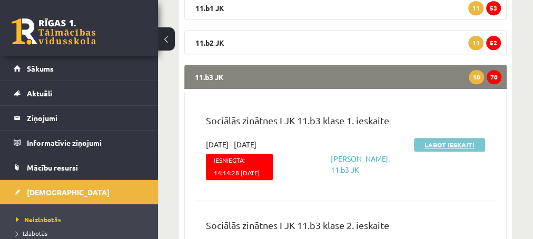
click at [424, 143] on link "Labot ieskaiti" at bounding box center [449, 145] width 71 height 14
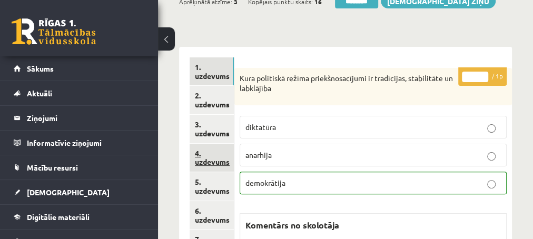
click at [213, 164] on link "4. uzdevums" at bounding box center [212, 158] width 44 height 28
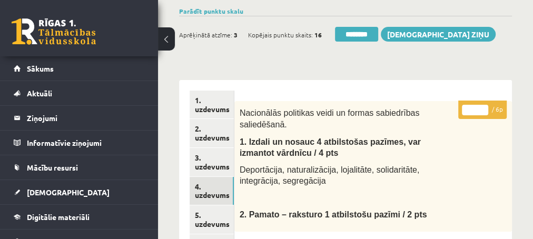
scroll to position [57, 0]
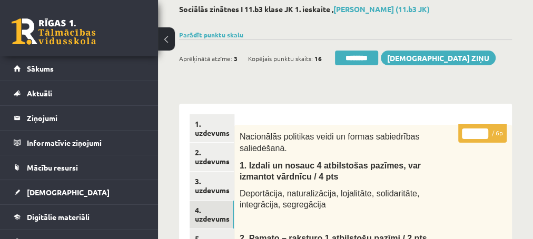
type input "*"
click at [480, 132] on input "*" at bounding box center [475, 133] width 26 height 11
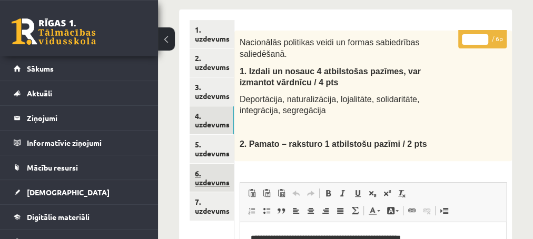
scroll to position [171, 0]
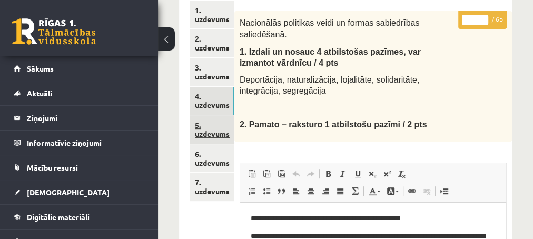
click at [206, 136] on link "5. uzdevums" at bounding box center [212, 129] width 44 height 28
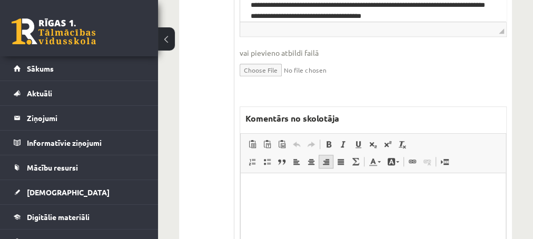
scroll to position [512, 0]
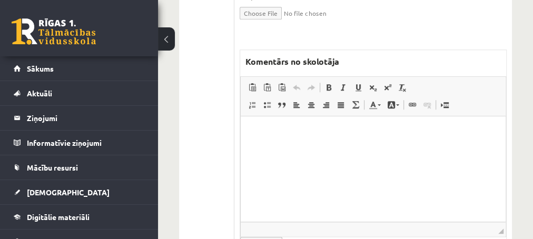
click at [266, 134] on p "Editor, wiswyg-editor-47433869815020-1760444843-642" at bounding box center [373, 131] width 244 height 11
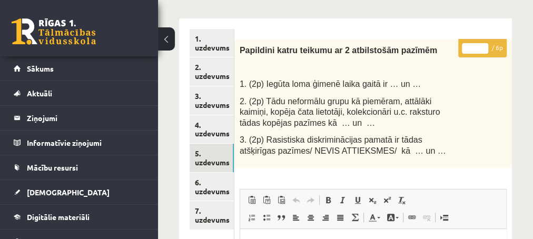
scroll to position [114, 0]
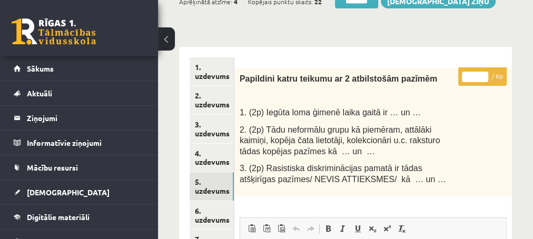
click at [482, 74] on input "*" at bounding box center [475, 77] width 26 height 11
click at [481, 78] on input "*" at bounding box center [475, 77] width 26 height 11
type input "*"
click at [481, 80] on input "*" at bounding box center [475, 77] width 26 height 11
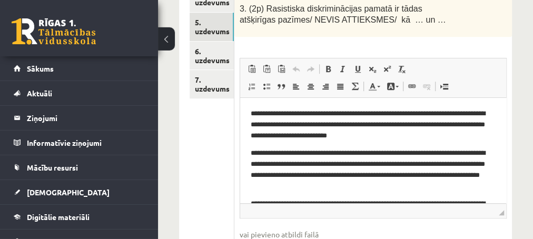
scroll to position [284, 0]
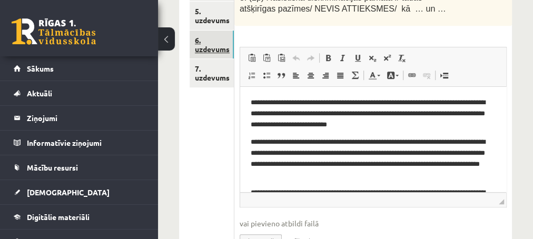
click at [211, 52] on link "6. uzdevums" at bounding box center [212, 45] width 44 height 28
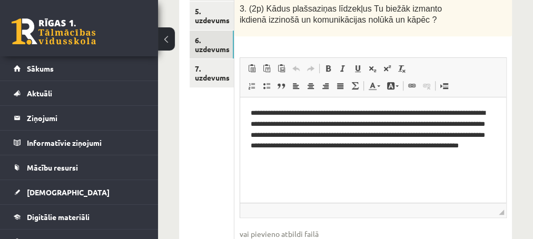
scroll to position [114, 0]
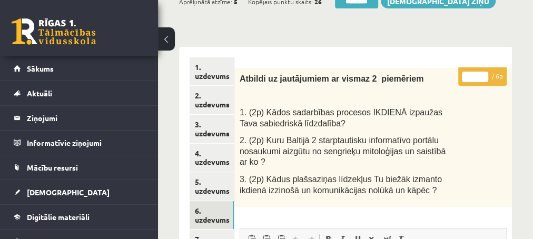
type input "*"
click at [483, 73] on input "*" at bounding box center [475, 77] width 26 height 11
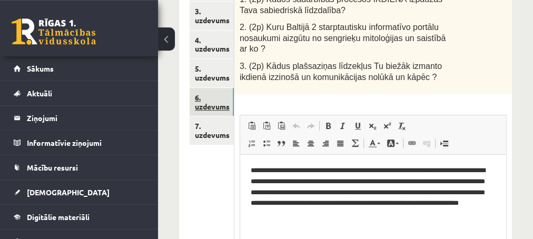
scroll to position [227, 0]
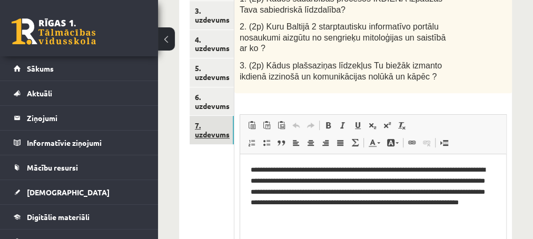
click at [208, 131] on link "7. uzdevums" at bounding box center [212, 130] width 44 height 28
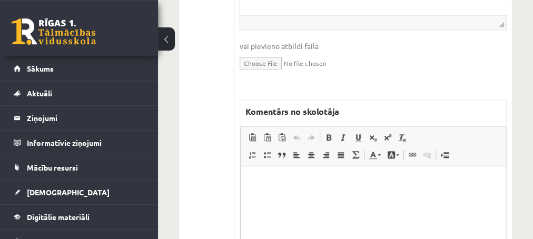
scroll to position [626, 0]
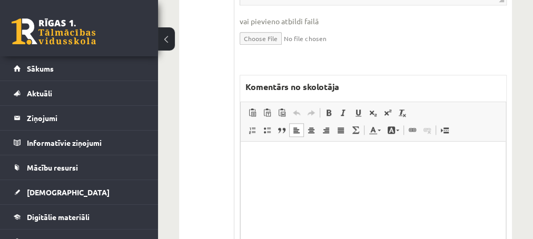
click at [262, 155] on p "Editor, wiswyg-editor-47433911645740-1760444927-586" at bounding box center [373, 157] width 244 height 11
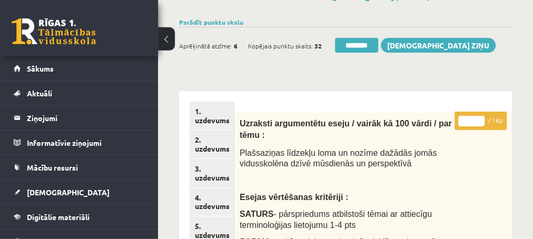
scroll to position [57, 0]
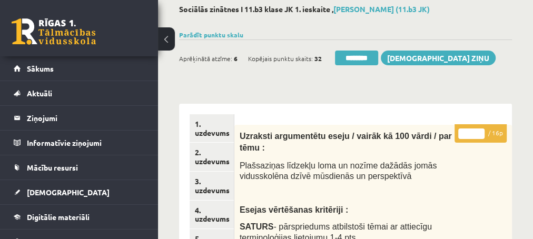
click at [480, 129] on input "*" at bounding box center [471, 133] width 26 height 11
type input "*"
click at [480, 129] on input "*" at bounding box center [471, 133] width 26 height 11
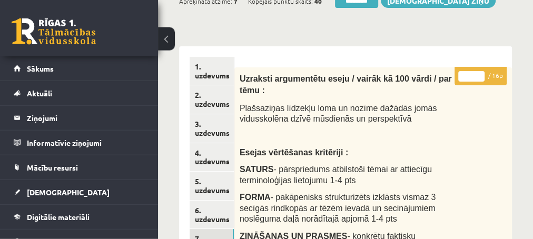
scroll to position [114, 0]
click at [203, 160] on link "4. uzdevums" at bounding box center [212, 158] width 44 height 28
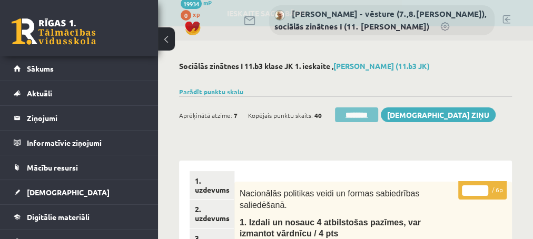
scroll to position [0, 0]
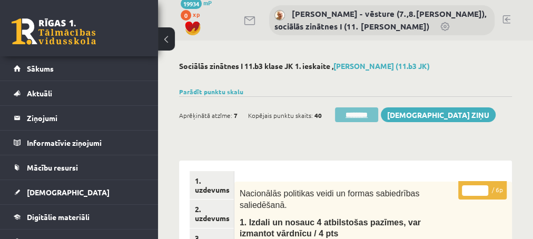
click at [350, 115] on input "********" at bounding box center [356, 114] width 43 height 15
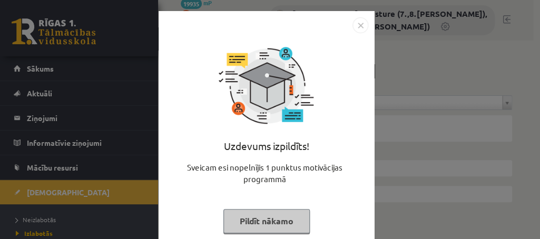
click at [249, 221] on button "Pildīt nākamo" at bounding box center [266, 221] width 86 height 24
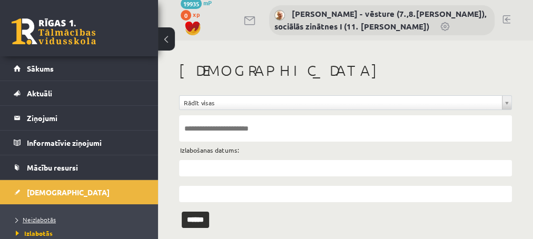
click at [37, 219] on span "Neizlabotās" at bounding box center [36, 219] width 40 height 8
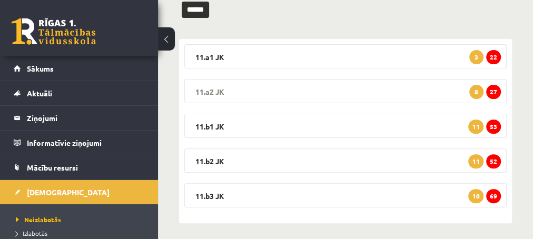
scroll to position [154, 0]
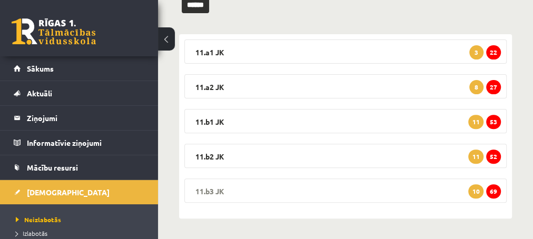
click at [497, 192] on span "69" at bounding box center [493, 191] width 15 height 14
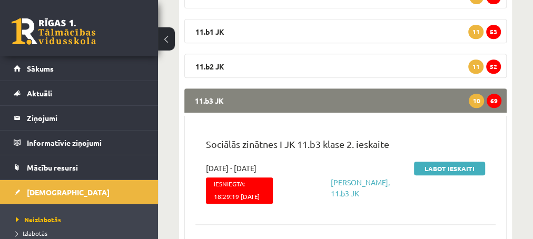
scroll to position [268, 0]
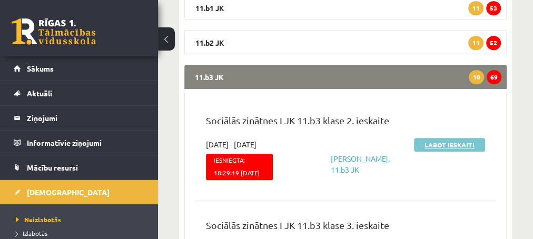
click at [428, 145] on link "Labot ieskaiti" at bounding box center [449, 145] width 71 height 14
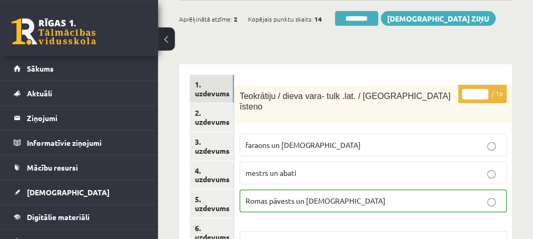
scroll to position [114, 0]
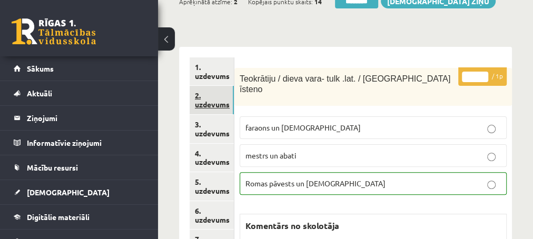
click at [215, 107] on link "2. uzdevums" at bounding box center [212, 100] width 44 height 28
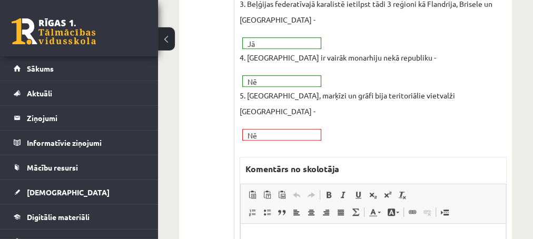
scroll to position [398, 0]
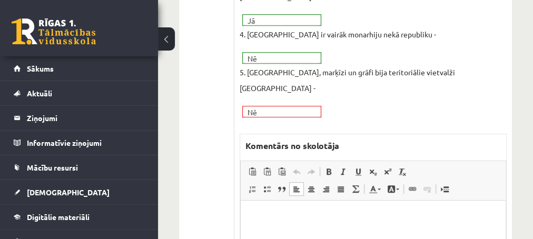
click at [269, 212] on p "Editor, wiswyg-editor-47433804619200-1760445174-92" at bounding box center [373, 216] width 244 height 11
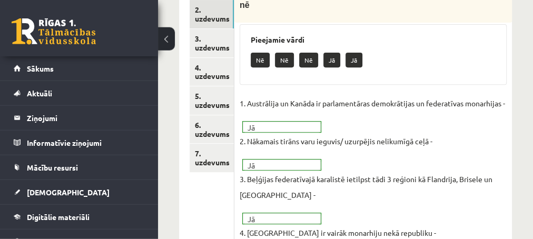
scroll to position [171, 0]
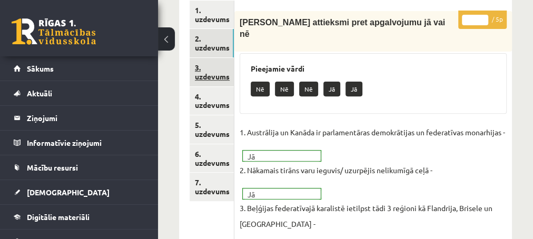
click at [206, 77] on link "3. uzdevums" at bounding box center [212, 72] width 44 height 28
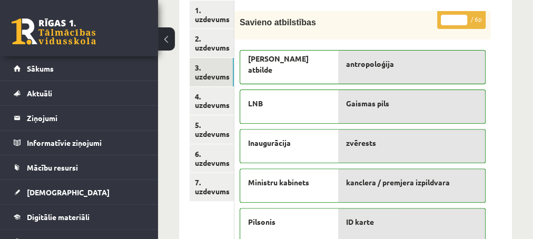
scroll to position [0, 0]
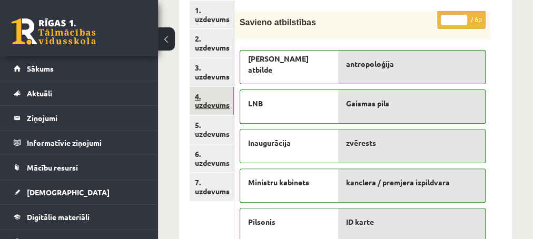
click at [209, 104] on link "4. uzdevums" at bounding box center [212, 101] width 44 height 28
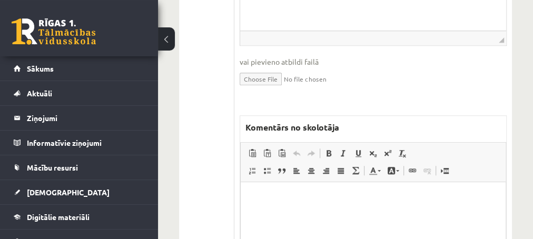
scroll to position [455, 0]
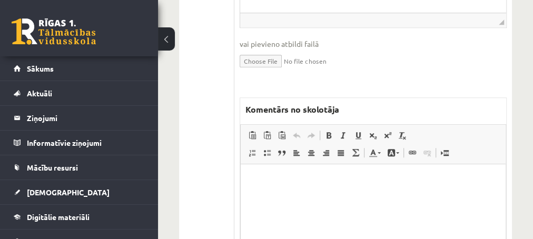
click at [271, 181] on p "Editor, wiswyg-editor-47433800838400-1760445578-889" at bounding box center [373, 180] width 244 height 11
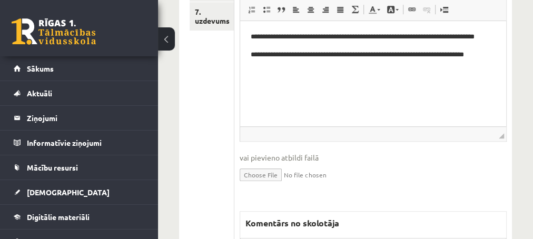
scroll to position [398, 0]
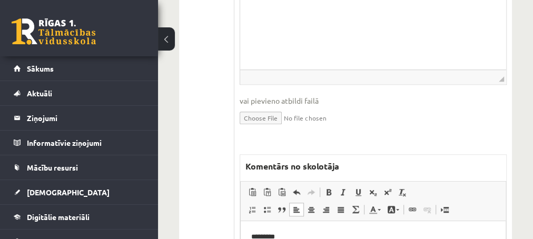
click at [282, 236] on p "*********" at bounding box center [373, 237] width 244 height 11
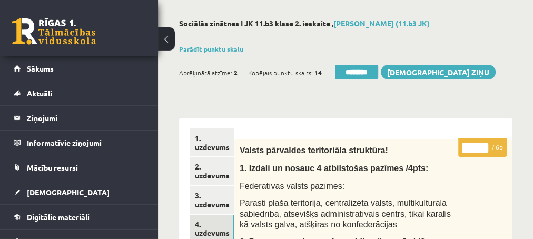
scroll to position [57, 0]
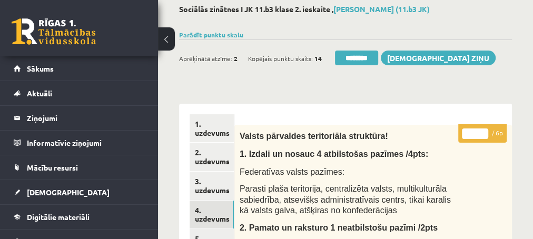
click at [484, 133] on input "*" at bounding box center [475, 133] width 26 height 11
type input "*"
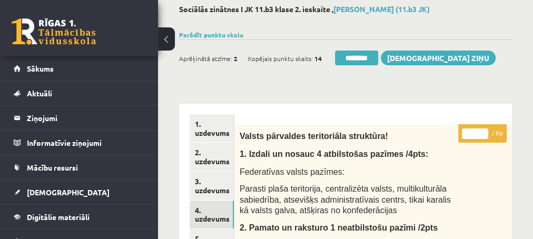
click at [485, 133] on input "*" at bounding box center [475, 133] width 26 height 11
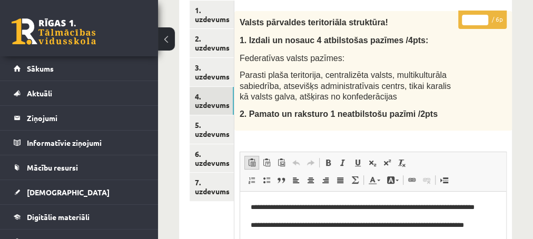
scroll to position [114, 0]
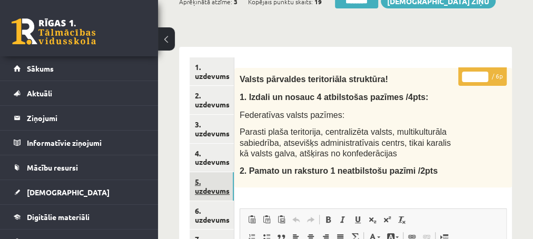
click at [205, 189] on link "5. uzdevums" at bounding box center [212, 186] width 44 height 28
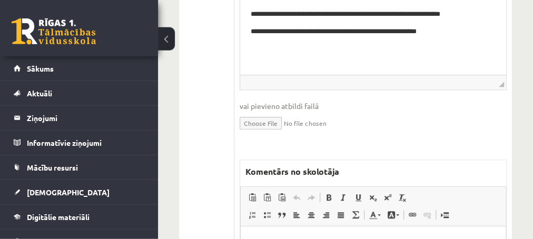
scroll to position [398, 0]
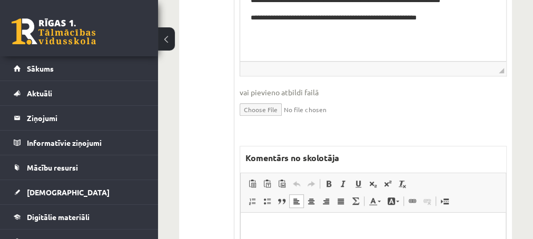
click at [268, 224] on p "Editor, wiswyg-editor-47433815609660-1760445677-884" at bounding box center [373, 228] width 244 height 11
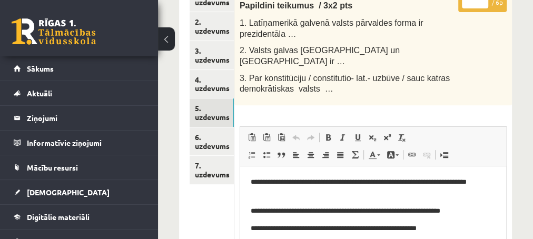
scroll to position [114, 0]
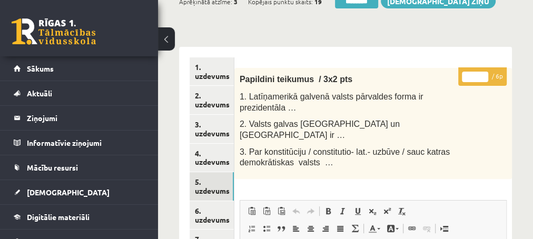
click at [484, 74] on input "*" at bounding box center [475, 77] width 26 height 11
type input "*"
click at [484, 74] on input "*" at bounding box center [475, 77] width 26 height 11
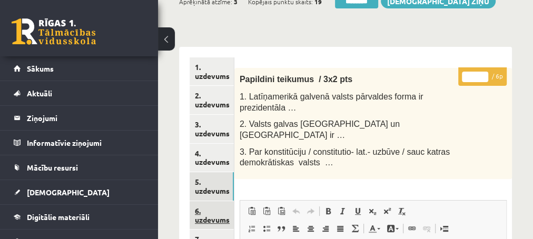
click at [219, 222] on link "6. uzdevums" at bounding box center [212, 215] width 44 height 28
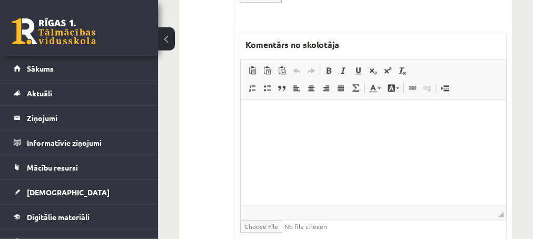
scroll to position [600, 0]
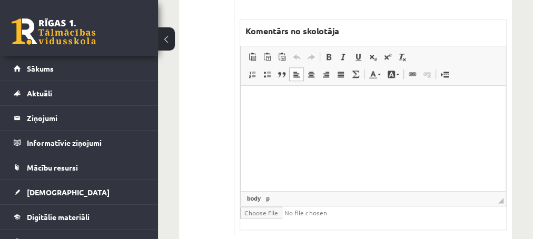
click at [263, 102] on p "Editor, wiswyg-editor-47433988175720-1760445724-91" at bounding box center [373, 101] width 244 height 11
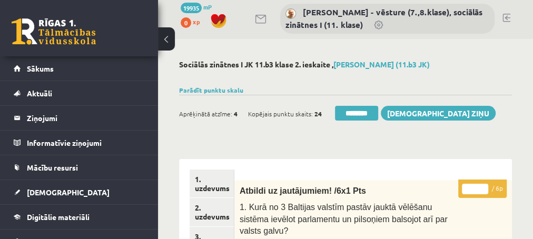
scroll to position [0, 0]
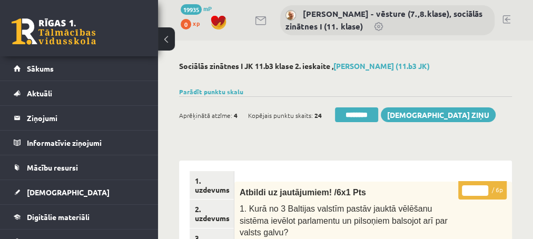
click at [482, 189] on input "*" at bounding box center [475, 190] width 26 height 11
click at [481, 191] on input "*" at bounding box center [475, 190] width 26 height 11
click at [481, 187] on input "*" at bounding box center [475, 190] width 26 height 11
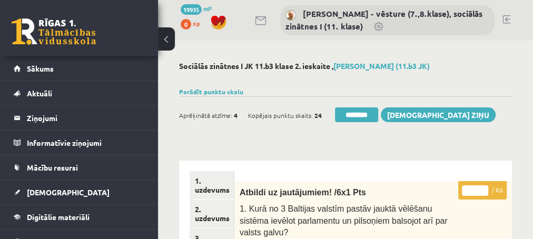
click at [481, 187] on input "*" at bounding box center [475, 190] width 26 height 11
type input "*"
click at [481, 187] on input "*" at bounding box center [475, 190] width 26 height 11
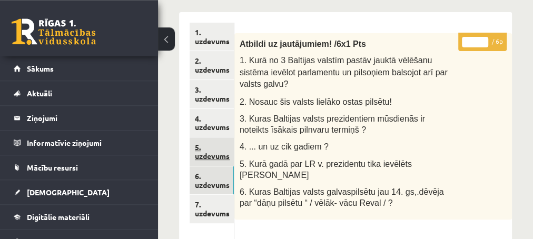
scroll to position [171, 0]
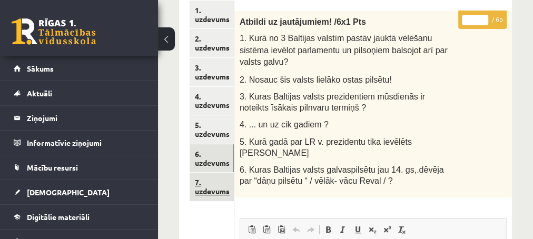
click at [205, 193] on link "7. uzdevums" at bounding box center [212, 187] width 44 height 28
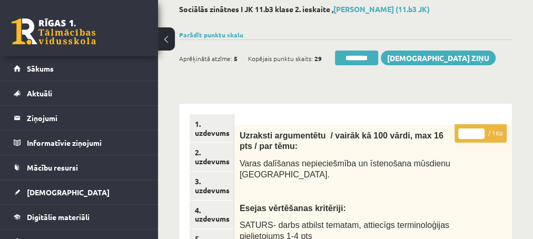
scroll to position [114, 0]
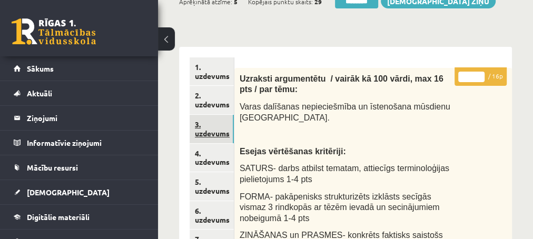
click at [209, 134] on link "3. uzdevums" at bounding box center [212, 129] width 44 height 28
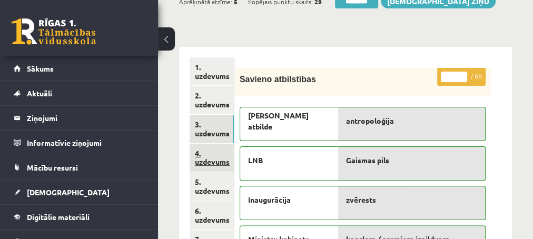
scroll to position [0, 0]
click at [209, 162] on link "4. uzdevums" at bounding box center [212, 158] width 44 height 28
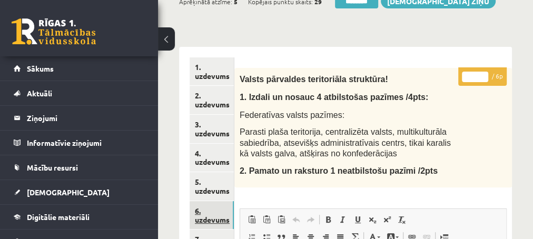
click at [214, 219] on link "6. uzdevums" at bounding box center [212, 215] width 44 height 28
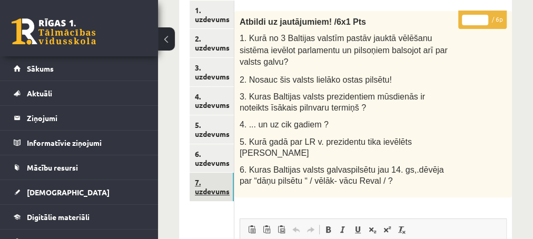
click at [216, 194] on link "7. uzdevums" at bounding box center [212, 187] width 44 height 28
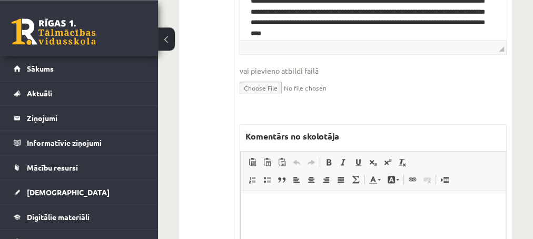
scroll to position [569, 0]
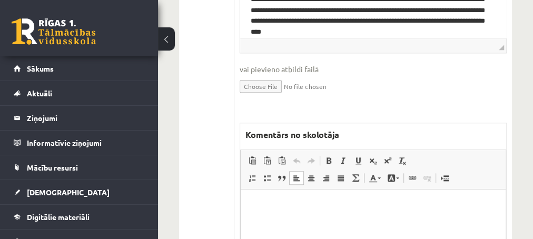
click at [278, 206] on p "Editor, wiswyg-editor-47434075101780-1760445794-894" at bounding box center [373, 205] width 244 height 11
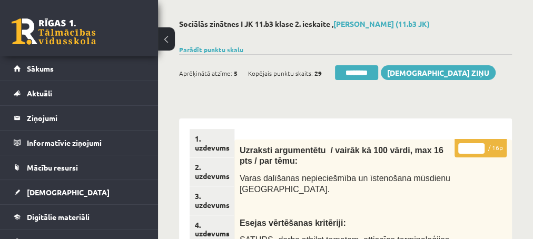
scroll to position [0, 0]
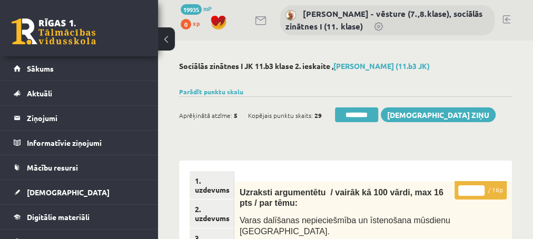
click at [478, 187] on input "*" at bounding box center [471, 190] width 26 height 11
click at [478, 187] on input "**" at bounding box center [471, 190] width 26 height 11
type input "**"
click at [478, 187] on input "**" at bounding box center [471, 190] width 26 height 11
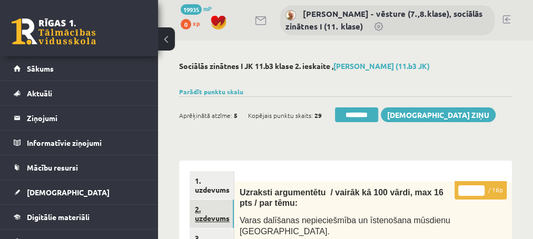
click at [206, 220] on link "2. uzdevums" at bounding box center [212, 214] width 44 height 28
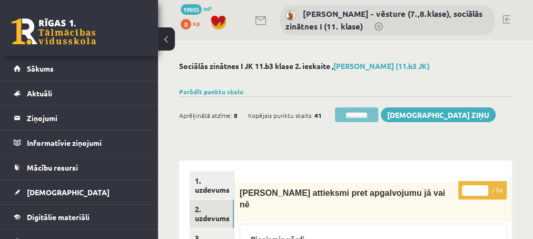
click at [353, 120] on input "********" at bounding box center [356, 114] width 43 height 15
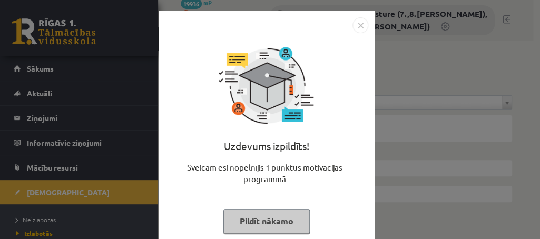
click at [266, 224] on button "Pildīt nākamo" at bounding box center [266, 221] width 86 height 24
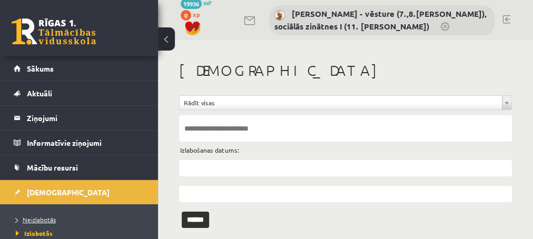
click at [35, 221] on span "Neizlabotās" at bounding box center [36, 219] width 40 height 8
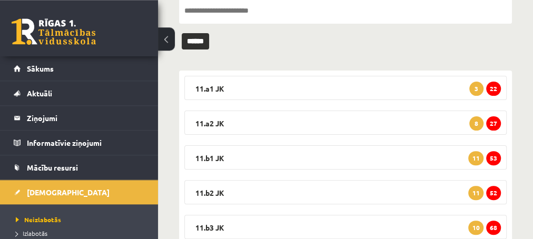
scroll to position [154, 0]
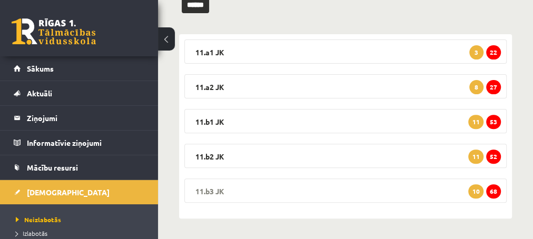
click at [493, 195] on span "68" at bounding box center [493, 191] width 15 height 14
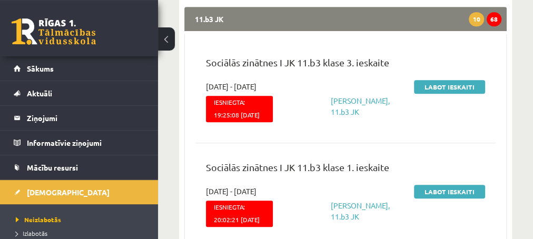
scroll to position [325, 0]
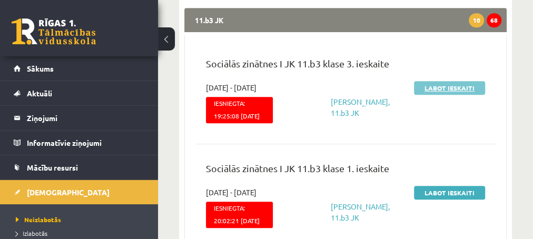
click at [445, 89] on link "Labot ieskaiti" at bounding box center [449, 88] width 71 height 14
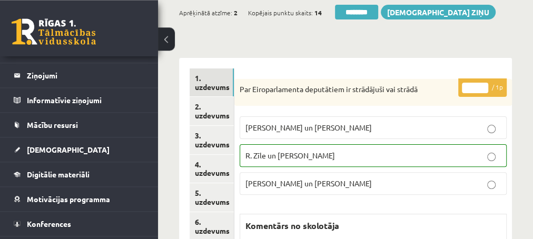
scroll to position [114, 0]
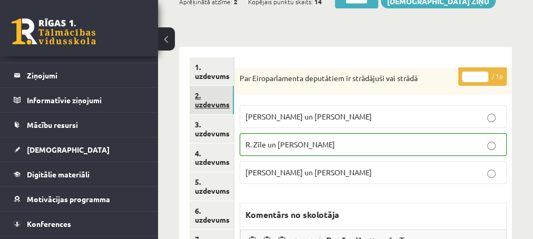
click at [205, 105] on link "2. uzdevums" at bounding box center [212, 100] width 44 height 28
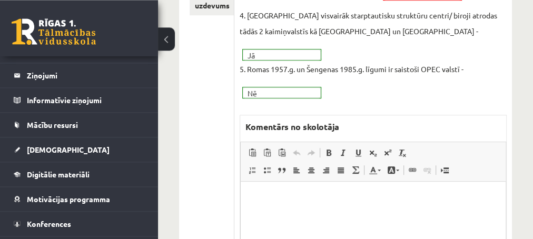
scroll to position [398, 0]
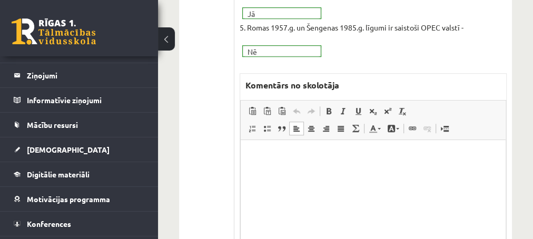
click at [279, 161] on p "Editor, wiswyg-editor-47433843946740-1760445931-952" at bounding box center [373, 156] width 244 height 11
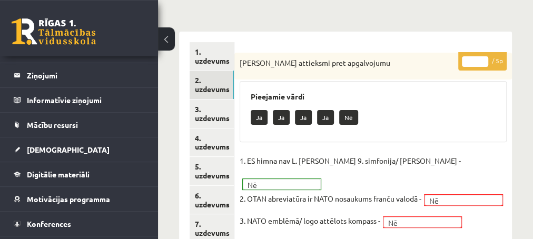
scroll to position [114, 0]
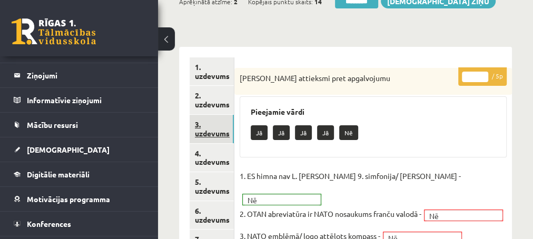
click at [217, 135] on link "3. uzdevums" at bounding box center [212, 129] width 44 height 28
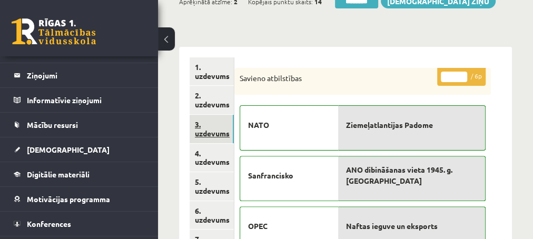
scroll to position [0, 0]
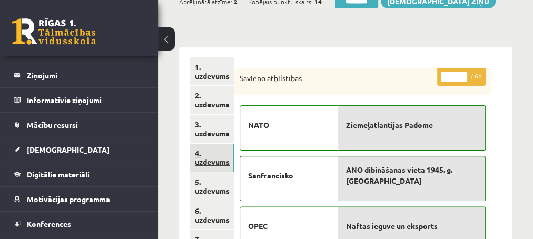
click at [213, 164] on link "4. uzdevums" at bounding box center [212, 158] width 44 height 28
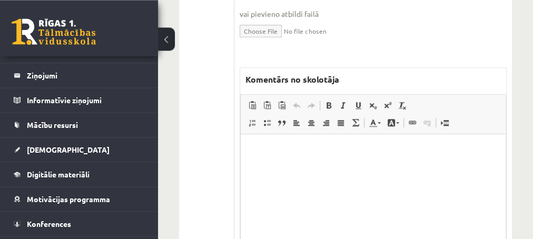
scroll to position [512, 0]
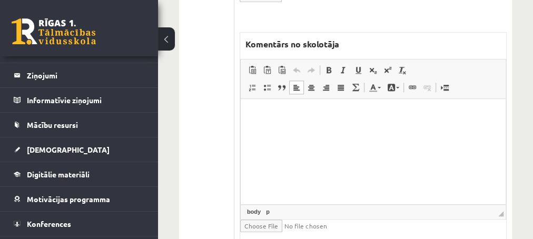
click at [285, 124] on html at bounding box center [372, 150] width 265 height 105
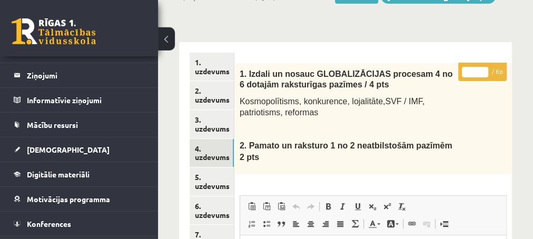
scroll to position [114, 0]
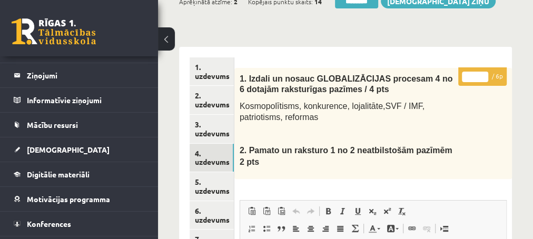
click at [483, 73] on input "*" at bounding box center [475, 77] width 26 height 11
type input "*"
click at [483, 73] on input "*" at bounding box center [475, 77] width 26 height 11
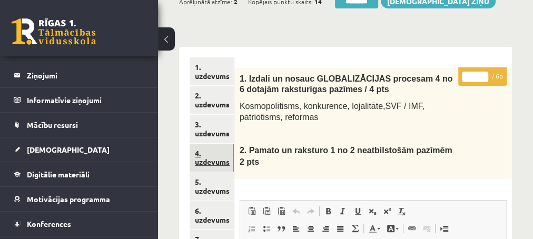
click at [216, 161] on link "4. uzdevums" at bounding box center [212, 158] width 44 height 28
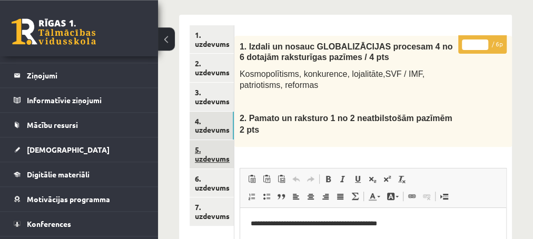
scroll to position [171, 0]
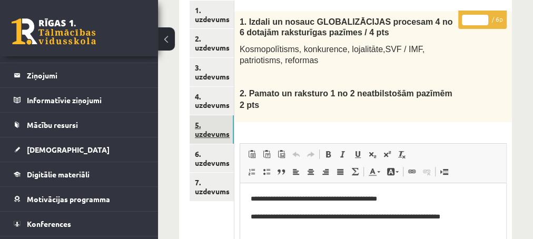
click at [206, 135] on link "5. uzdevums" at bounding box center [212, 129] width 44 height 28
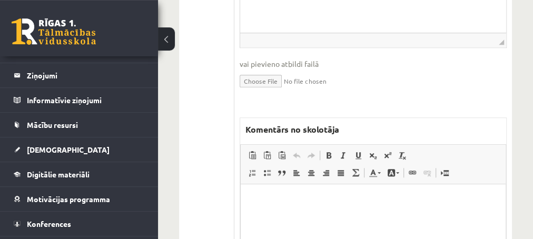
scroll to position [512, 0]
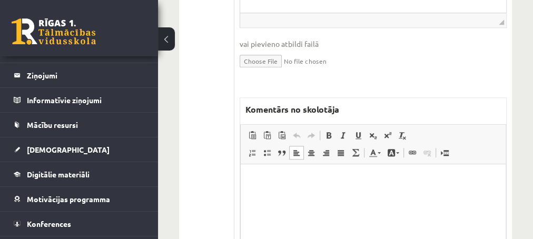
click at [286, 180] on p "Editor, wiswyg-editor-47433940176060-1760446183-951" at bounding box center [373, 179] width 244 height 11
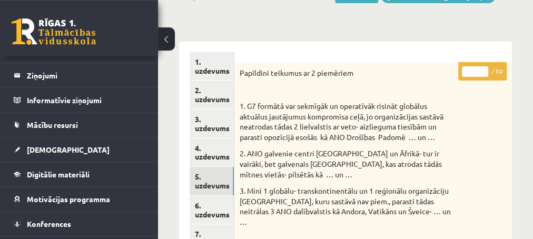
scroll to position [114, 0]
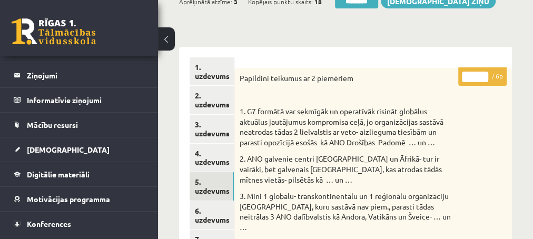
click at [481, 73] on input "*" at bounding box center [475, 77] width 26 height 11
type input "*"
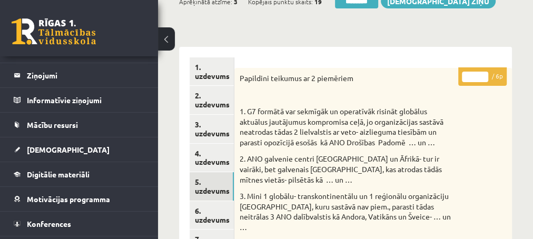
click at [481, 73] on input "*" at bounding box center [475, 77] width 26 height 11
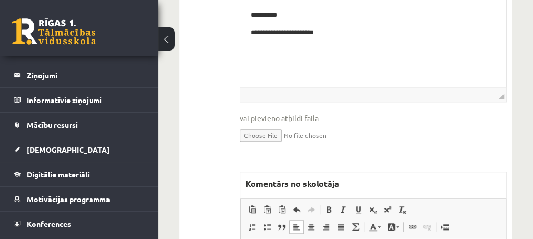
scroll to position [455, 0]
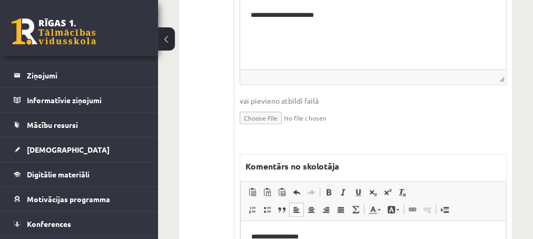
click at [308, 237] on p "**********" at bounding box center [373, 236] width 244 height 11
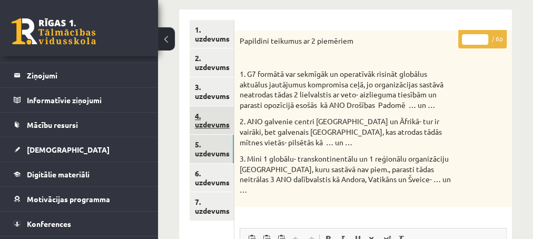
scroll to position [171, 0]
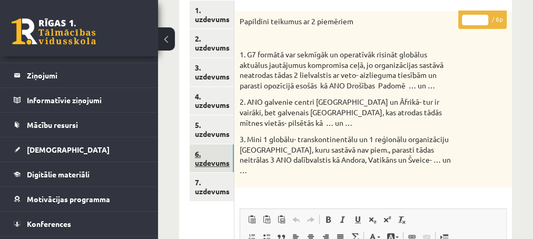
click at [214, 166] on link "6. uzdevums" at bounding box center [212, 158] width 44 height 28
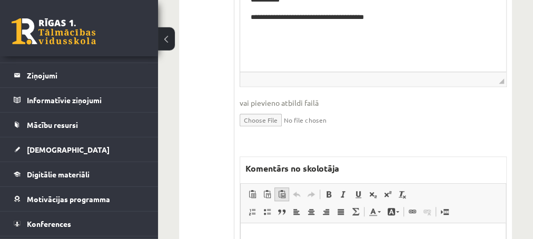
scroll to position [455, 0]
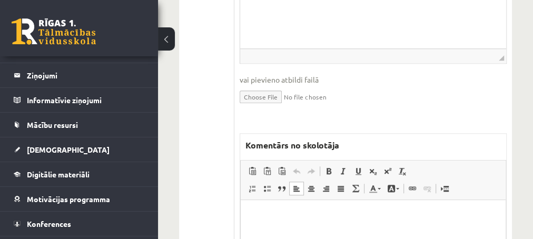
click at [276, 215] on p "Editor, wiswyg-editor-47433935347900-1760446289-441" at bounding box center [373, 216] width 244 height 11
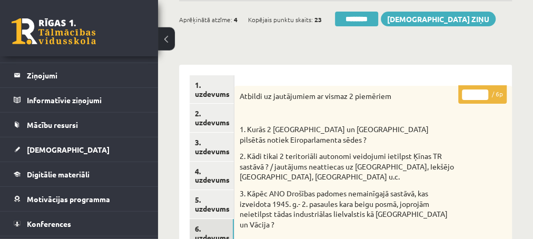
scroll to position [57, 0]
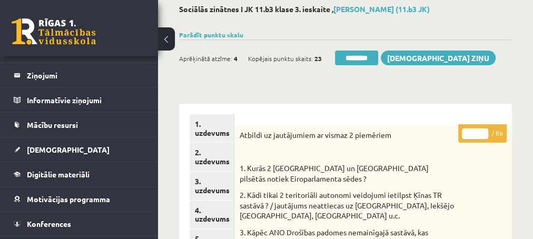
click at [483, 131] on input "*" at bounding box center [475, 133] width 26 height 11
type input "*"
click at [483, 131] on input "*" at bounding box center [475, 133] width 26 height 11
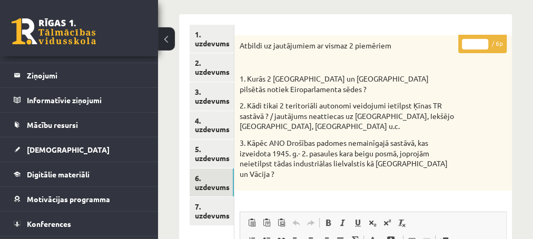
scroll to position [171, 0]
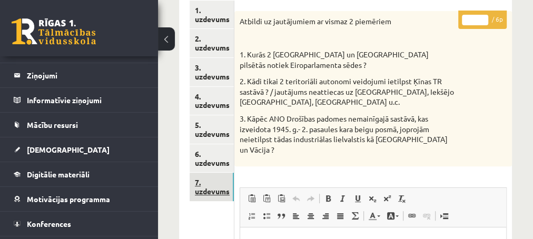
click at [211, 193] on link "7. uzdevums" at bounding box center [212, 187] width 44 height 28
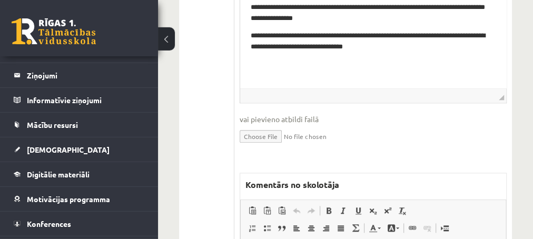
scroll to position [512, 0]
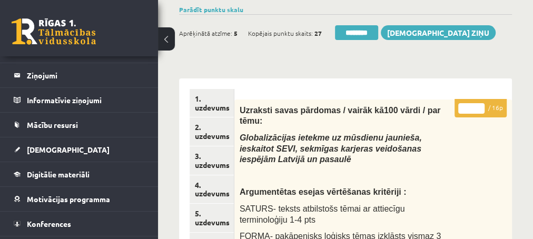
scroll to position [57, 0]
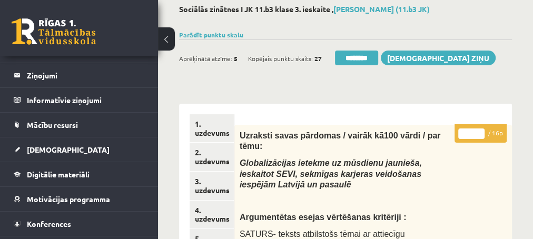
click at [481, 131] on input "*" at bounding box center [471, 133] width 26 height 11
type input "*"
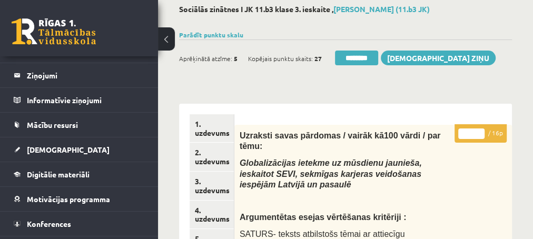
click at [481, 131] on input "*" at bounding box center [471, 133] width 26 height 11
click at [216, 192] on link "3. uzdevums" at bounding box center [212, 186] width 44 height 28
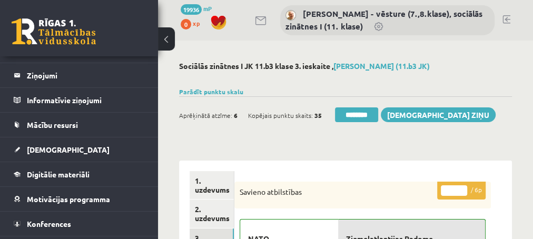
scroll to position [0, 0]
click at [352, 119] on input "********" at bounding box center [356, 114] width 43 height 15
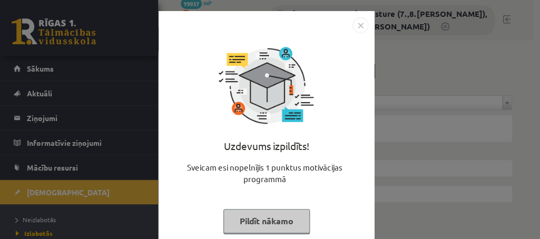
click at [258, 224] on button "Pildīt nākamo" at bounding box center [266, 221] width 86 height 24
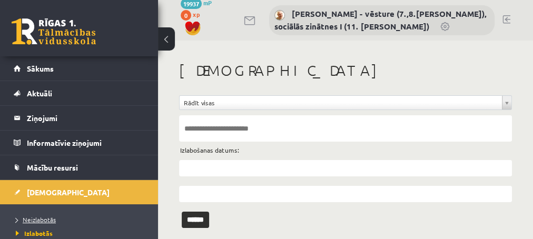
click at [43, 219] on span "Neizlabotās" at bounding box center [36, 219] width 40 height 8
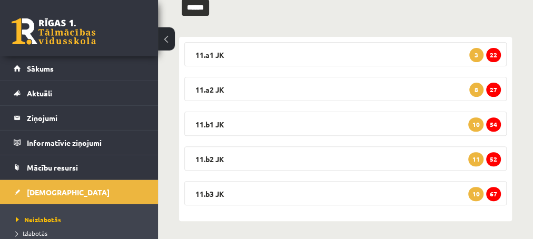
scroll to position [154, 0]
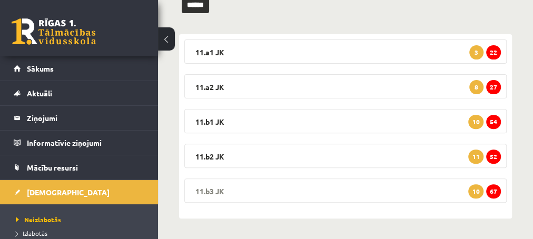
click at [494, 192] on span "67" at bounding box center [493, 191] width 15 height 14
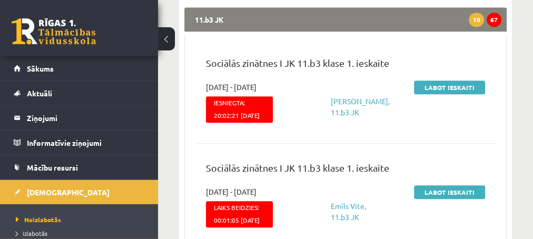
scroll to position [325, 0]
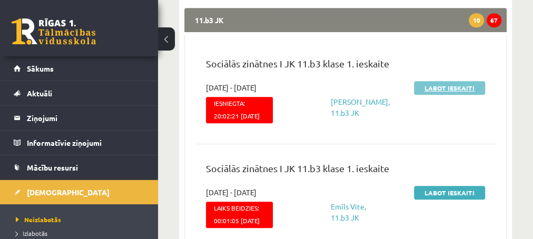
click at [448, 85] on link "Labot ieskaiti" at bounding box center [449, 88] width 71 height 14
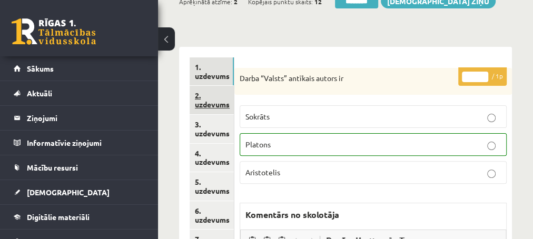
click at [206, 104] on link "2. uzdevums" at bounding box center [212, 100] width 44 height 28
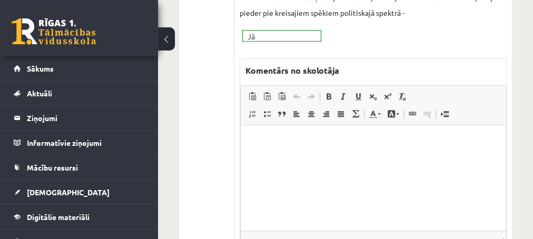
scroll to position [455, 0]
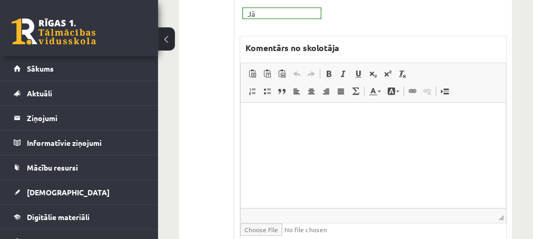
click at [264, 118] on p "Editor, wiswyg-editor-47433894391160-1760446461-717" at bounding box center [373, 118] width 244 height 11
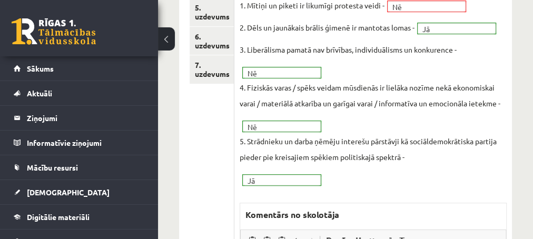
scroll to position [227, 0]
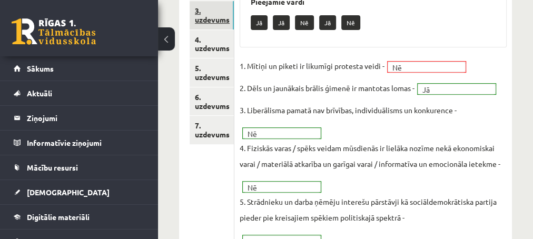
click at [213, 23] on link "3. uzdevums" at bounding box center [212, 15] width 44 height 28
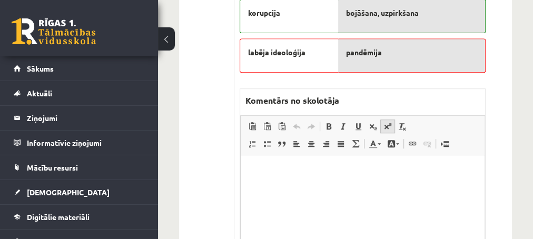
scroll to position [398, 0]
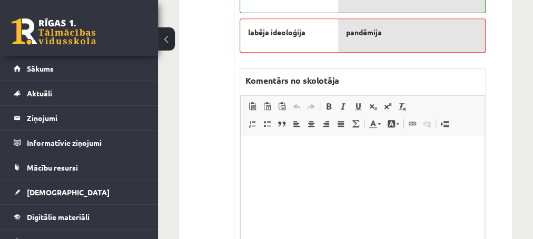
click at [266, 147] on p "Editor, wiswyg-editor-47433781121520-1760446502-649" at bounding box center [362, 151] width 223 height 11
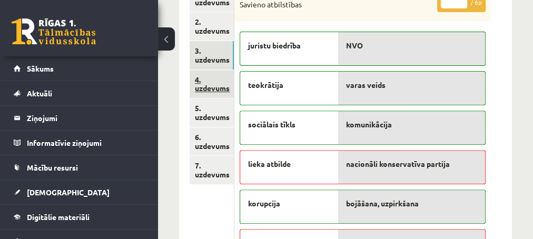
scroll to position [171, 0]
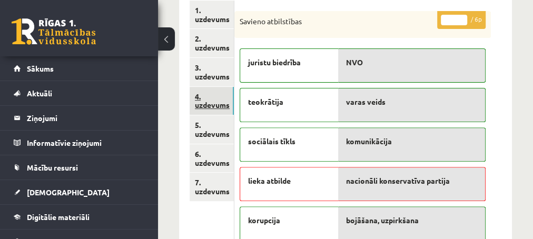
click at [204, 106] on link "4. uzdevums" at bounding box center [212, 101] width 44 height 28
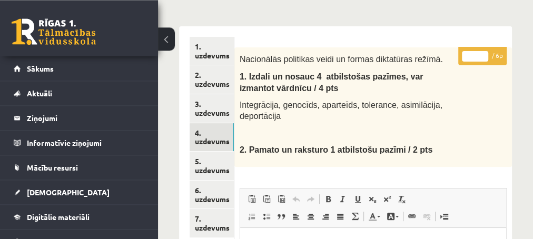
scroll to position [114, 0]
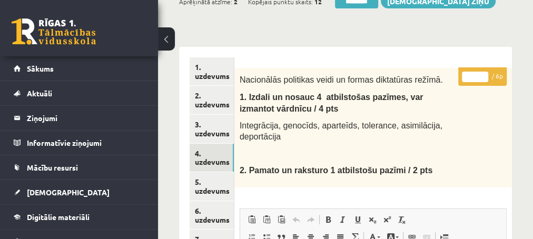
type input "*"
click at [482, 73] on input "*" at bounding box center [475, 77] width 26 height 11
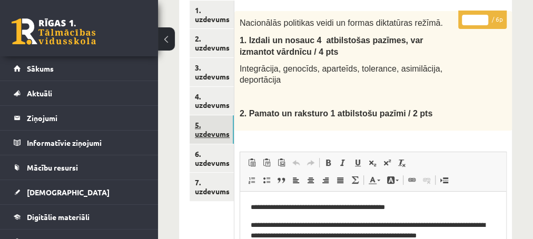
click at [214, 134] on link "5. uzdevums" at bounding box center [212, 129] width 44 height 28
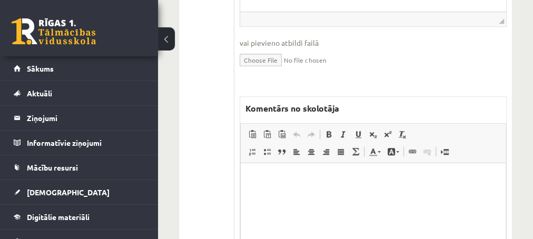
scroll to position [455, 0]
click at [281, 177] on p "Editor, wiswyg-editor-47433905582040-1760446615-92" at bounding box center [373, 178] width 244 height 11
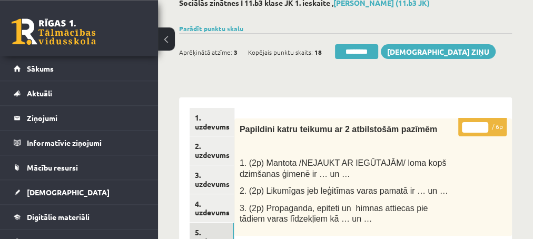
scroll to position [57, 0]
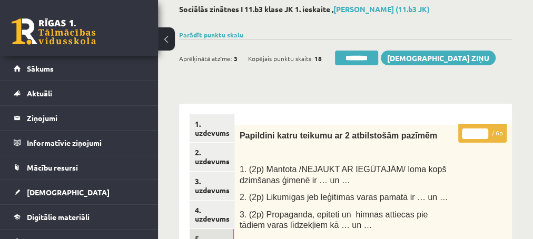
click at [480, 128] on input "*" at bounding box center [475, 133] width 26 height 11
click at [481, 130] on input "*" at bounding box center [475, 133] width 26 height 11
click at [481, 131] on input "*" at bounding box center [475, 133] width 26 height 11
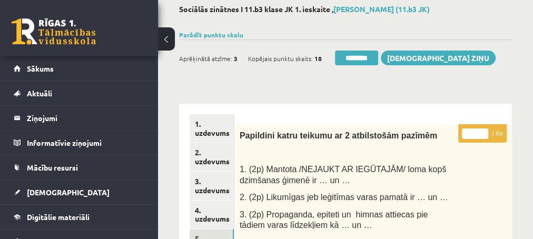
type input "*"
click at [481, 131] on input "*" at bounding box center [475, 133] width 26 height 11
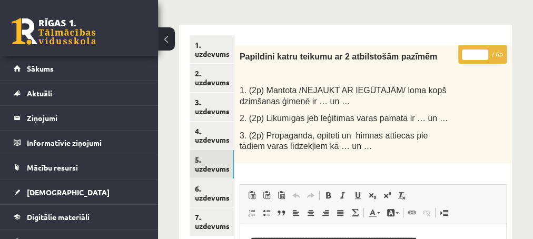
scroll to position [171, 0]
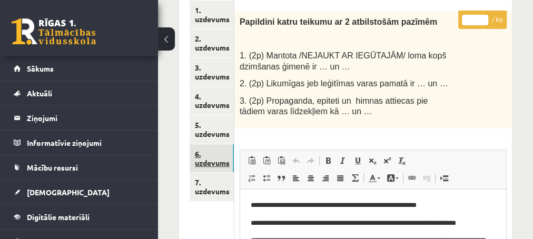
click at [212, 164] on link "6. uzdevums" at bounding box center [212, 158] width 44 height 28
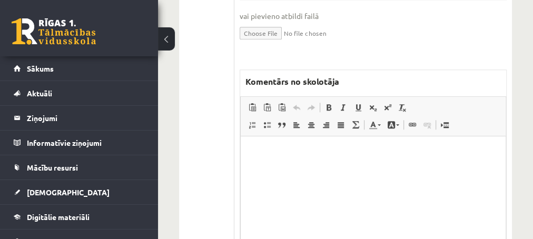
scroll to position [512, 0]
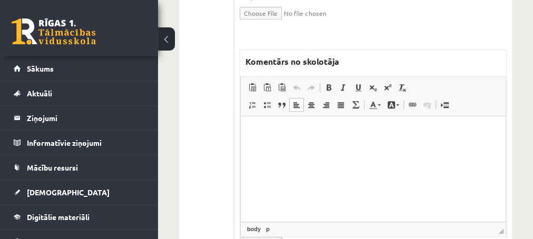
click at [287, 139] on html at bounding box center [372, 168] width 265 height 105
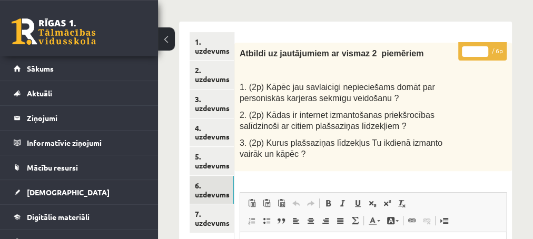
scroll to position [114, 0]
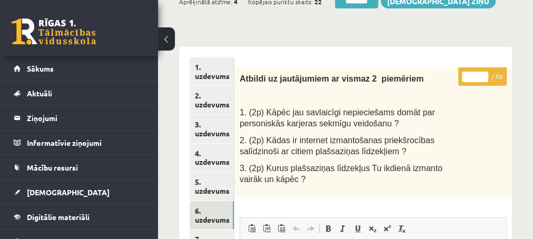
click at [482, 74] on input "*" at bounding box center [475, 77] width 26 height 11
type input "*"
click at [483, 74] on input "*" at bounding box center [475, 77] width 26 height 11
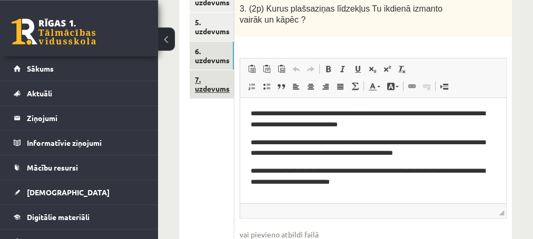
scroll to position [284, 0]
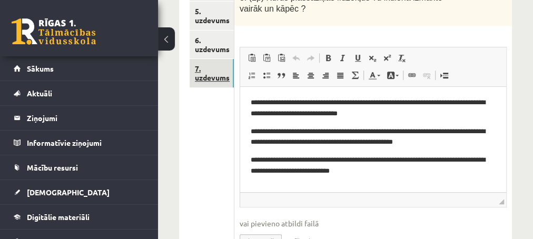
click at [204, 82] on link "7. uzdevums" at bounding box center [212, 73] width 44 height 28
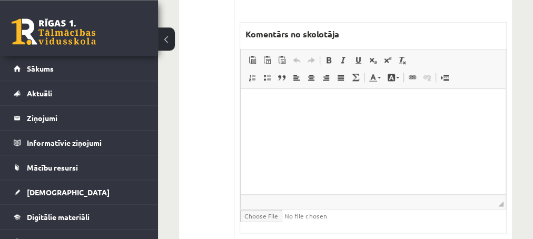
scroll to position [682, 0]
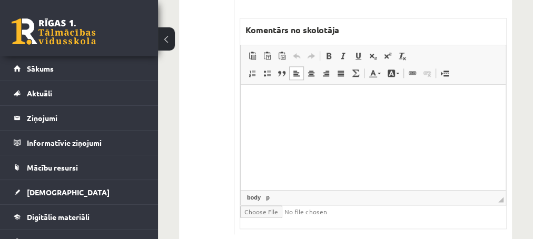
click at [262, 101] on p "Editor, wiswyg-editor-47433981757080-1760446746-718" at bounding box center [373, 100] width 244 height 11
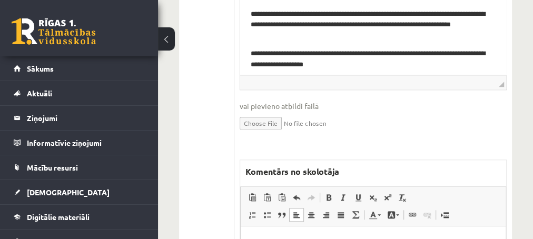
scroll to position [569, 0]
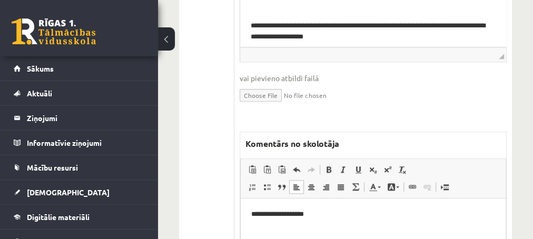
click at [323, 214] on p "**********" at bounding box center [373, 214] width 244 height 11
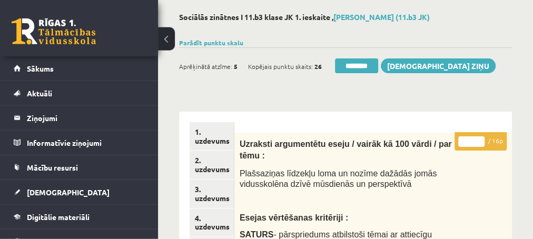
scroll to position [0, 0]
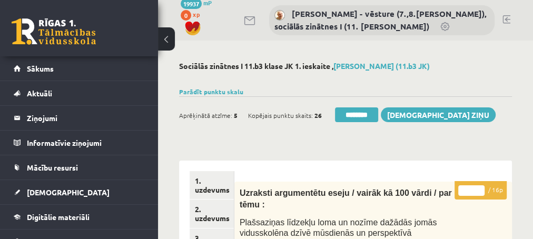
click at [479, 190] on input "*" at bounding box center [471, 190] width 26 height 11
type input "*"
click at [479, 191] on input "*" at bounding box center [471, 190] width 26 height 11
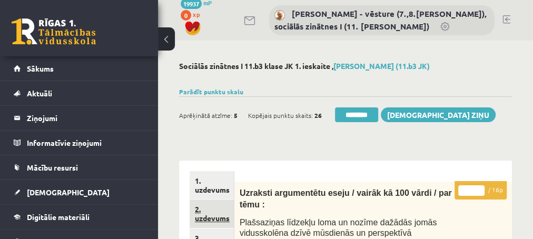
click at [204, 221] on link "2. uzdevums" at bounding box center [212, 214] width 44 height 28
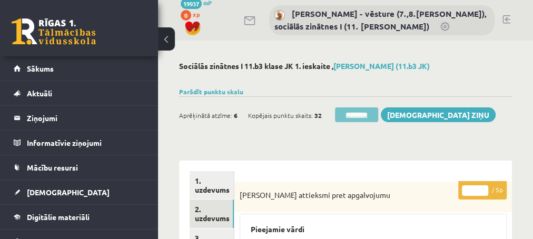
click at [350, 116] on input "********" at bounding box center [356, 114] width 43 height 15
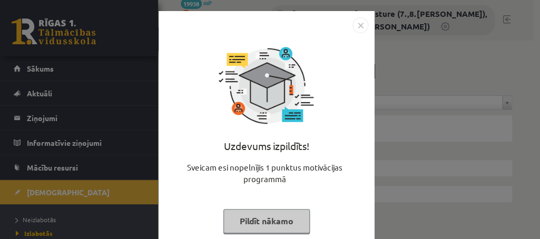
click at [245, 222] on button "Pildīt nākamo" at bounding box center [266, 221] width 86 height 24
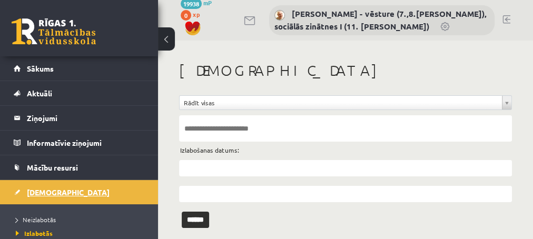
scroll to position [43, 0]
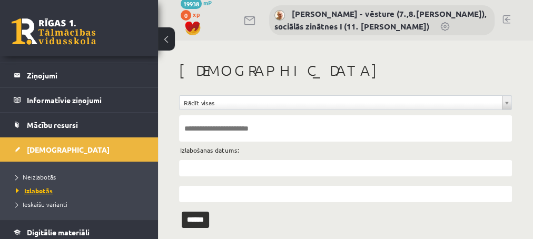
click at [37, 188] on span "Izlabotās" at bounding box center [34, 190] width 37 height 8
click at [187, 166] on input "text" at bounding box center [345, 168] width 333 height 16
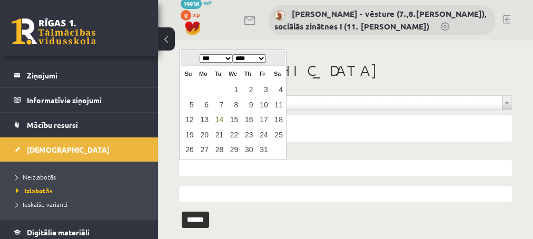
click at [220, 121] on link "14" at bounding box center [218, 120] width 14 height 14
type input "**********"
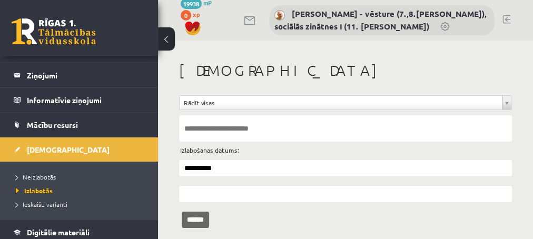
click at [199, 222] on input "******" at bounding box center [195, 220] width 27 height 16
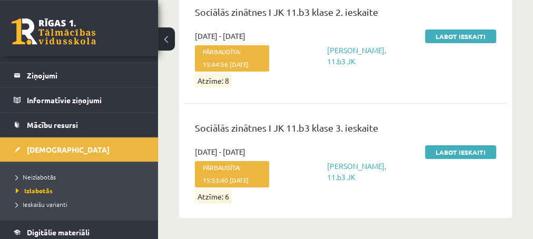
scroll to position [2183, 0]
click at [41, 177] on span "Neizlabotās" at bounding box center [36, 177] width 40 height 8
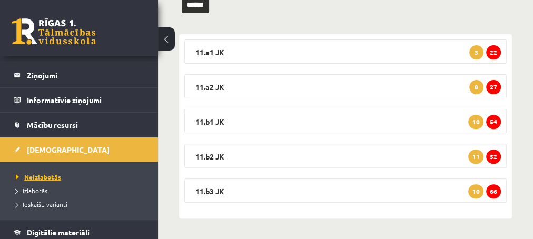
scroll to position [43, 0]
click at [492, 192] on span "66" at bounding box center [493, 191] width 15 height 14
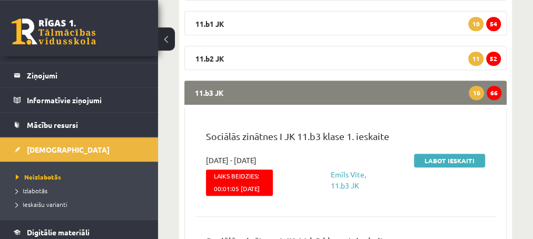
scroll to position [268, 0]
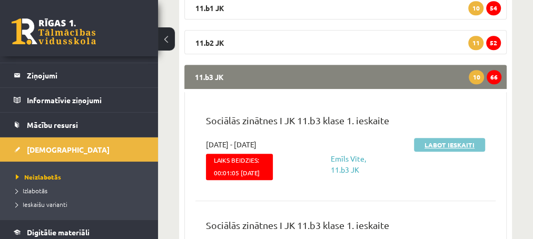
click at [421, 146] on link "Labot ieskaiti" at bounding box center [449, 145] width 71 height 14
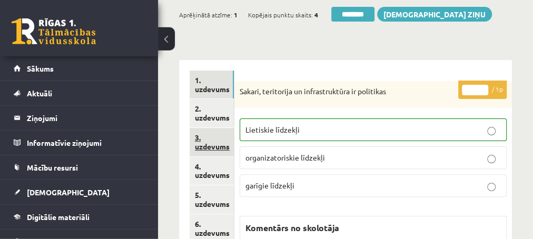
scroll to position [114, 0]
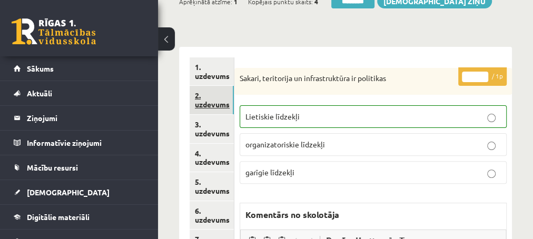
click at [212, 106] on link "2. uzdevums" at bounding box center [212, 100] width 44 height 28
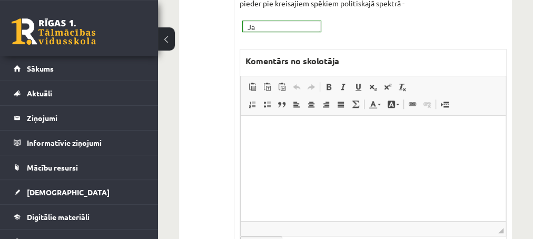
scroll to position [455, 0]
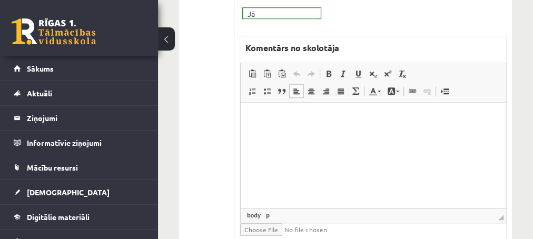
click at [293, 123] on p "Editor, wiswyg-editor-47433862295320-1760446967-123" at bounding box center [373, 118] width 244 height 11
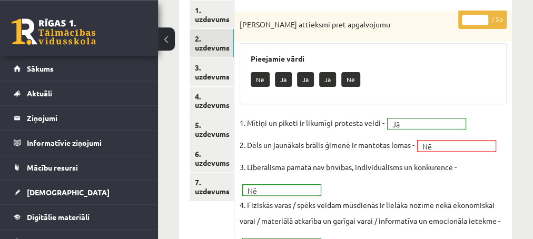
scroll to position [171, 0]
click at [210, 77] on link "3. uzdevums" at bounding box center [212, 72] width 44 height 28
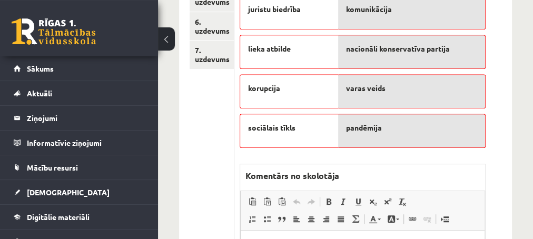
scroll to position [341, 0]
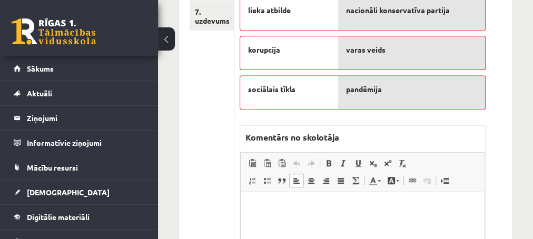
click at [267, 210] on p "Editor, wiswyg-editor-47433858850660-1760446999-972" at bounding box center [362, 208] width 223 height 11
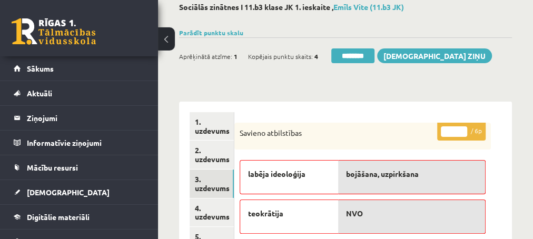
scroll to position [57, 0]
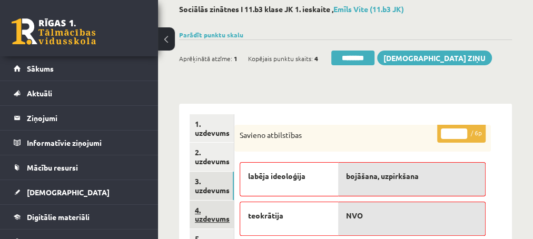
click at [209, 223] on link "4. uzdevums" at bounding box center [212, 215] width 44 height 28
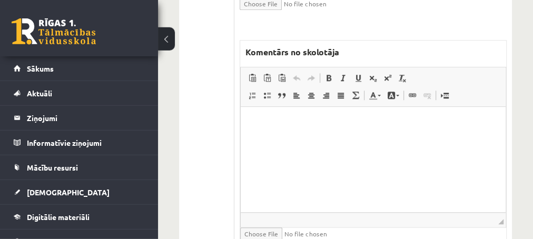
scroll to position [556, 0]
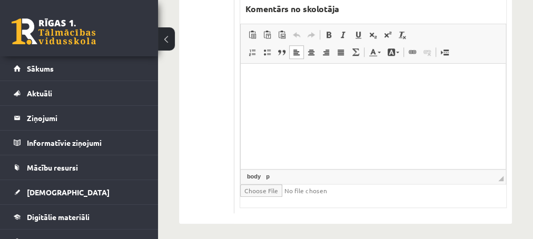
click at [271, 86] on html at bounding box center [372, 115] width 265 height 105
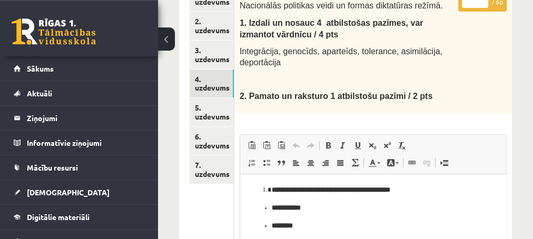
scroll to position [157, 0]
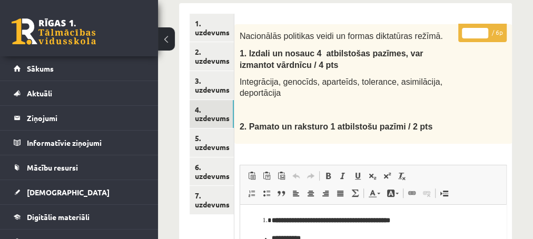
click at [483, 29] on input "*" at bounding box center [475, 33] width 26 height 11
type input "*"
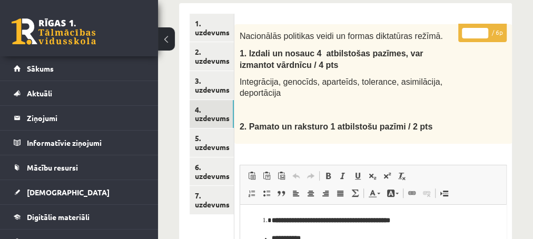
click at [483, 29] on input "*" at bounding box center [475, 33] width 26 height 11
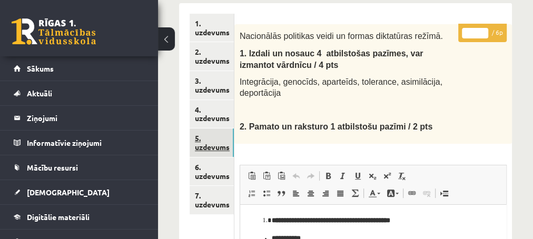
click at [209, 148] on link "5. uzdevums" at bounding box center [212, 142] width 44 height 28
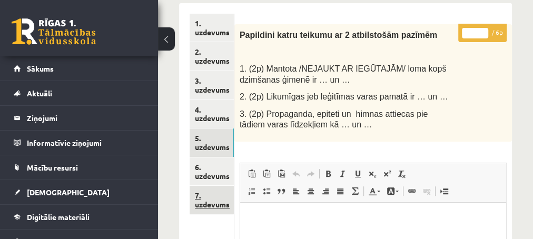
scroll to position [214, 0]
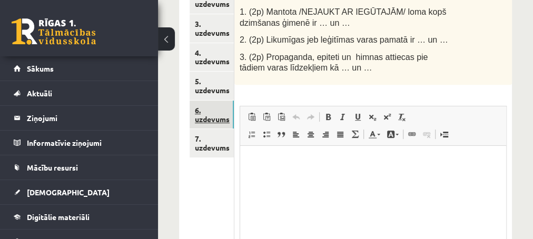
click at [211, 120] on link "6. uzdevums" at bounding box center [212, 115] width 44 height 28
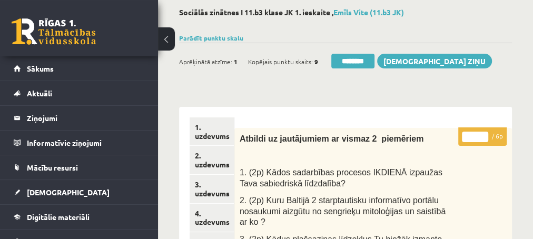
scroll to position [44, 0]
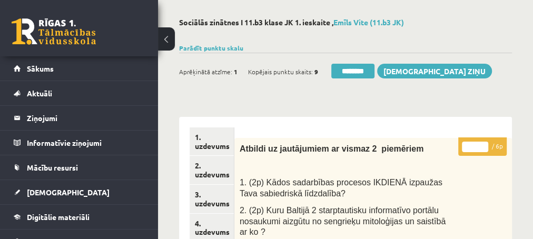
type input "*"
click at [485, 142] on input "*" at bounding box center [475, 147] width 26 height 11
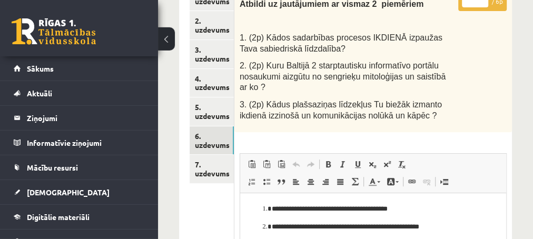
scroll to position [214, 0]
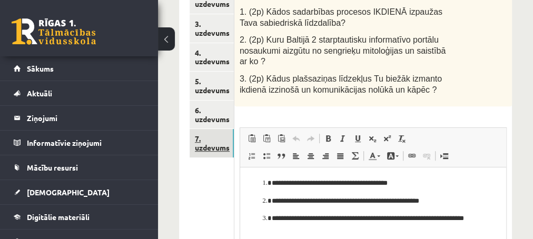
click at [211, 148] on link "7. uzdevums" at bounding box center [212, 143] width 44 height 28
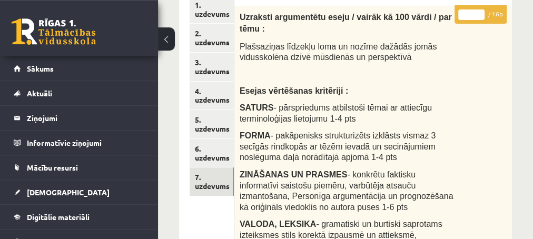
scroll to position [227, 0]
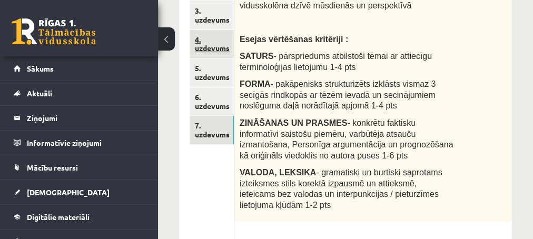
click at [213, 47] on link "4. uzdevums" at bounding box center [212, 44] width 44 height 28
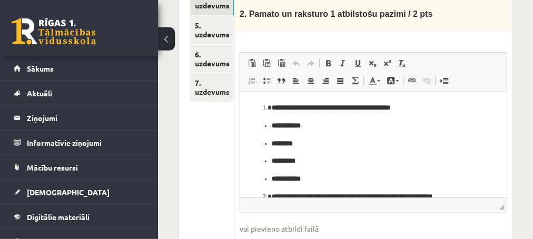
scroll to position [284, 0]
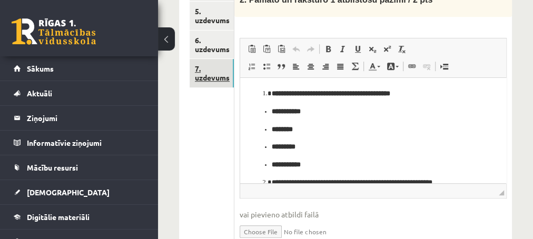
click at [210, 77] on link "7. uzdevums" at bounding box center [212, 73] width 44 height 28
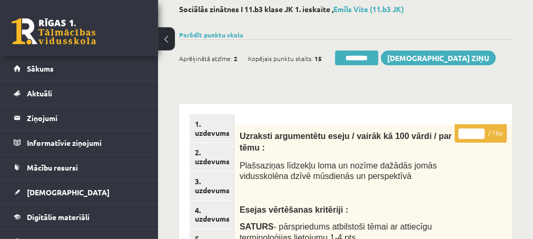
scroll to position [57, 0]
click at [356, 61] on input "********" at bounding box center [356, 58] width 43 height 15
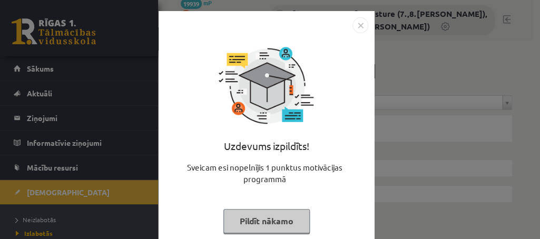
click at [255, 223] on button "Pildīt nākamo" at bounding box center [266, 221] width 86 height 24
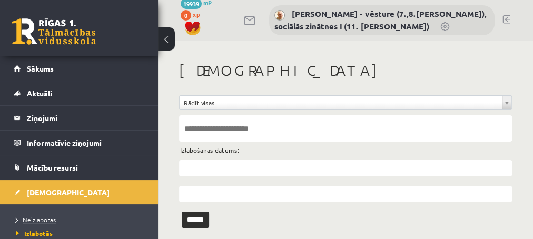
click at [37, 219] on span "Neizlabotās" at bounding box center [36, 219] width 40 height 8
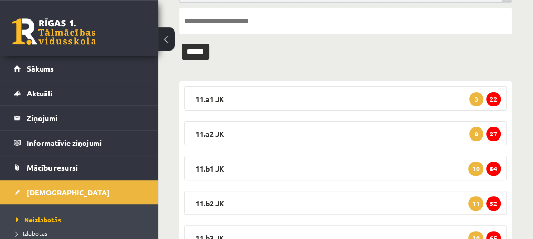
scroll to position [154, 0]
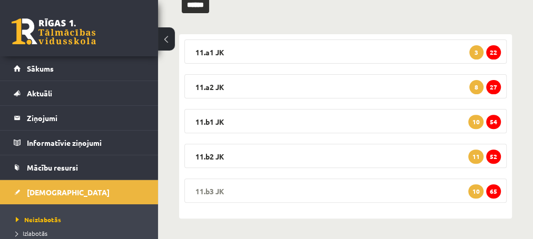
click at [491, 191] on span "65" at bounding box center [493, 191] width 15 height 14
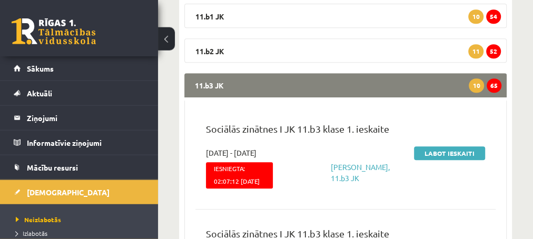
scroll to position [268, 0]
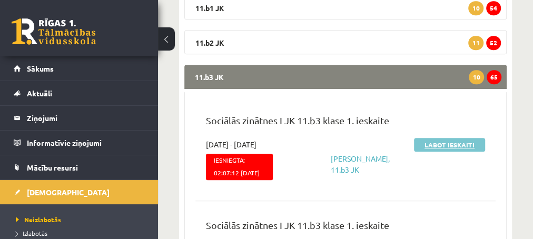
click at [433, 144] on link "Labot ieskaiti" at bounding box center [449, 145] width 71 height 14
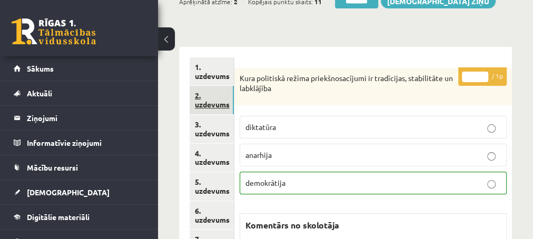
click at [214, 106] on link "2. uzdevums" at bounding box center [212, 100] width 44 height 28
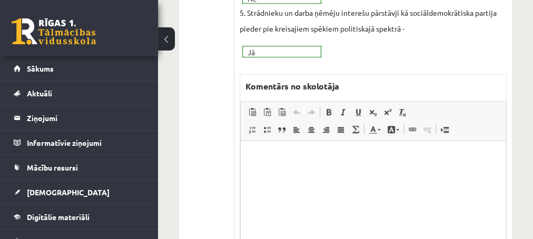
scroll to position [455, 0]
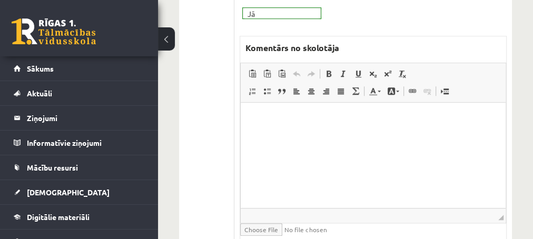
click at [259, 116] on p "Editor, wiswyg-editor-47433969619740-1760447165-677" at bounding box center [373, 118] width 244 height 11
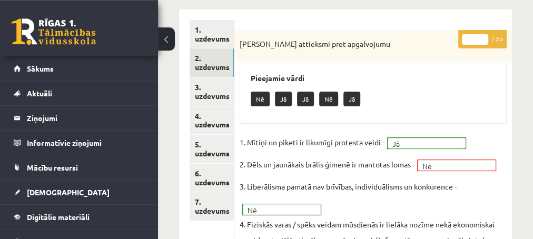
scroll to position [171, 0]
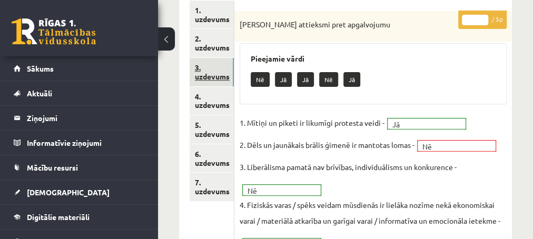
click at [209, 78] on link "3. uzdevums" at bounding box center [212, 72] width 44 height 28
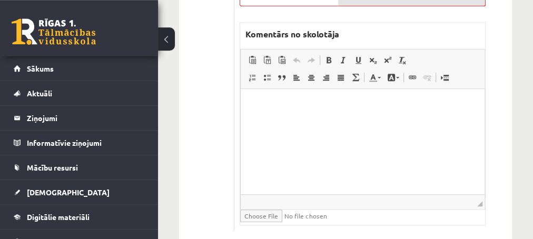
scroll to position [512, 0]
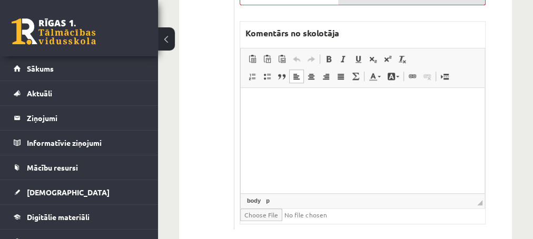
click at [277, 98] on html at bounding box center [362, 140] width 244 height 105
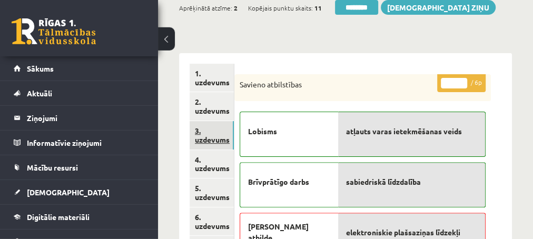
scroll to position [114, 0]
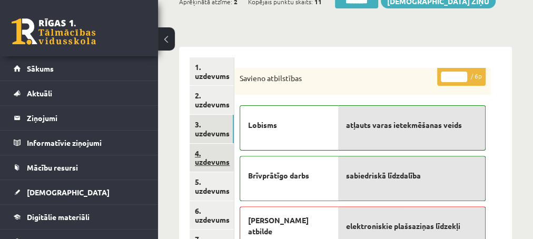
click at [203, 162] on link "4. uzdevums" at bounding box center [212, 158] width 44 height 28
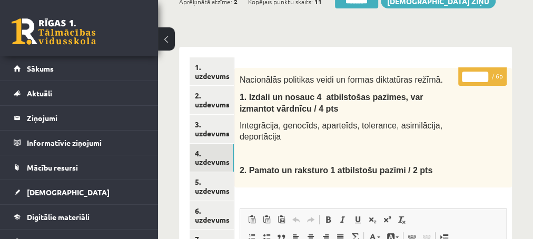
click at [481, 72] on input "*" at bounding box center [475, 77] width 26 height 11
type input "*"
click at [481, 72] on input "*" at bounding box center [475, 77] width 26 height 11
click at [211, 192] on link "5. uzdevums" at bounding box center [212, 186] width 44 height 28
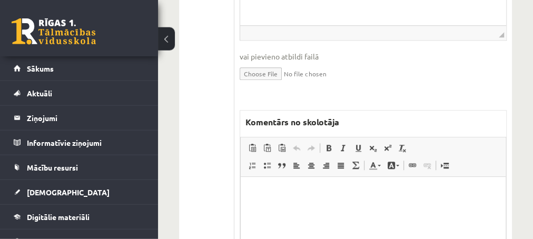
scroll to position [455, 0]
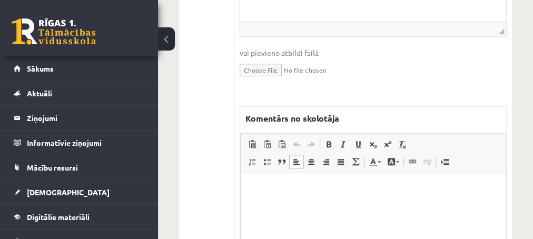
click at [254, 176] on html at bounding box center [372, 225] width 265 height 105
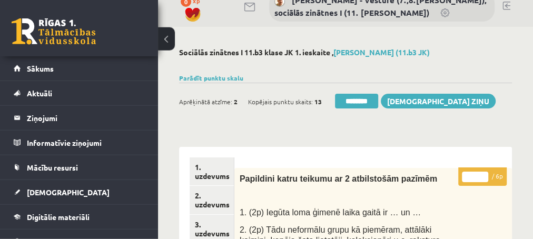
scroll to position [0, 0]
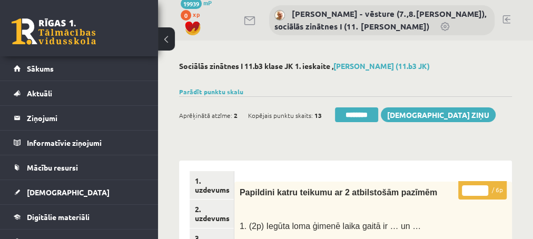
click at [481, 186] on input "*" at bounding box center [475, 190] width 26 height 11
type input "*"
click at [481, 186] on input "*" at bounding box center [475, 190] width 26 height 11
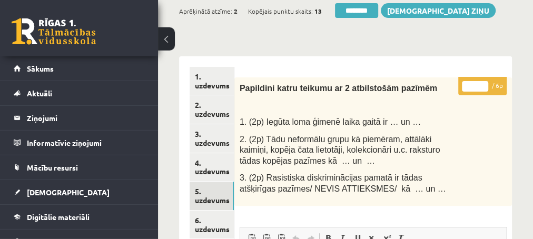
scroll to position [114, 0]
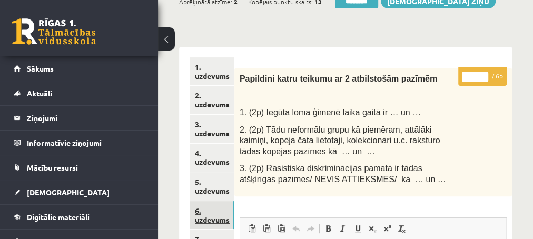
click at [203, 223] on link "6. uzdevums" at bounding box center [212, 215] width 44 height 28
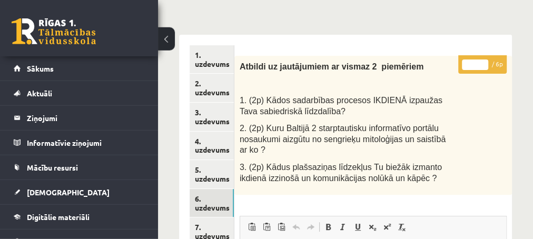
scroll to position [57, 0]
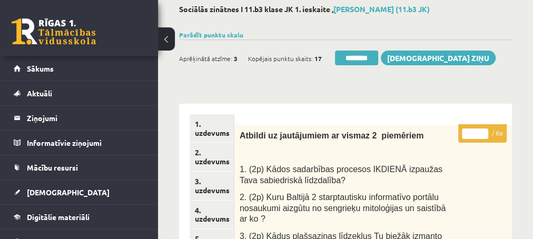
type input "*"
click at [480, 131] on input "*" at bounding box center [475, 133] width 26 height 11
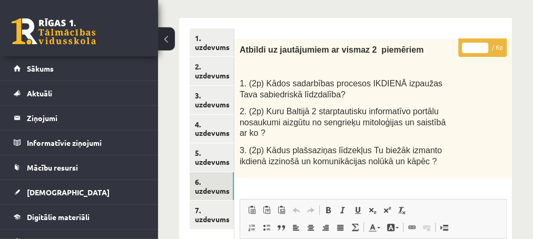
scroll to position [171, 0]
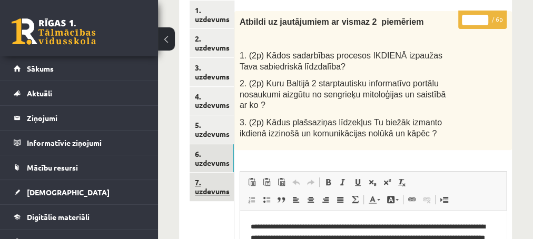
click at [211, 194] on link "7. uzdevums" at bounding box center [212, 187] width 44 height 28
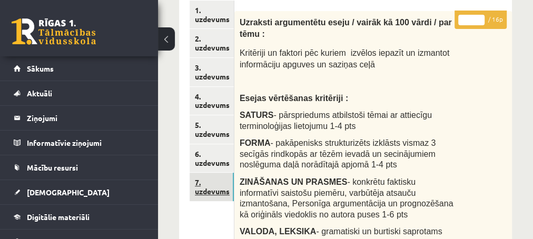
click at [208, 193] on link "7. uzdevums" at bounding box center [212, 187] width 44 height 28
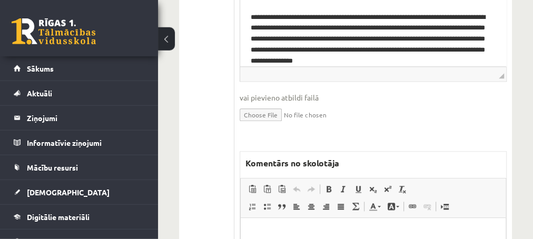
scroll to position [569, 0]
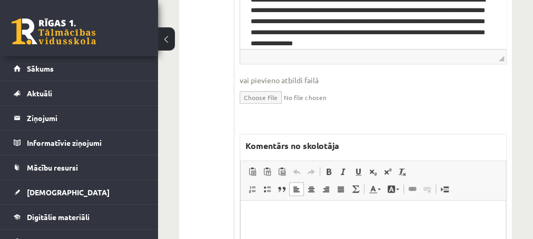
click at [298, 212] on p "Editor, wiswyg-editor-47433932544140-1760448710-499" at bounding box center [373, 216] width 244 height 11
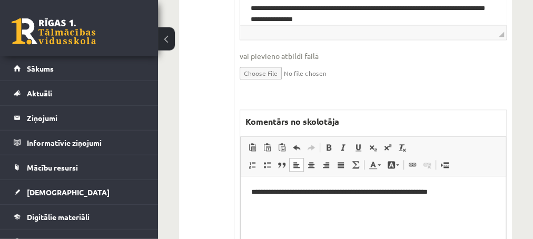
scroll to position [626, 0]
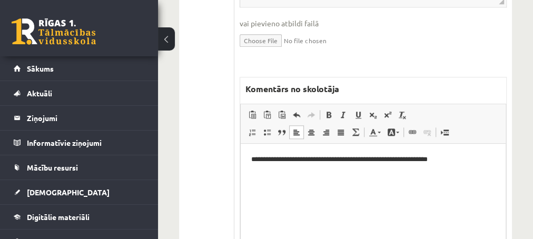
click at [350, 162] on p "**********" at bounding box center [373, 159] width 244 height 11
click at [468, 162] on p "**********" at bounding box center [373, 159] width 244 height 11
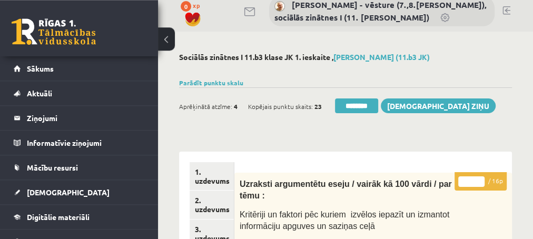
scroll to position [0, 0]
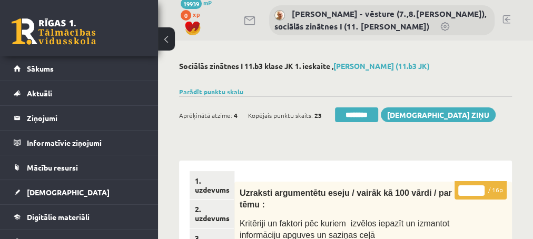
click at [478, 188] on input "*" at bounding box center [471, 190] width 26 height 11
type input "*"
click at [478, 188] on input "*" at bounding box center [471, 190] width 26 height 11
click at [208, 219] on link "2. uzdevums" at bounding box center [212, 214] width 44 height 28
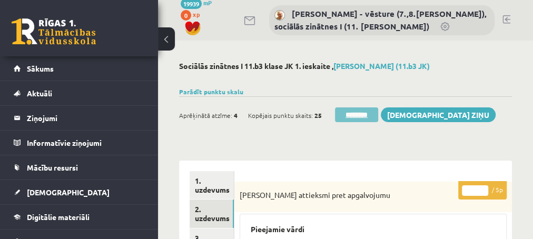
click at [350, 116] on input "********" at bounding box center [356, 114] width 43 height 15
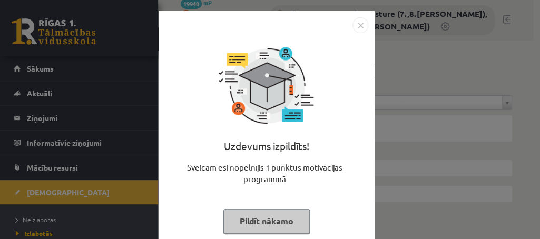
click at [241, 224] on button "Pildīt nākamo" at bounding box center [266, 221] width 86 height 24
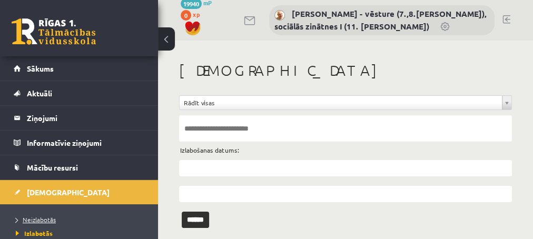
click at [36, 217] on span "Neizlabotās" at bounding box center [36, 219] width 40 height 8
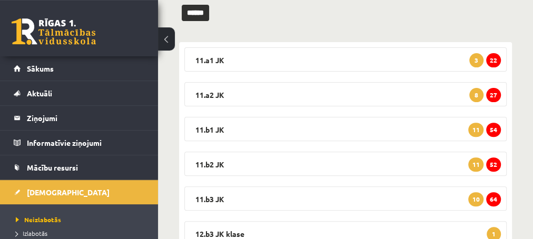
scroll to position [171, 0]
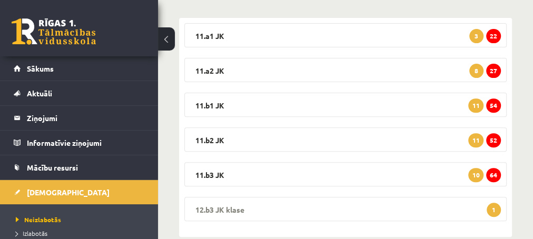
click at [494, 210] on span "1" at bounding box center [494, 210] width 14 height 14
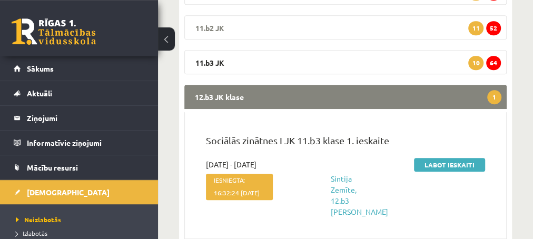
scroll to position [284, 0]
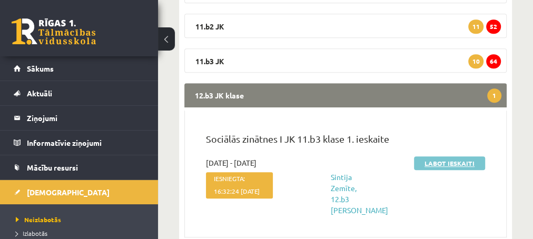
click at [429, 165] on link "Labot ieskaiti" at bounding box center [449, 163] width 71 height 14
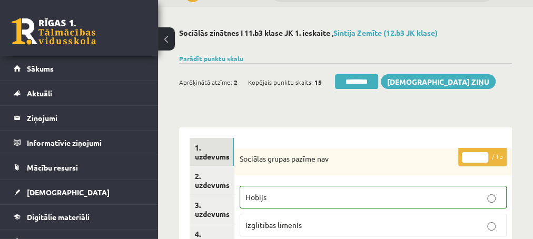
scroll to position [57, 0]
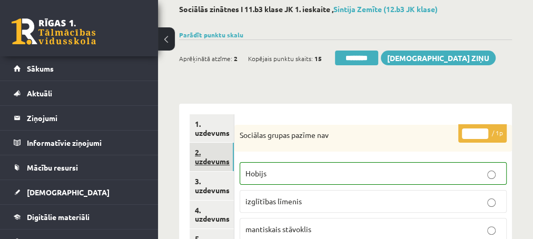
click at [209, 163] on link "2. uzdevums" at bounding box center [212, 157] width 44 height 28
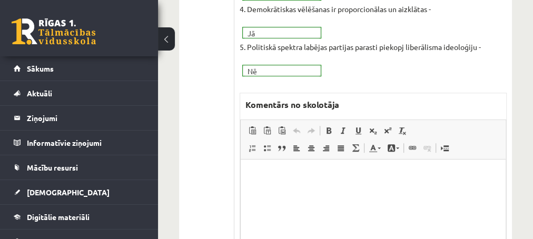
scroll to position [398, 0]
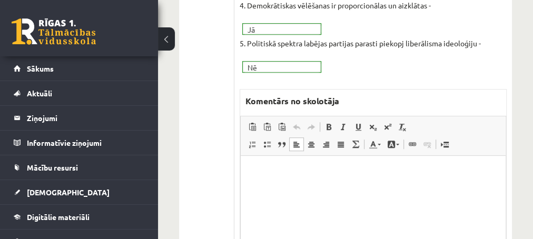
click at [301, 177] on html at bounding box center [372, 208] width 265 height 105
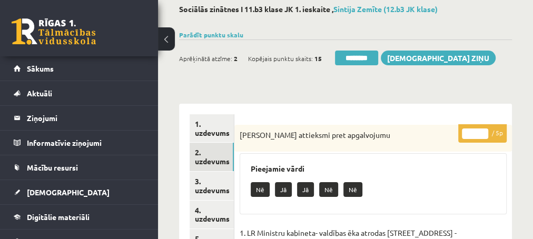
scroll to position [114, 0]
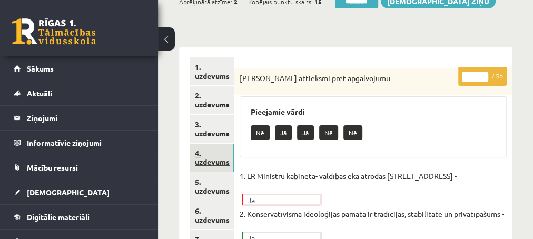
click at [202, 160] on link "4. uzdevums" at bounding box center [212, 158] width 44 height 28
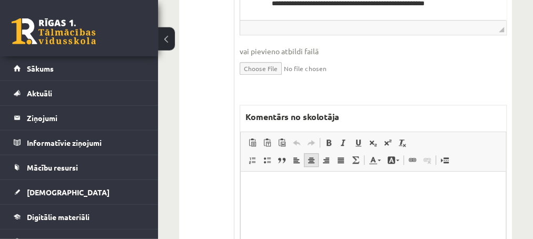
scroll to position [455, 0]
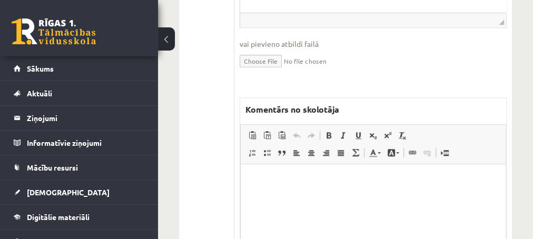
click at [304, 186] on html at bounding box center [372, 216] width 265 height 105
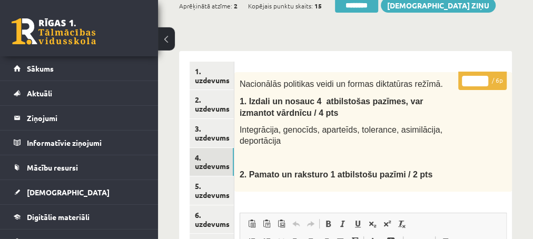
scroll to position [0, 0]
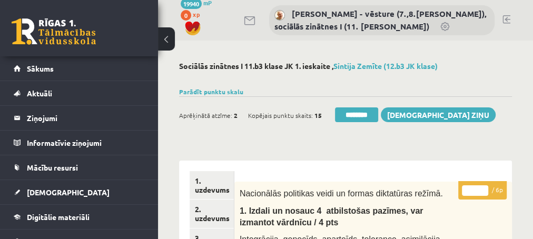
click at [482, 189] on input "*" at bounding box center [475, 190] width 26 height 11
click at [482, 190] on input "*" at bounding box center [475, 190] width 26 height 11
click at [482, 191] on input "*" at bounding box center [475, 190] width 26 height 11
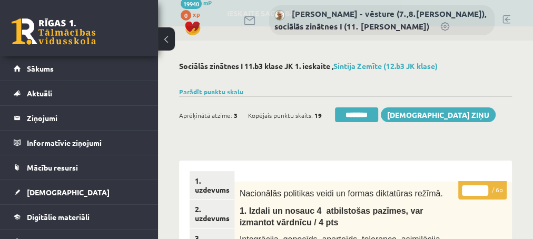
click at [482, 189] on input "*" at bounding box center [475, 190] width 26 height 11
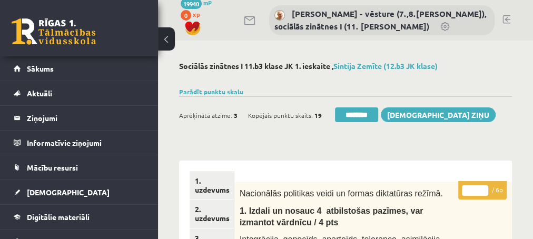
type input "*"
click at [482, 189] on input "*" at bounding box center [475, 190] width 26 height 11
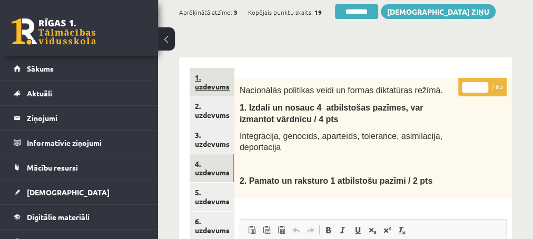
scroll to position [114, 0]
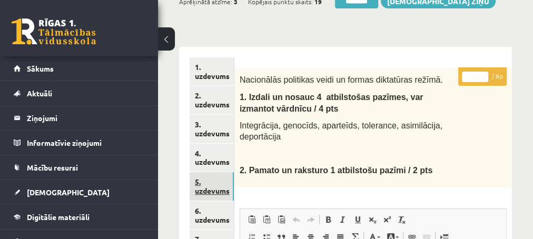
click at [216, 192] on link "5. uzdevums" at bounding box center [212, 186] width 44 height 28
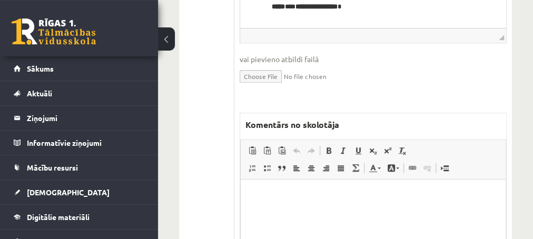
scroll to position [455, 0]
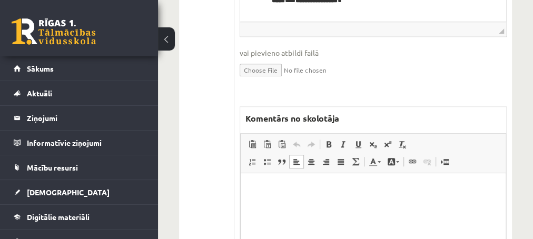
click at [292, 199] on html at bounding box center [372, 225] width 265 height 105
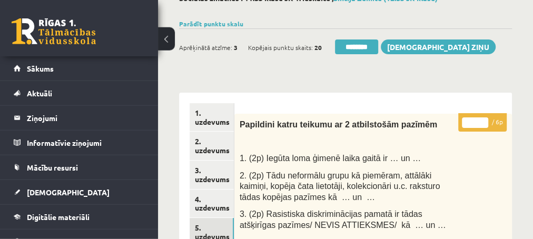
scroll to position [57, 0]
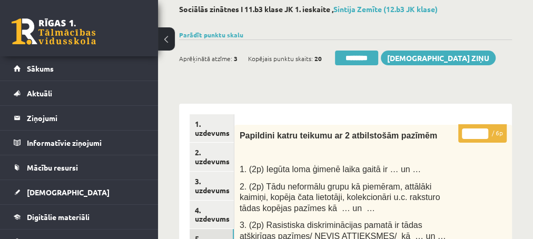
click at [483, 132] on input "*" at bounding box center [475, 133] width 26 height 11
type input "*"
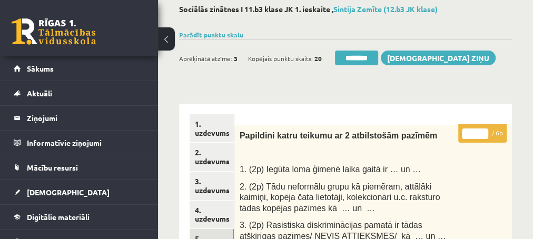
click at [482, 133] on input "*" at bounding box center [475, 133] width 26 height 11
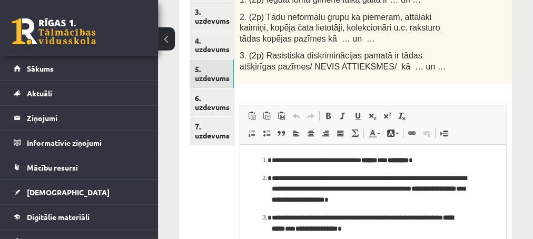
scroll to position [227, 0]
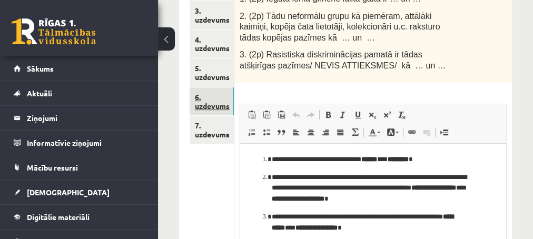
click at [206, 110] on link "6. uzdevums" at bounding box center [212, 101] width 44 height 28
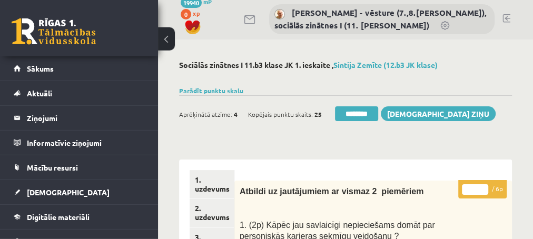
scroll to position [0, 0]
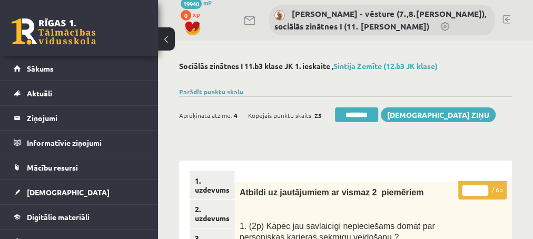
type input "*"
click at [483, 188] on input "*" at bounding box center [475, 190] width 26 height 11
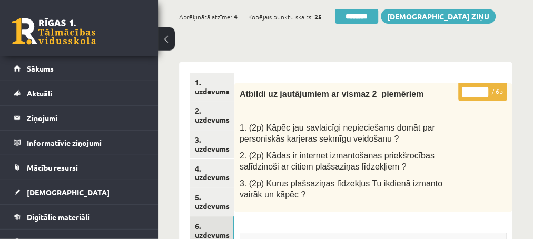
scroll to position [171, 0]
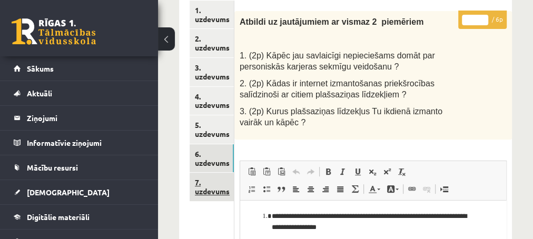
click at [206, 193] on link "7. uzdevums" at bounding box center [212, 187] width 44 height 28
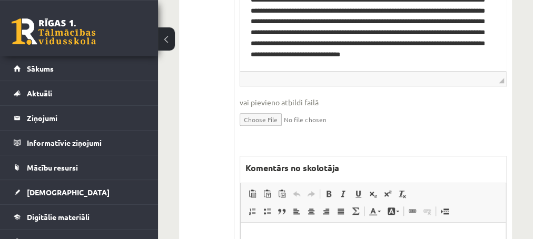
scroll to position [569, 0]
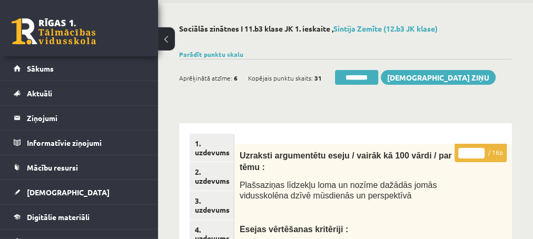
scroll to position [0, 0]
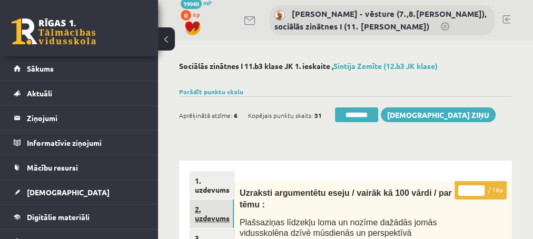
click at [210, 217] on link "2. uzdevums" at bounding box center [212, 214] width 44 height 28
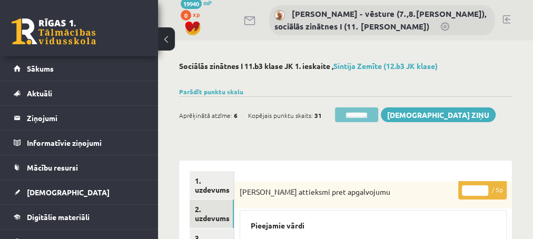
click at [355, 115] on input "********" at bounding box center [356, 114] width 43 height 15
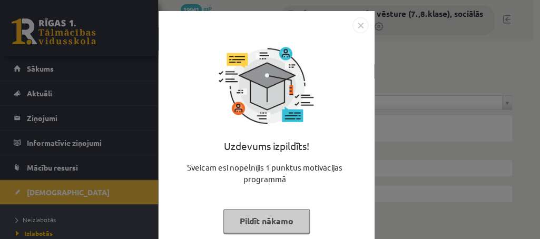
click at [251, 229] on button "Pildīt nākamo" at bounding box center [266, 221] width 86 height 24
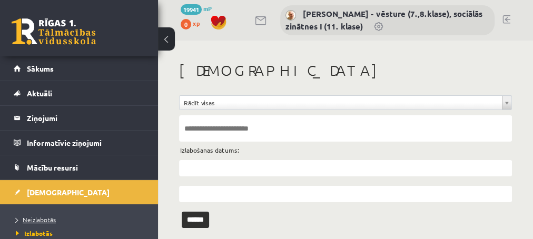
click at [33, 219] on span "Neizlabotās" at bounding box center [36, 219] width 40 height 8
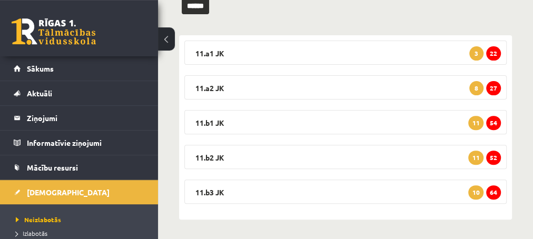
scroll to position [154, 0]
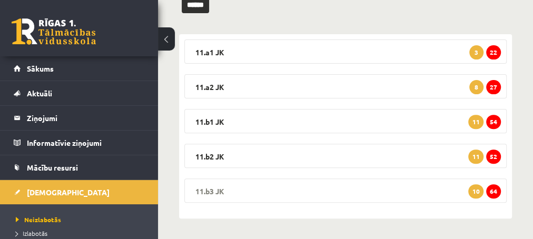
click at [493, 194] on span "64" at bounding box center [493, 191] width 15 height 14
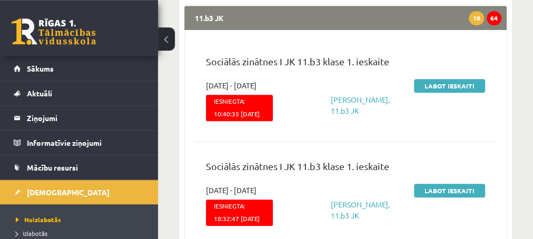
scroll to position [325, 0]
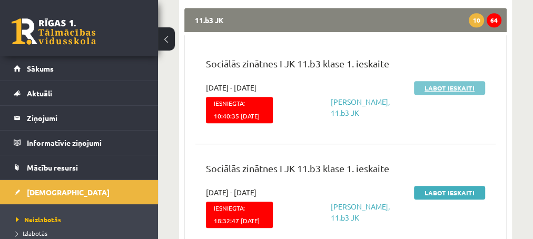
click at [431, 89] on link "Labot ieskaiti" at bounding box center [449, 88] width 71 height 14
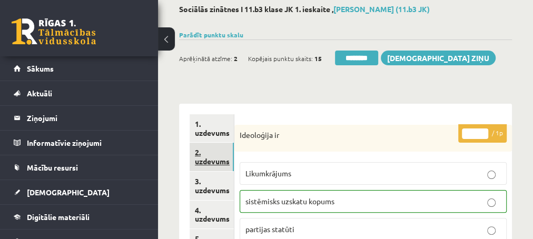
click at [211, 163] on link "2. uzdevums" at bounding box center [212, 157] width 44 height 28
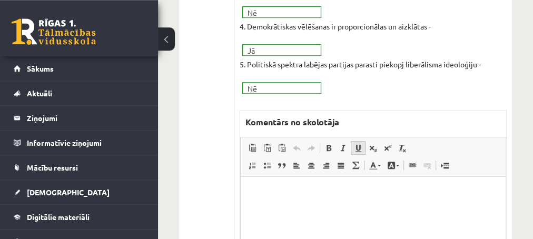
scroll to position [398, 0]
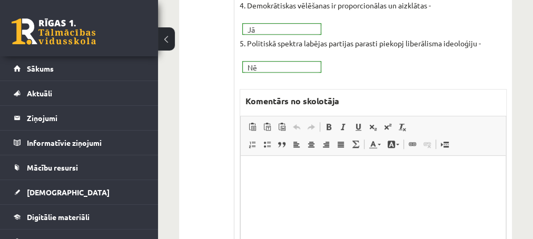
click at [262, 176] on p "Editor, wiswyg-editor-47433802113520-1760449287-701" at bounding box center [373, 171] width 244 height 11
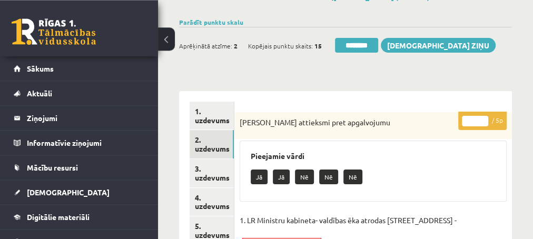
scroll to position [57, 0]
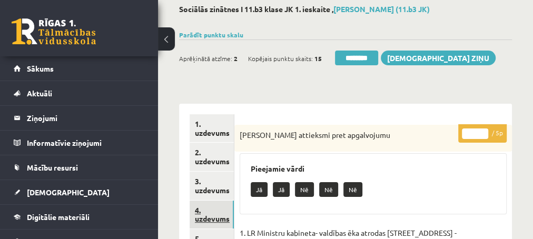
click at [210, 219] on link "4. uzdevums" at bounding box center [212, 215] width 44 height 28
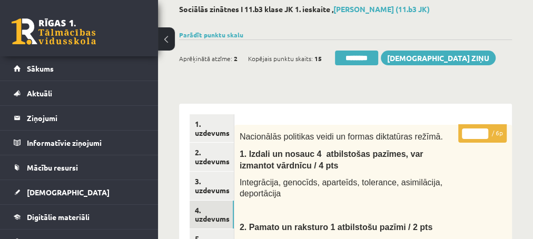
click at [483, 132] on input "*" at bounding box center [475, 133] width 26 height 11
type input "*"
click at [484, 131] on input "*" at bounding box center [475, 133] width 26 height 11
click at [483, 133] on input "*" at bounding box center [475, 133] width 26 height 11
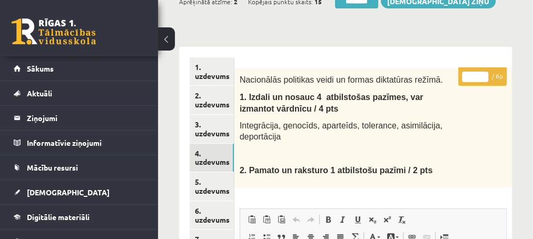
scroll to position [171, 0]
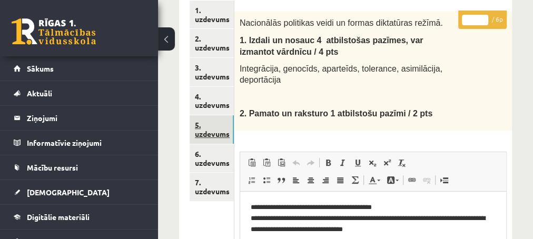
click at [211, 135] on link "5. uzdevums" at bounding box center [212, 129] width 44 height 28
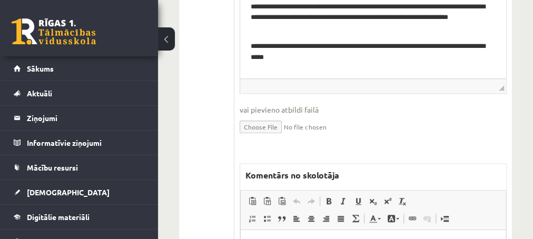
scroll to position [455, 0]
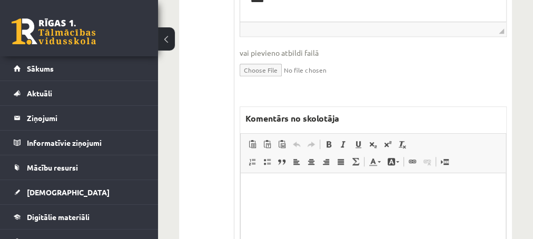
click at [273, 192] on p "Editor, wiswyg-editor-47433835948740-1760449341-186" at bounding box center [373, 188] width 244 height 11
click at [266, 187] on p "**********" at bounding box center [373, 188] width 244 height 11
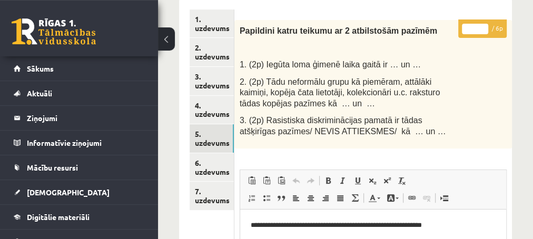
scroll to position [57, 0]
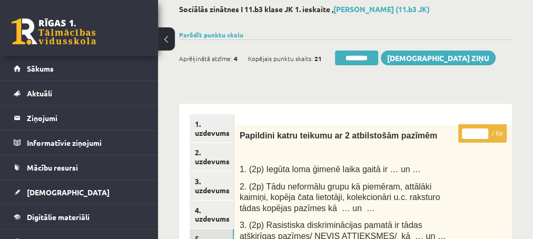
click at [484, 132] on input "*" at bounding box center [475, 133] width 26 height 11
click at [482, 134] on input "*" at bounding box center [475, 133] width 26 height 11
click at [483, 131] on input "*" at bounding box center [475, 133] width 26 height 11
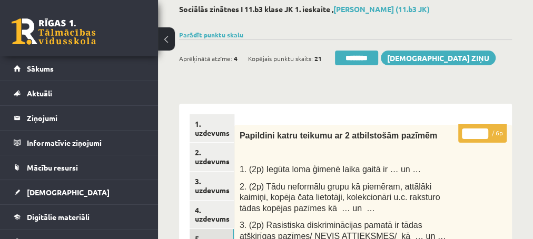
click at [483, 131] on input "*" at bounding box center [475, 133] width 26 height 11
type input "*"
click at [483, 131] on input "*" at bounding box center [475, 133] width 26 height 11
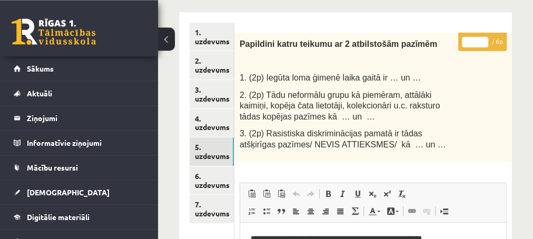
scroll to position [171, 0]
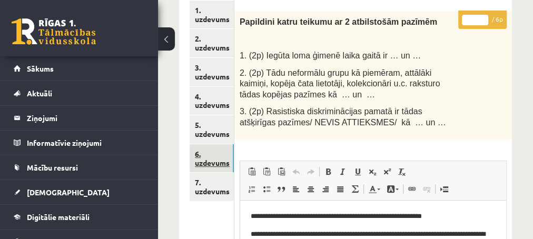
click at [205, 164] on link "6. uzdevums" at bounding box center [212, 158] width 44 height 28
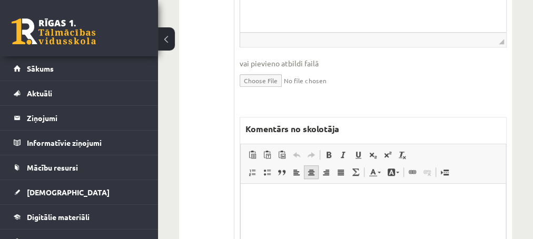
scroll to position [512, 0]
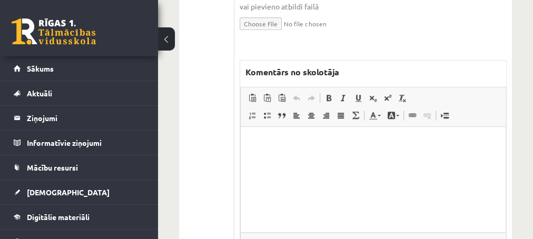
click at [275, 152] on html at bounding box center [372, 179] width 265 height 105
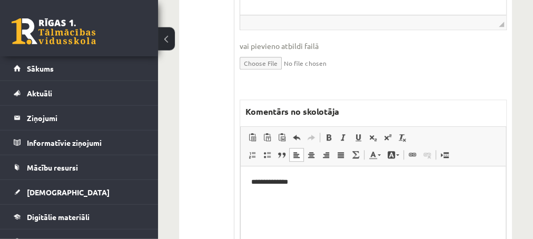
scroll to position [455, 0]
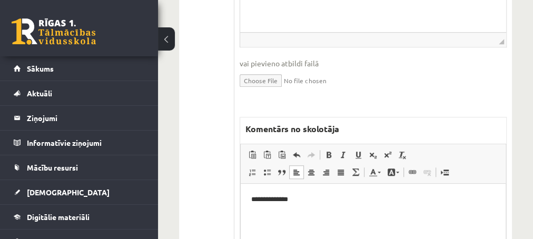
click at [262, 197] on p "**********" at bounding box center [373, 199] width 244 height 11
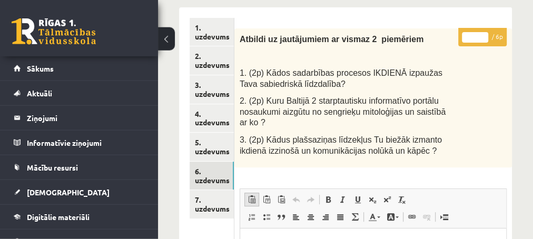
scroll to position [114, 0]
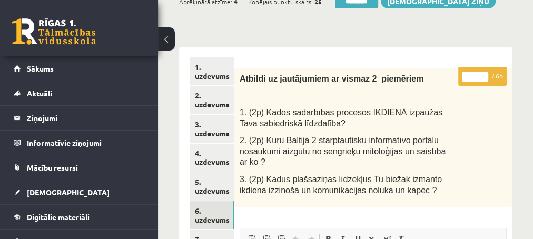
click at [484, 75] on input "*" at bounding box center [475, 77] width 26 height 11
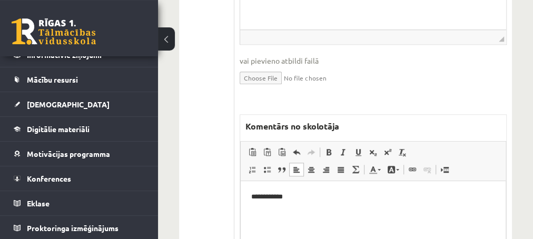
scroll to position [512, 0]
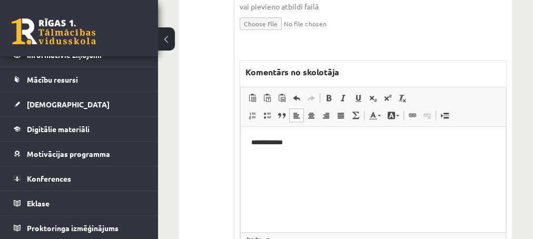
click at [294, 142] on p "**********" at bounding box center [373, 142] width 244 height 11
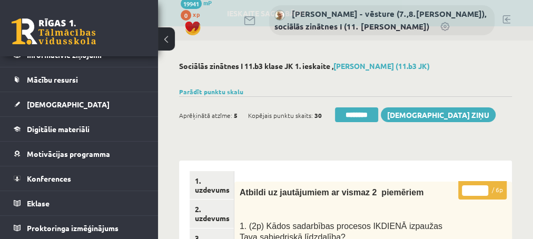
scroll to position [57, 0]
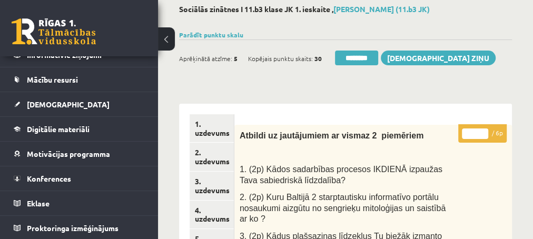
type input "*"
click at [482, 135] on input "*" at bounding box center [475, 133] width 26 height 11
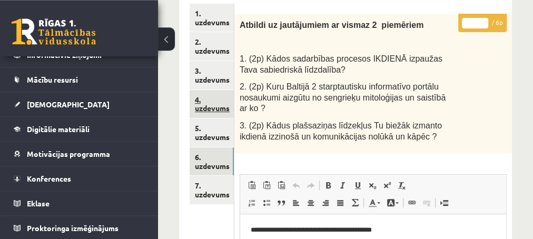
scroll to position [171, 0]
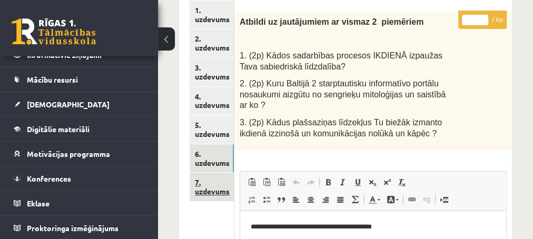
click at [203, 188] on link "7. uzdevums" at bounding box center [212, 187] width 44 height 28
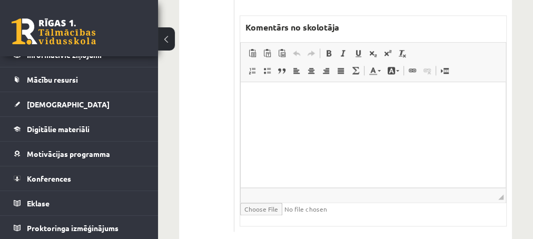
scroll to position [694, 0]
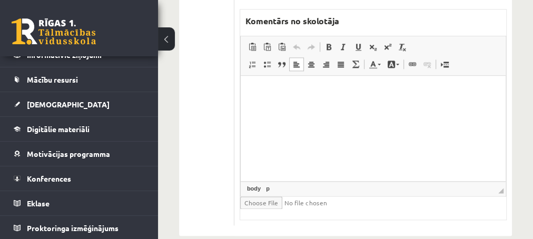
click at [284, 100] on html at bounding box center [372, 127] width 265 height 105
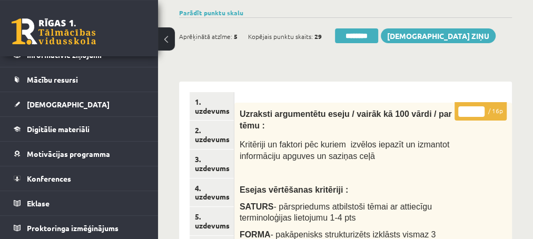
scroll to position [68, 0]
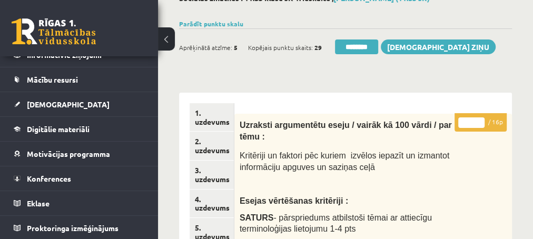
click at [481, 120] on input "**" at bounding box center [471, 122] width 26 height 11
type input "**"
click at [481, 120] on input "**" at bounding box center [471, 122] width 26 height 11
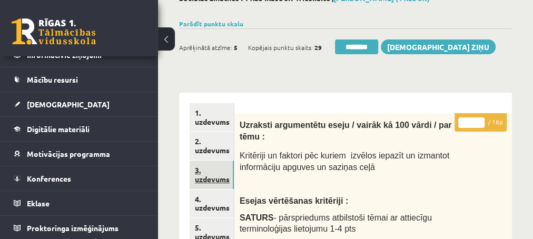
click at [201, 180] on link "3. uzdevums" at bounding box center [212, 175] width 44 height 28
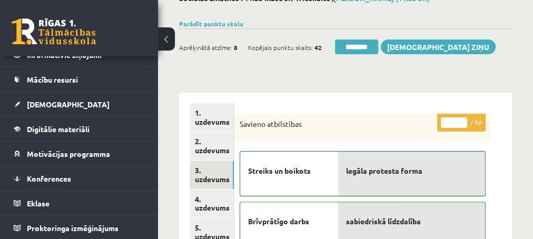
scroll to position [0, 0]
click at [347, 47] on input "********" at bounding box center [356, 46] width 43 height 15
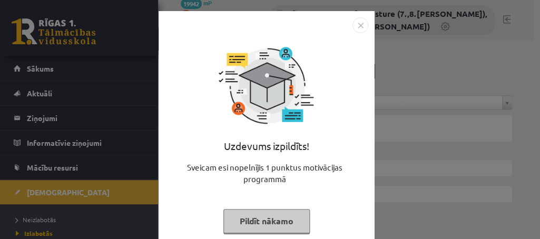
click at [259, 225] on button "Pildīt nākamo" at bounding box center [266, 221] width 86 height 24
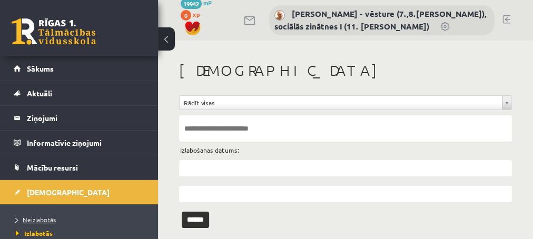
click at [39, 220] on span "Neizlabotās" at bounding box center [36, 219] width 40 height 8
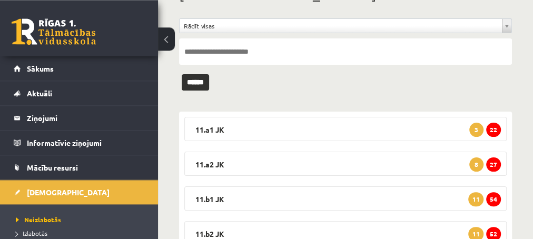
scroll to position [154, 0]
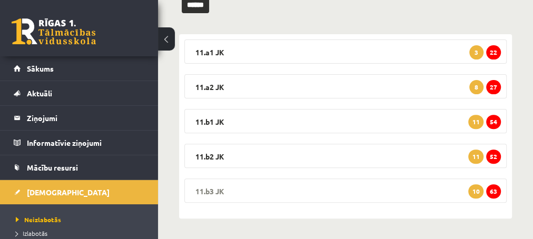
click at [491, 190] on span "63" at bounding box center [493, 191] width 15 height 14
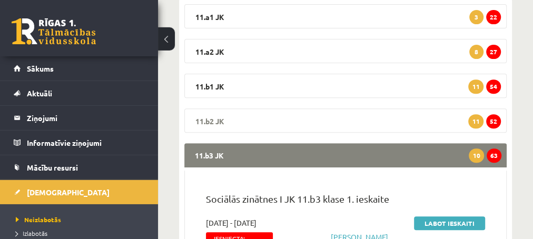
scroll to position [211, 0]
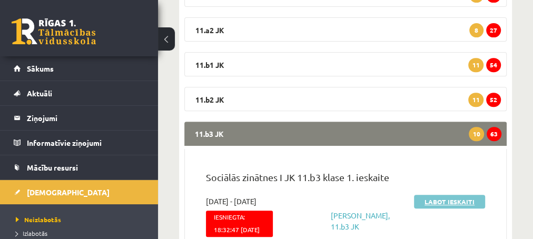
click at [430, 201] on link "Labot ieskaiti" at bounding box center [449, 202] width 71 height 14
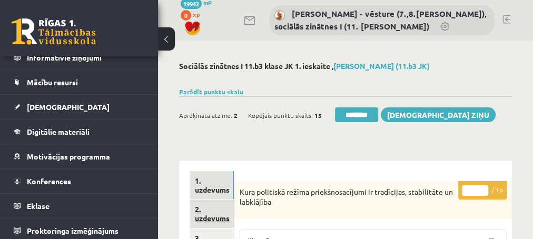
click at [213, 220] on link "2. uzdevums" at bounding box center [212, 214] width 44 height 28
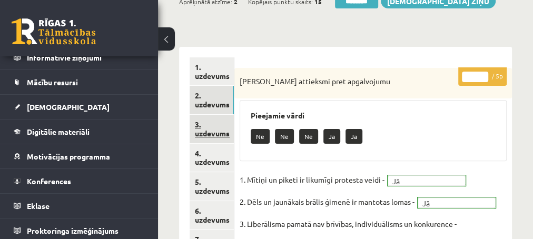
click at [209, 134] on link "3. uzdevums" at bounding box center [212, 129] width 44 height 28
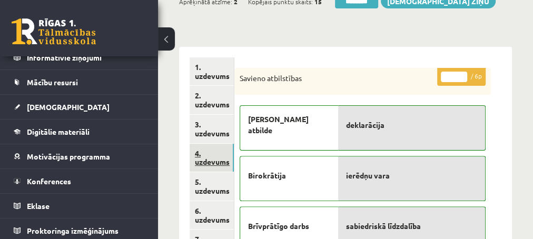
click at [211, 165] on link "4. uzdevums" at bounding box center [212, 158] width 44 height 28
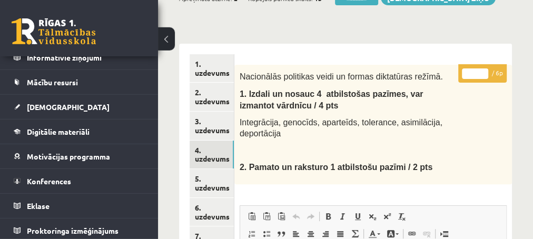
scroll to position [114, 0]
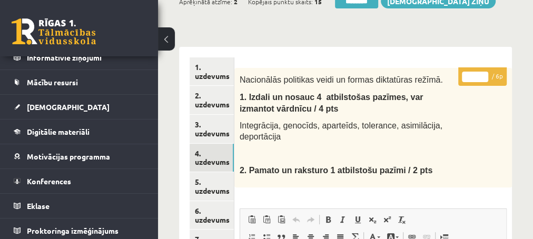
type input "*"
click at [483, 73] on input "*" at bounding box center [475, 77] width 26 height 11
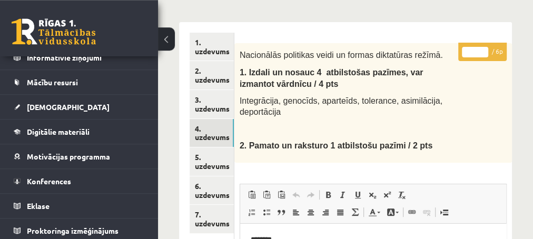
scroll to position [171, 0]
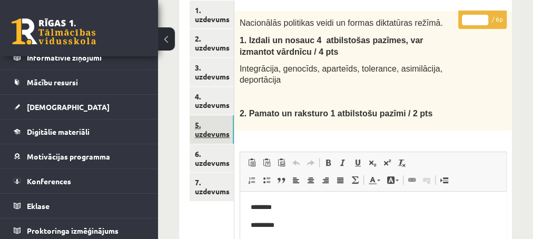
click at [203, 132] on link "5. uzdevums" at bounding box center [212, 129] width 44 height 28
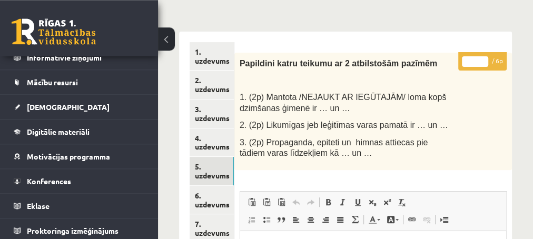
scroll to position [114, 0]
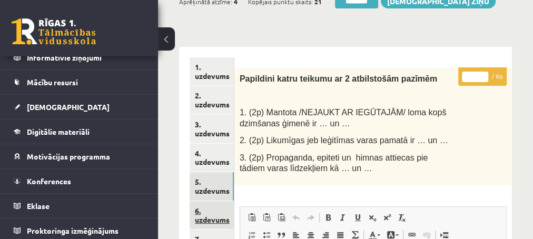
click at [213, 223] on link "6. uzdevums" at bounding box center [212, 215] width 44 height 28
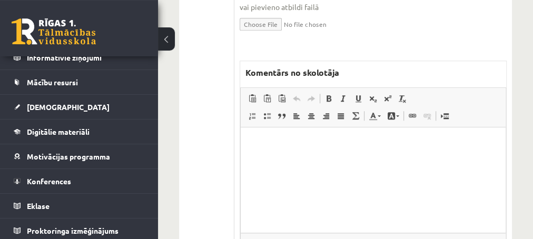
scroll to position [512, 0]
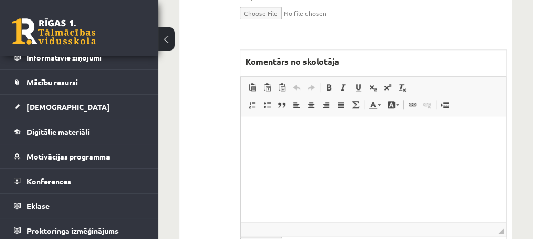
click at [282, 145] on html at bounding box center [372, 168] width 265 height 105
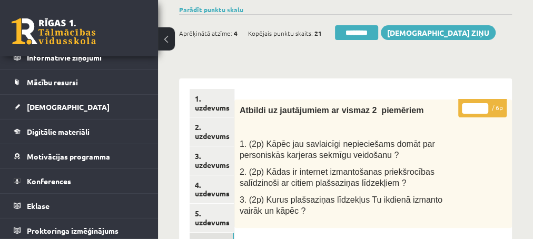
scroll to position [57, 0]
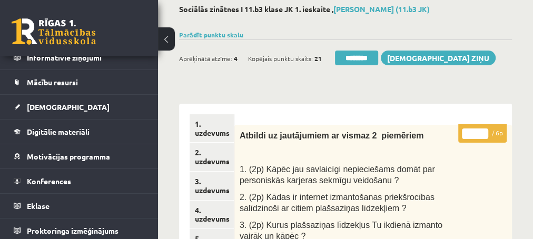
click at [481, 130] on input "*" at bounding box center [475, 133] width 26 height 11
type input "*"
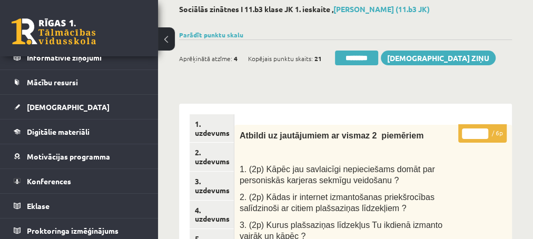
click at [481, 130] on input "*" at bounding box center [475, 133] width 26 height 11
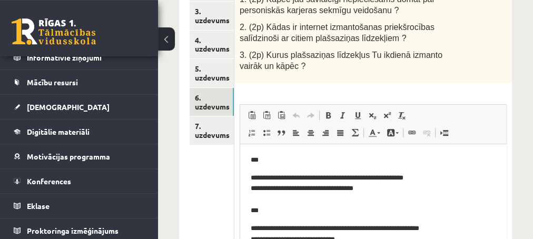
scroll to position [227, 0]
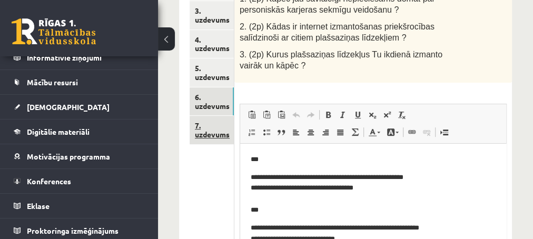
click at [207, 136] on link "7. uzdevums" at bounding box center [212, 130] width 44 height 28
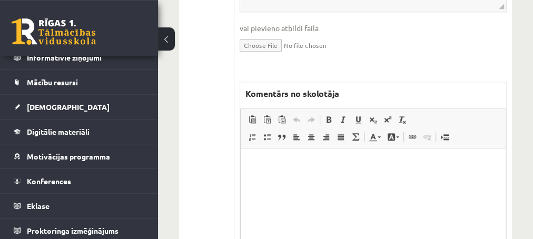
scroll to position [626, 0]
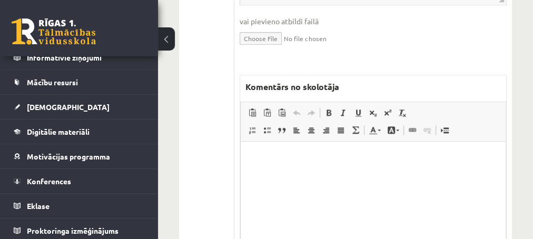
click at [265, 162] on p "Editor, wiswyg-editor-47433839490320-1760449914-994" at bounding box center [373, 157] width 244 height 11
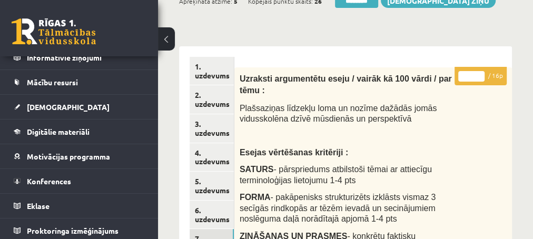
scroll to position [57, 0]
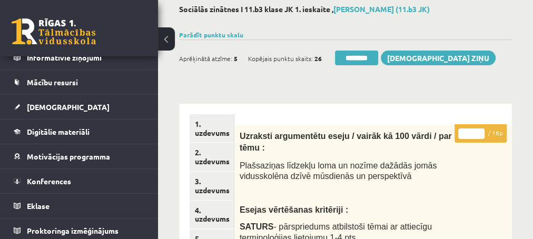
click at [481, 132] on input "*" at bounding box center [471, 133] width 26 height 11
type input "*"
click at [480, 132] on input "*" at bounding box center [471, 133] width 26 height 11
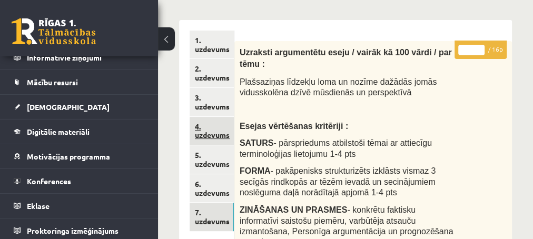
scroll to position [171, 0]
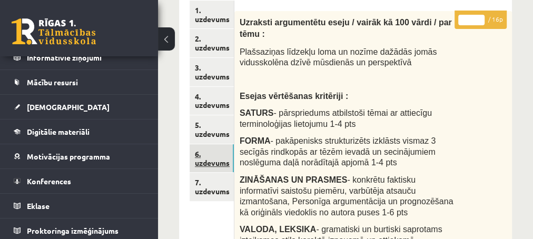
click at [218, 162] on link "6. uzdevums" at bounding box center [212, 158] width 44 height 28
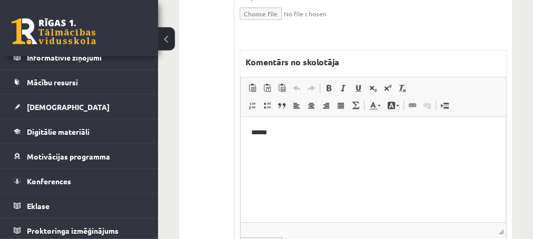
scroll to position [512, 0]
click at [271, 131] on p "******" at bounding box center [373, 131] width 244 height 11
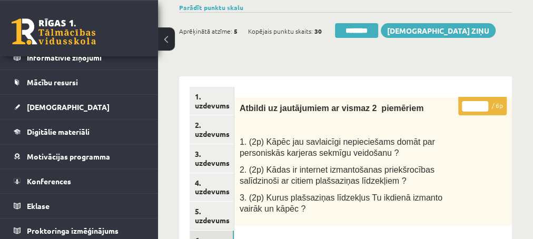
scroll to position [57, 0]
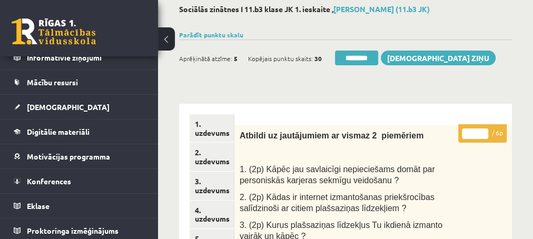
type input "*"
click at [481, 130] on input "*" at bounding box center [475, 133] width 26 height 11
click at [207, 164] on link "2. uzdevums" at bounding box center [212, 157] width 44 height 28
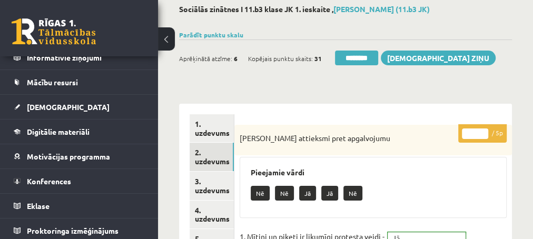
scroll to position [0, 0]
click at [349, 56] on input "********" at bounding box center [356, 58] width 43 height 15
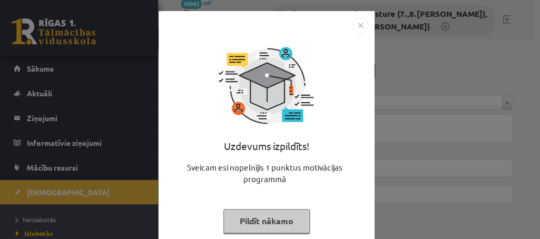
click at [236, 225] on button "Pildīt nākamo" at bounding box center [266, 221] width 86 height 24
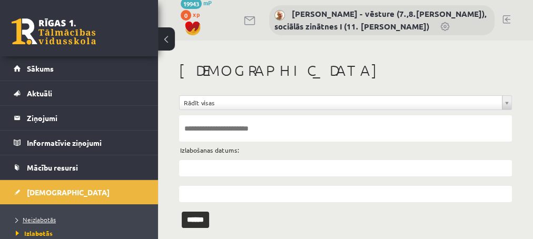
click at [36, 219] on span "Neizlabotās" at bounding box center [36, 219] width 40 height 8
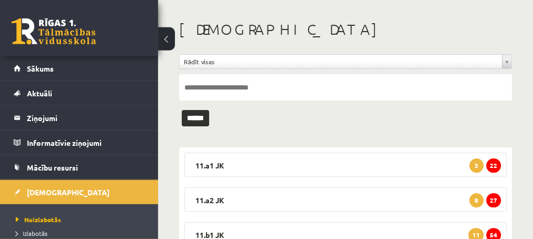
scroll to position [154, 0]
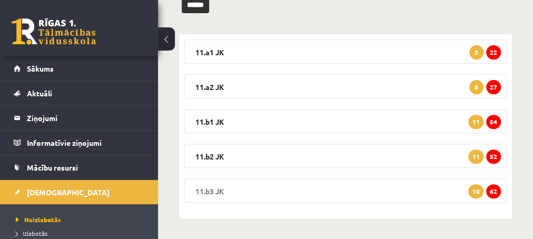
click at [492, 192] on span "62" at bounding box center [493, 191] width 15 height 14
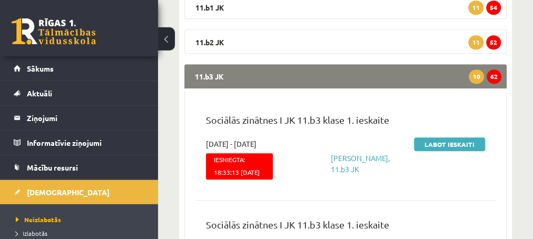
scroll to position [268, 0]
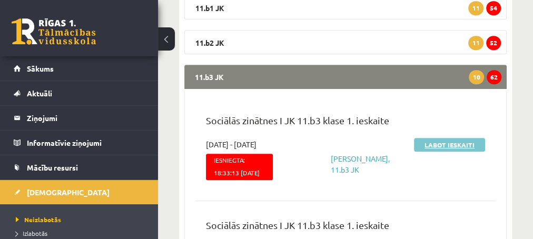
click at [437, 141] on link "Labot ieskaiti" at bounding box center [449, 145] width 71 height 14
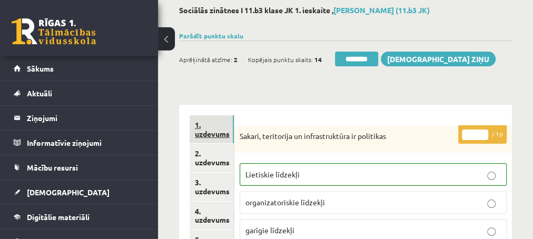
scroll to position [57, 0]
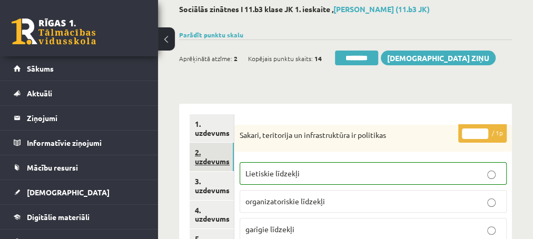
click at [214, 162] on link "2. uzdevums" at bounding box center [212, 157] width 44 height 28
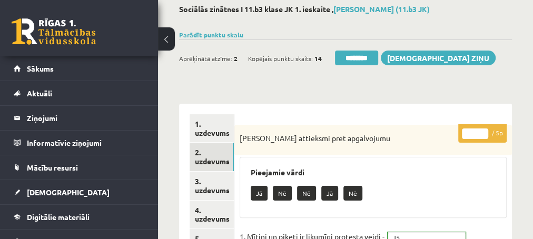
scroll to position [114, 0]
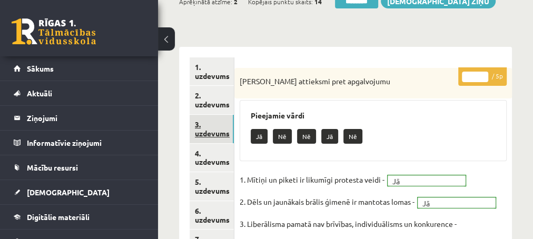
click at [211, 133] on link "3. uzdevums" at bounding box center [212, 129] width 44 height 28
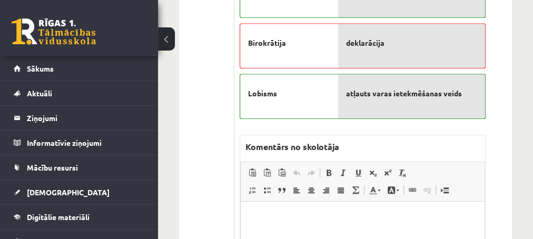
scroll to position [455, 0]
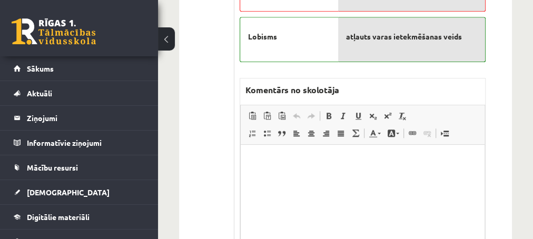
click at [268, 156] on p "Editor, wiswyg-editor-47433986684440-1760450218-283" at bounding box center [362, 160] width 223 height 11
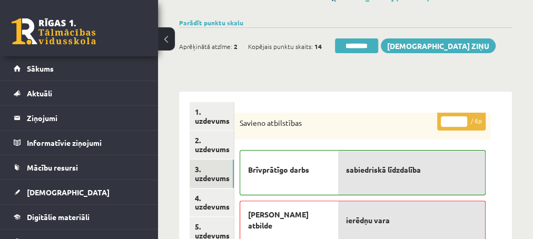
scroll to position [57, 0]
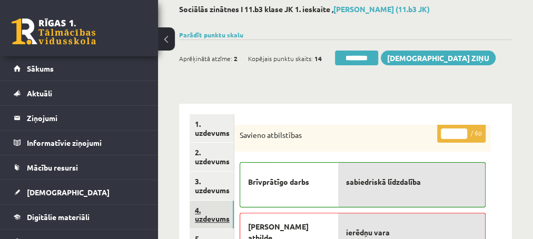
click at [206, 218] on link "4. uzdevums" at bounding box center [212, 215] width 44 height 28
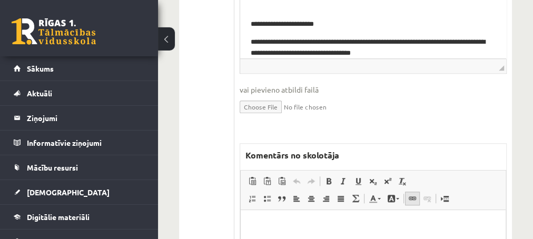
scroll to position [455, 0]
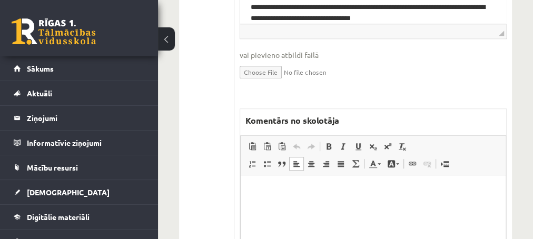
click at [288, 192] on p "Editor, wiswyg-editor-47434009320720-1760450247-956" at bounding box center [373, 190] width 244 height 11
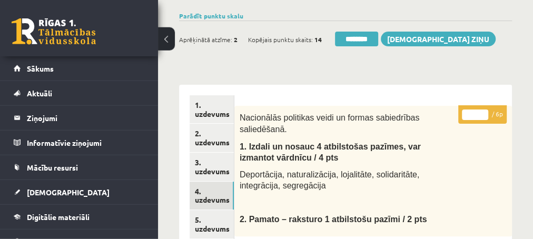
scroll to position [57, 0]
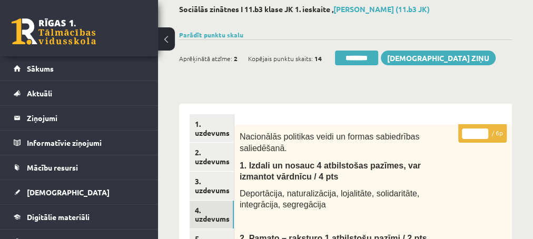
click at [483, 131] on input "*" at bounding box center [475, 133] width 26 height 11
type input "*"
click at [483, 131] on input "*" at bounding box center [475, 133] width 26 height 11
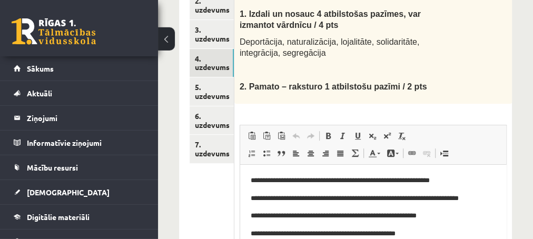
scroll to position [171, 0]
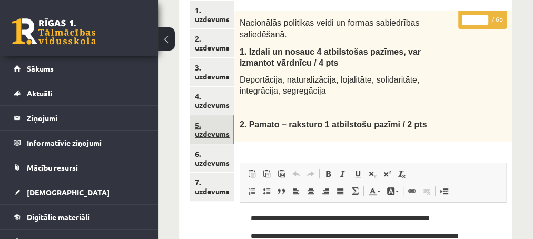
click at [204, 135] on link "5. uzdevums" at bounding box center [212, 129] width 44 height 28
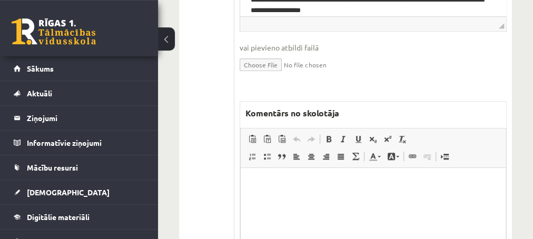
scroll to position [455, 0]
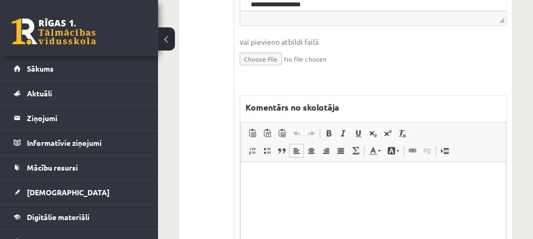
click at [270, 177] on p "Editor, wiswyg-editor-47433896112980-1760450367-313" at bounding box center [373, 178] width 244 height 11
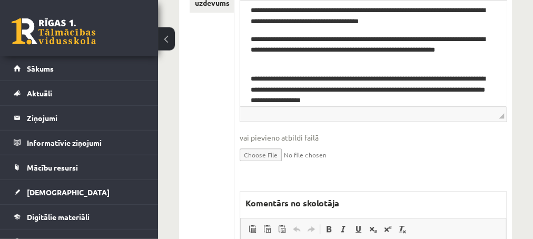
scroll to position [398, 0]
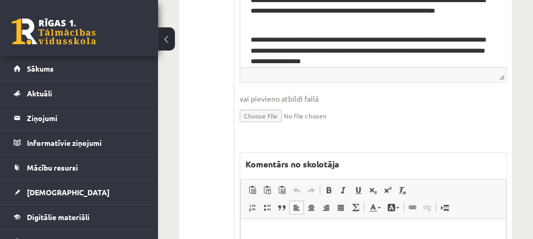
click at [278, 235] on p "Editor, wiswyg-editor-47433896112980-1760450367-313" at bounding box center [373, 235] width 244 height 11
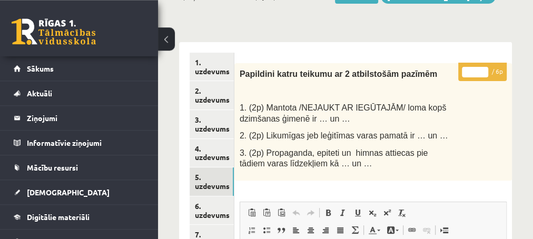
scroll to position [114, 0]
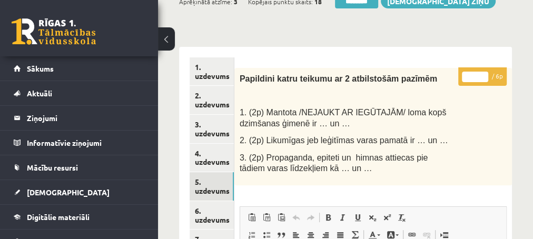
click at [482, 74] on input "*" at bounding box center [475, 77] width 26 height 11
click at [483, 75] on input "*" at bounding box center [475, 77] width 26 height 11
type input "*"
click at [483, 75] on input "*" at bounding box center [475, 77] width 26 height 11
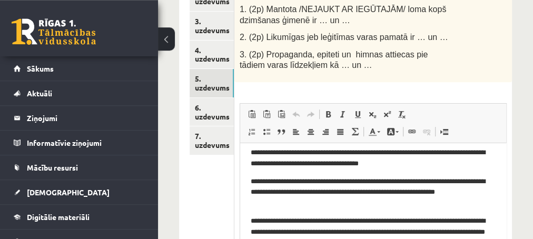
scroll to position [227, 0]
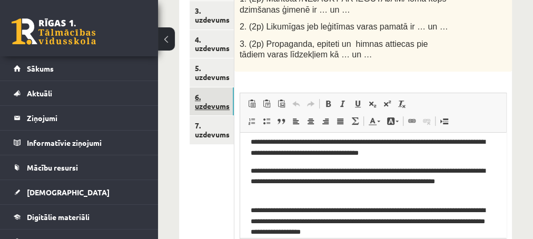
click at [204, 104] on link "6. uzdevums" at bounding box center [212, 101] width 44 height 28
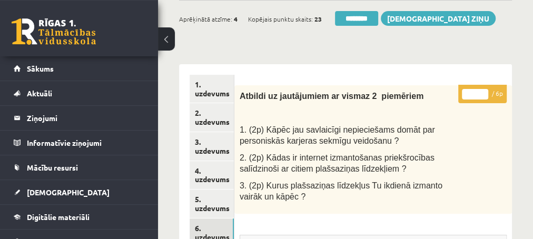
scroll to position [57, 0]
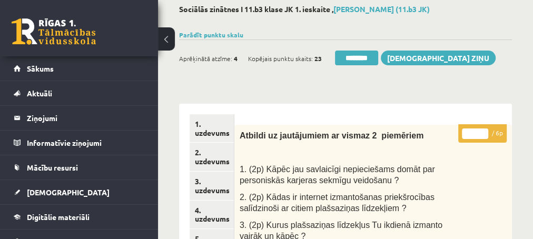
type input "*"
click at [483, 131] on input "*" at bounding box center [475, 133] width 26 height 11
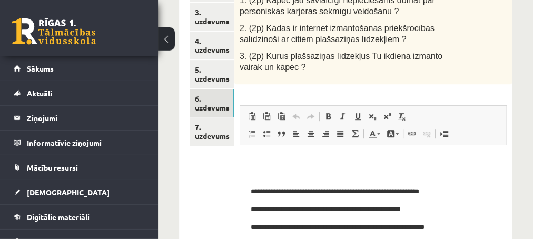
scroll to position [227, 0]
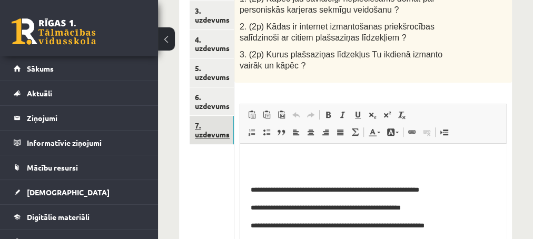
click at [210, 135] on link "7. uzdevums" at bounding box center [212, 130] width 44 height 28
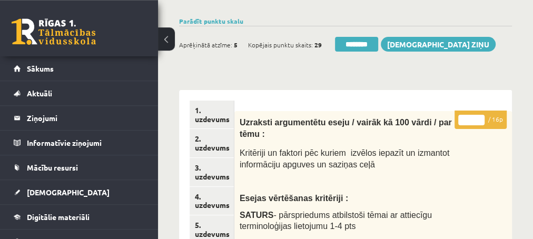
scroll to position [57, 0]
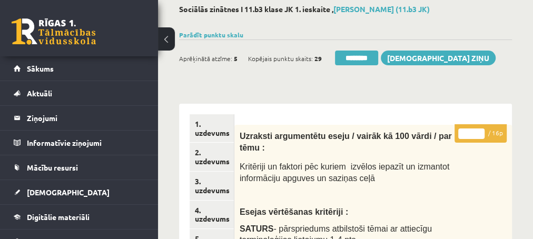
type input "**"
click at [479, 131] on input "**" at bounding box center [471, 133] width 26 height 11
click at [202, 190] on link "3. uzdevums" at bounding box center [212, 186] width 44 height 28
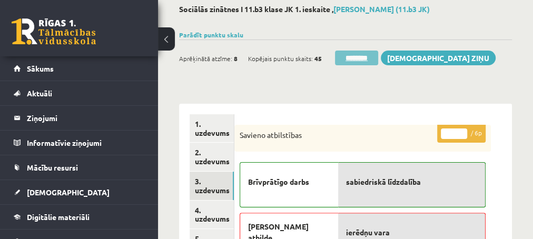
scroll to position [0, 0]
click at [351, 57] on input "********" at bounding box center [356, 58] width 43 height 15
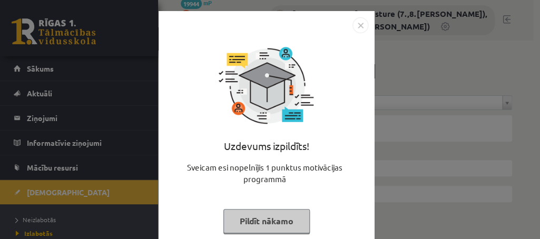
click at [241, 224] on button "Pildīt nākamo" at bounding box center [266, 221] width 86 height 24
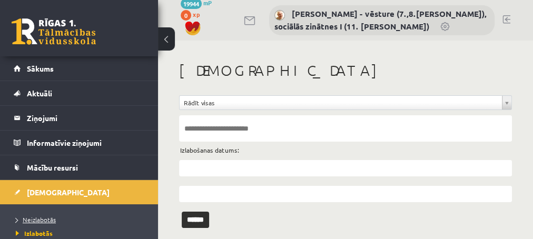
click at [33, 221] on span "Neizlabotās" at bounding box center [36, 219] width 40 height 8
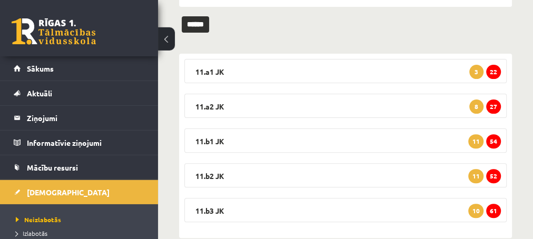
scroll to position [154, 0]
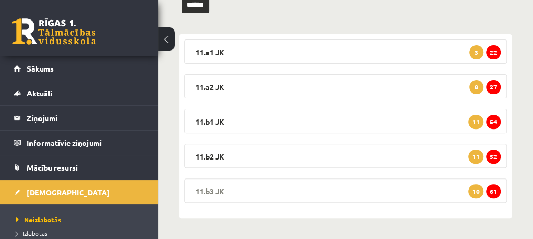
click at [491, 193] on span "61" at bounding box center [493, 191] width 15 height 14
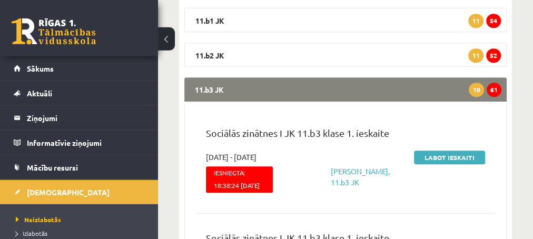
scroll to position [268, 0]
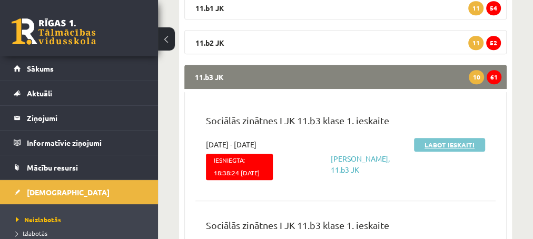
click at [428, 147] on link "Labot ieskaiti" at bounding box center [449, 145] width 71 height 14
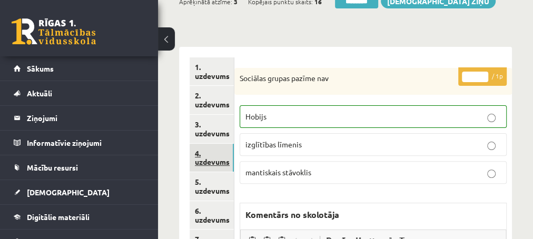
click at [214, 161] on link "4. uzdevums" at bounding box center [212, 158] width 44 height 28
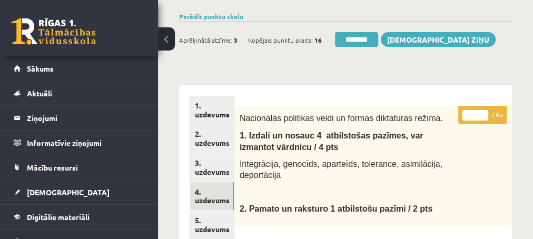
scroll to position [57, 0]
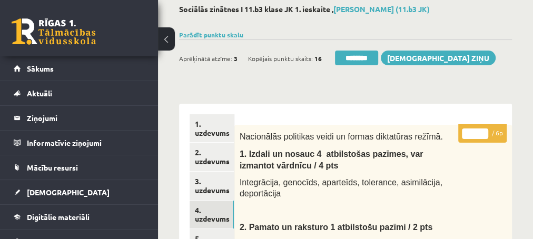
type input "*"
click at [483, 131] on input "*" at bounding box center [475, 133] width 26 height 11
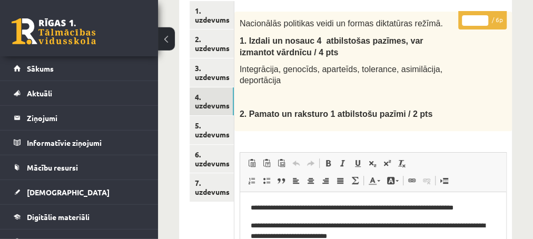
scroll to position [171, 0]
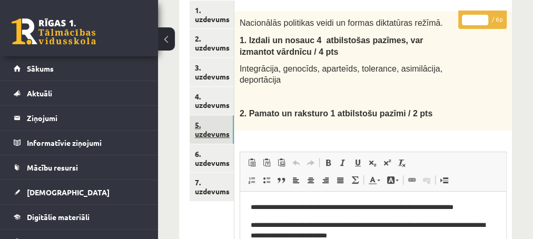
click at [202, 135] on link "5. uzdevums" at bounding box center [212, 129] width 44 height 28
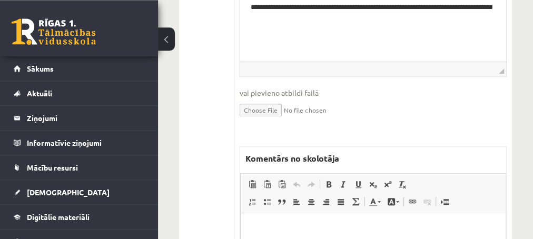
scroll to position [455, 0]
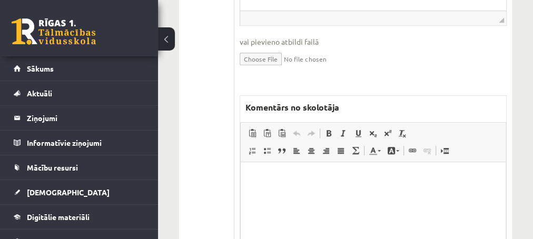
click at [264, 174] on p "Editor, wiswyg-editor-47433991677420-1760450584-296" at bounding box center [373, 178] width 244 height 11
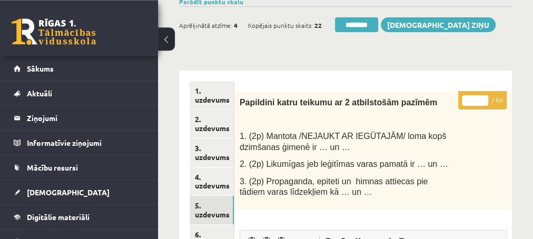
scroll to position [57, 0]
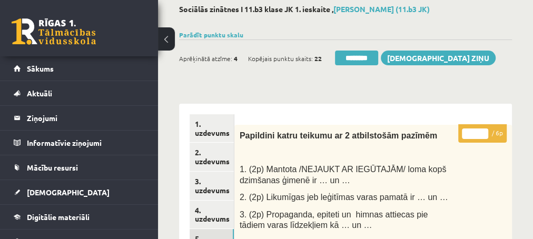
click at [482, 130] on input "*" at bounding box center [475, 133] width 26 height 11
click at [481, 131] on input "*" at bounding box center [475, 133] width 26 height 11
type input "*"
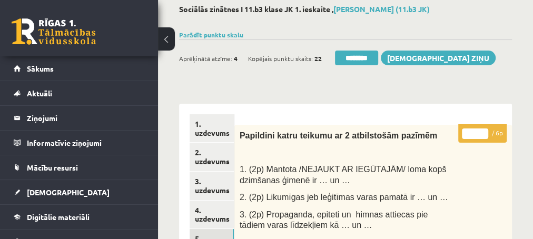
click at [481, 131] on input "*" at bounding box center [475, 133] width 26 height 11
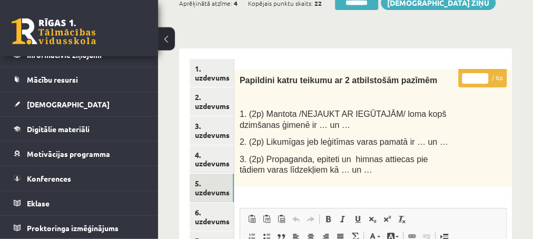
scroll to position [171, 0]
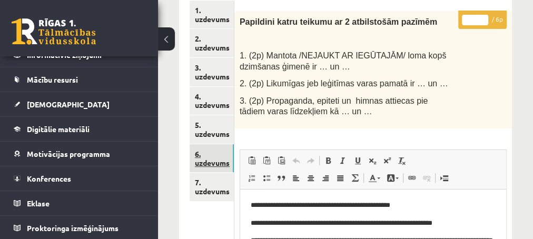
click at [211, 163] on link "6. uzdevums" at bounding box center [212, 158] width 44 height 28
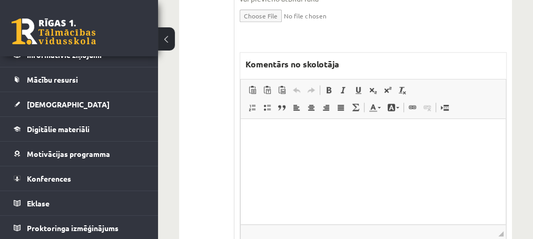
scroll to position [512, 0]
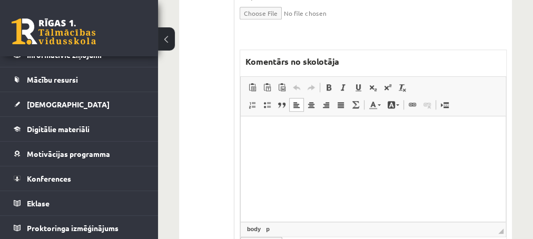
click at [296, 132] on p "Editor, wiswyg-editor-47433804803660-1760450628-203" at bounding box center [373, 131] width 244 height 11
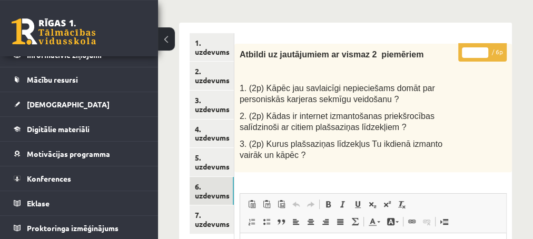
scroll to position [114, 0]
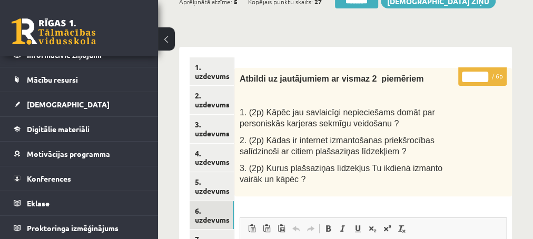
click at [481, 73] on input "*" at bounding box center [475, 77] width 26 height 11
type input "*"
click at [481, 74] on input "*" at bounding box center [475, 77] width 26 height 11
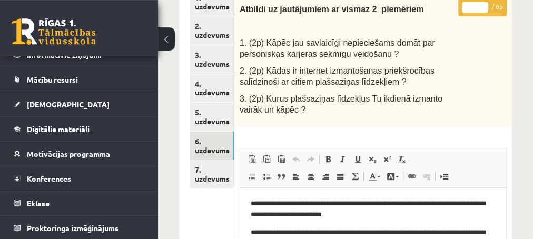
scroll to position [227, 0]
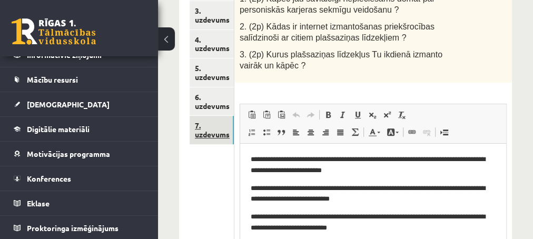
click at [203, 133] on link "7. uzdevums" at bounding box center [212, 130] width 44 height 28
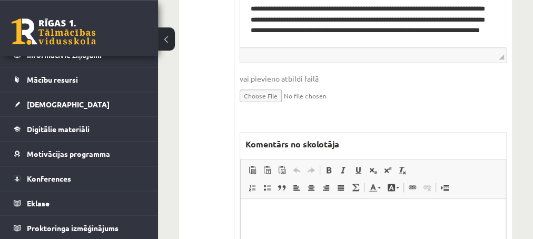
scroll to position [626, 0]
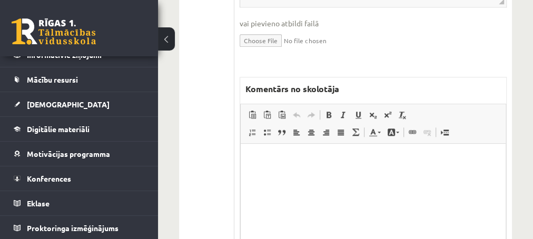
click at [257, 166] on html at bounding box center [372, 195] width 265 height 105
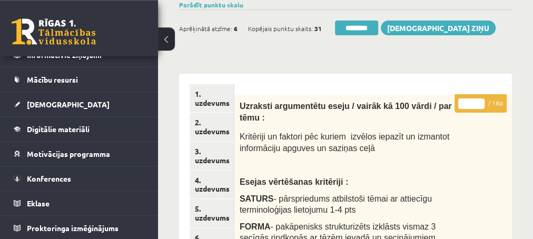
scroll to position [57, 0]
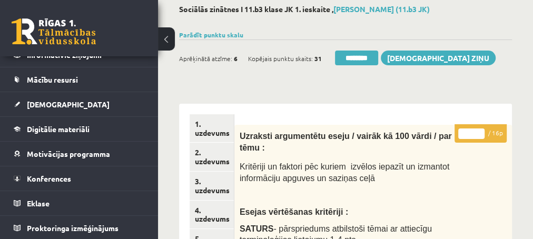
click at [479, 132] on input "*" at bounding box center [471, 133] width 26 height 11
click at [479, 133] on input "*" at bounding box center [471, 133] width 26 height 11
click at [479, 134] on input "*" at bounding box center [471, 133] width 26 height 11
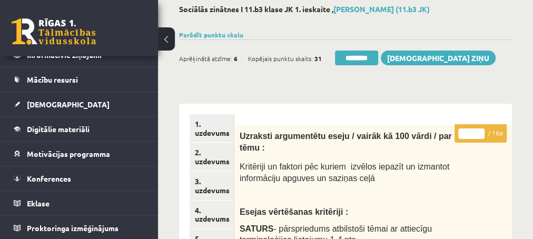
click at [478, 132] on input "**" at bounding box center [471, 133] width 26 height 11
click at [478, 135] on input "**" at bounding box center [471, 133] width 26 height 11
type input "**"
click at [478, 135] on input "**" at bounding box center [471, 133] width 26 height 11
click at [216, 162] on link "2. uzdevums" at bounding box center [212, 157] width 44 height 28
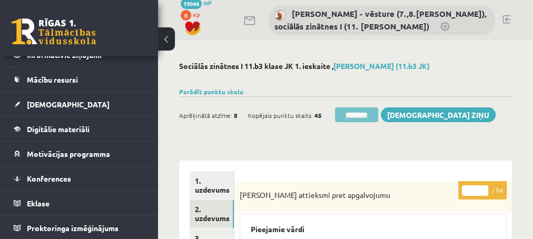
scroll to position [0, 0]
click at [353, 117] on input "********" at bounding box center [356, 114] width 43 height 15
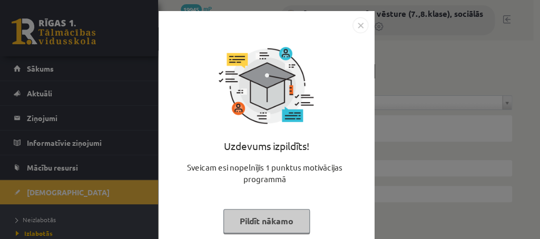
click at [262, 226] on button "Pildīt nākamo" at bounding box center [266, 221] width 86 height 24
